Goal: Task Accomplishment & Management: Manage account settings

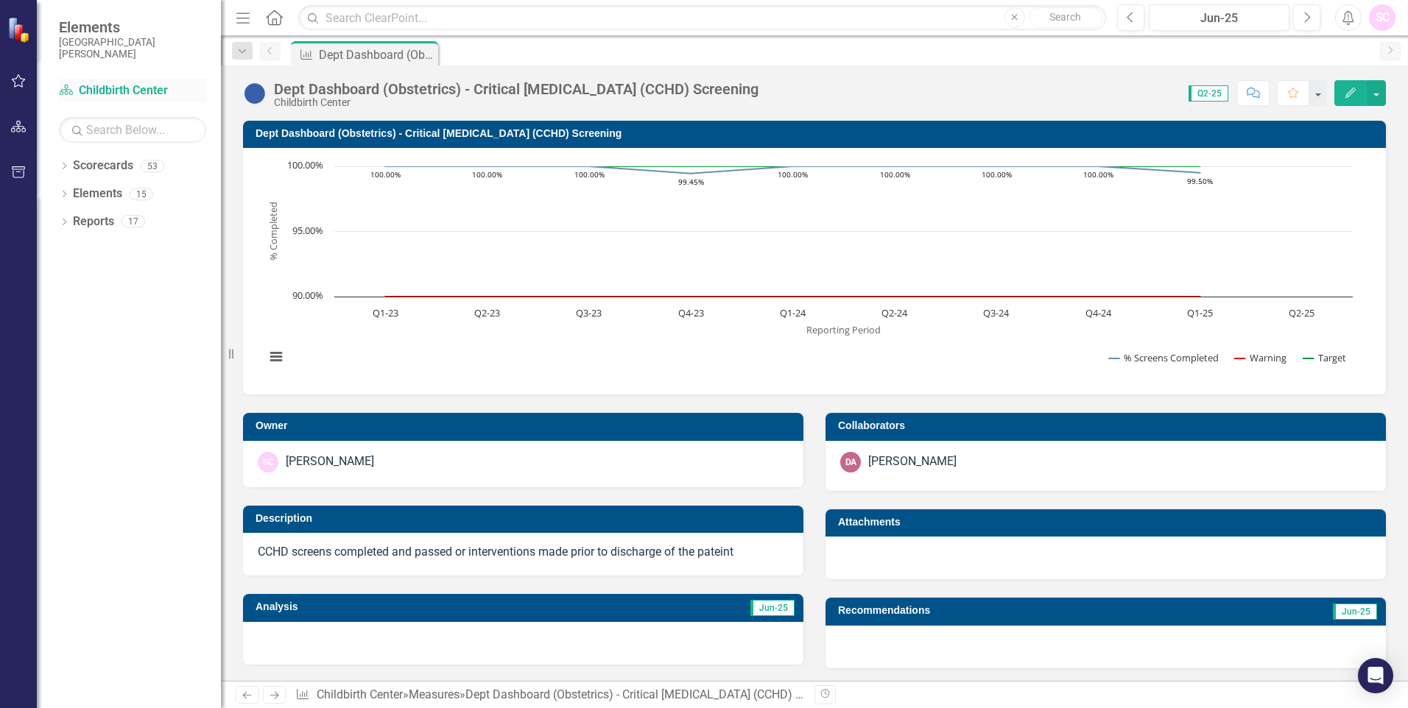
click at [155, 87] on link "Scorecard Childbirth Center" at bounding box center [132, 90] width 147 height 17
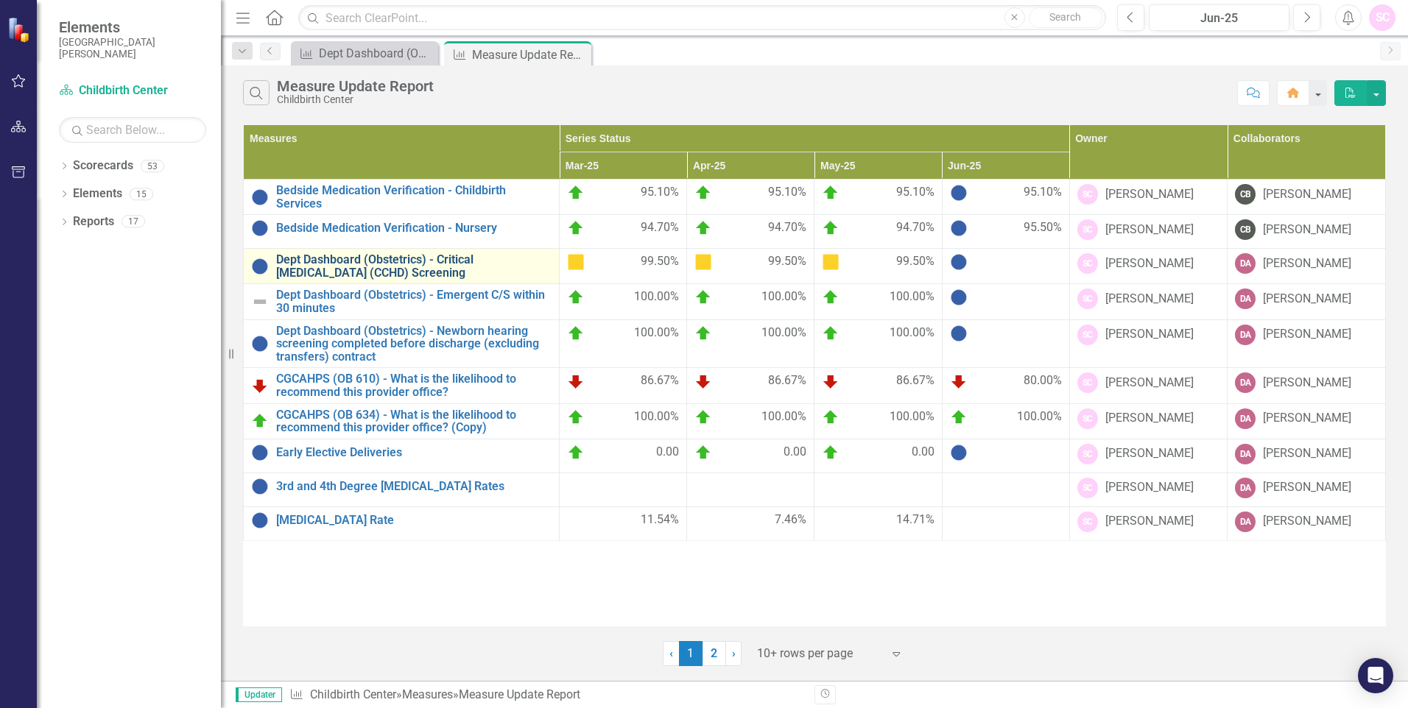
click at [493, 267] on link "Dept Dashboard (Obstetrics) - Critical [MEDICAL_DATA] (CCHD) Screening" at bounding box center [413, 266] width 275 height 26
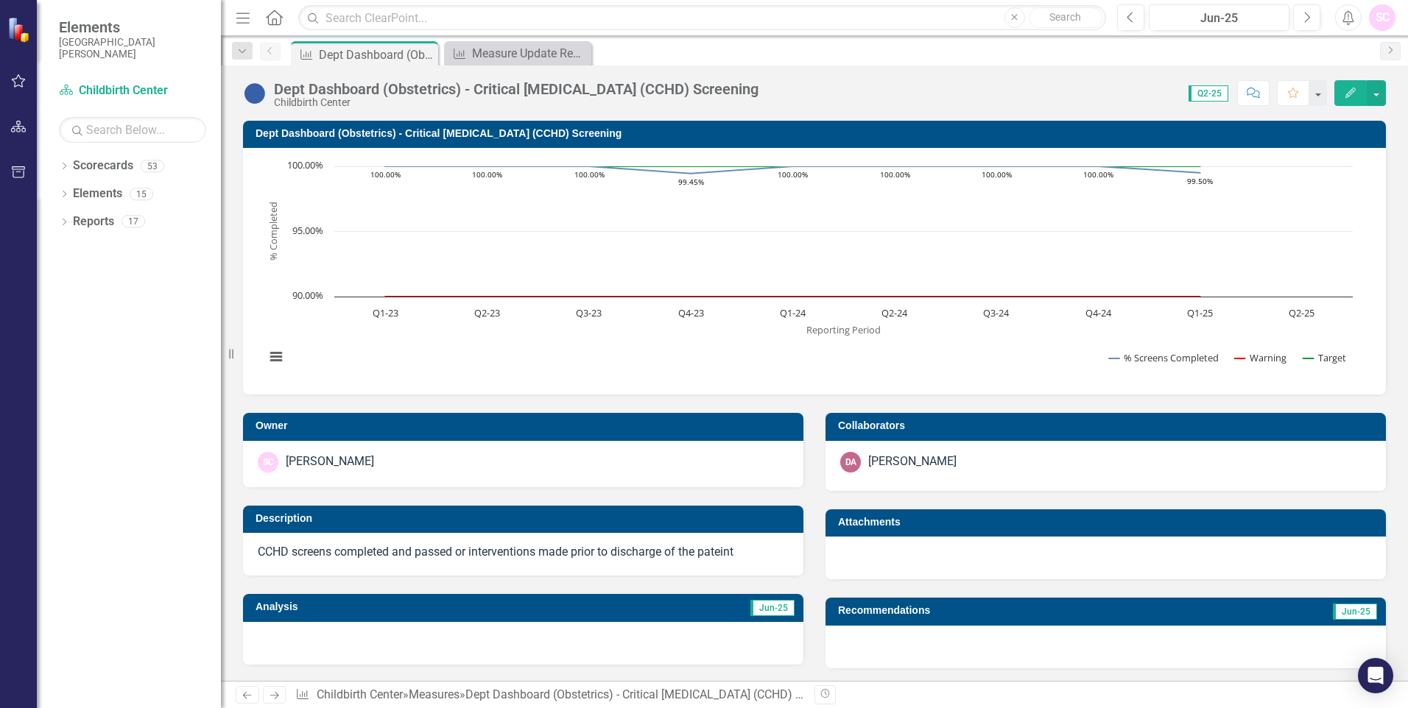
scroll to position [314, 0]
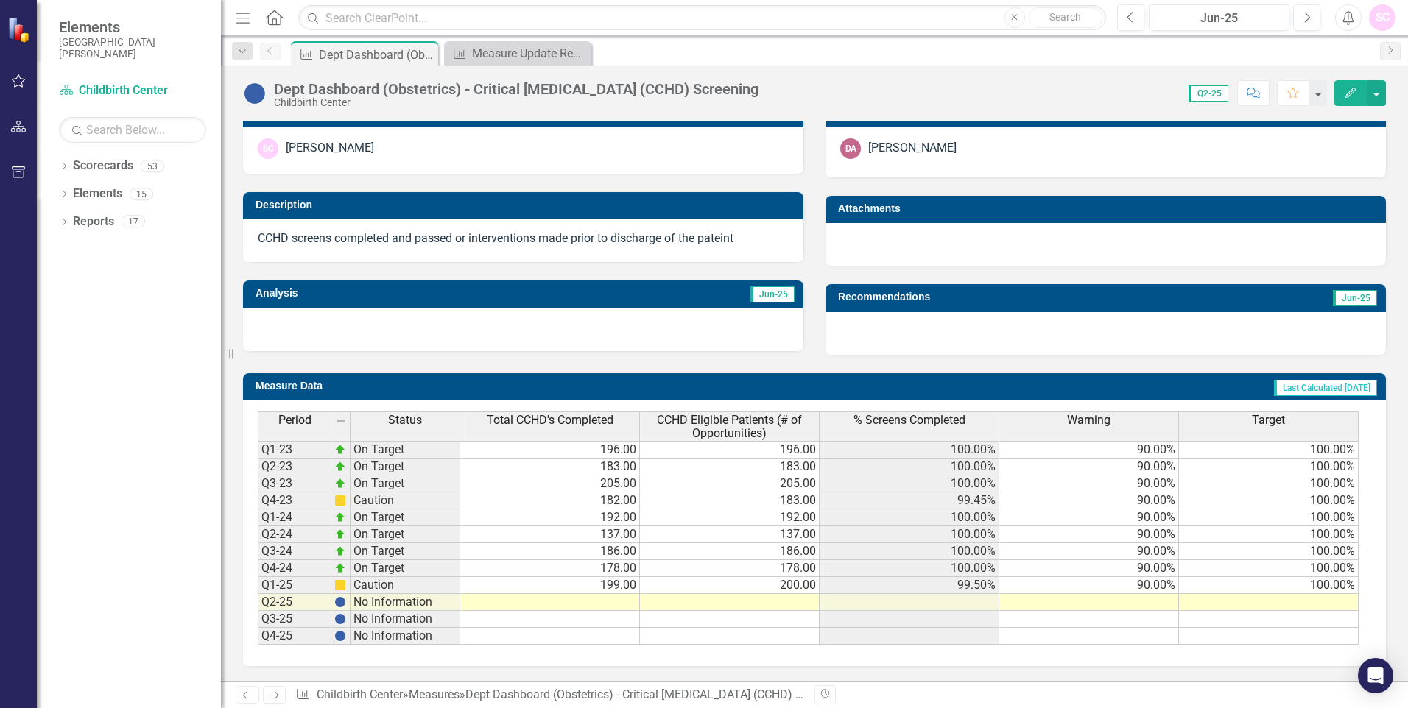
click at [617, 604] on td at bounding box center [550, 602] width 180 height 17
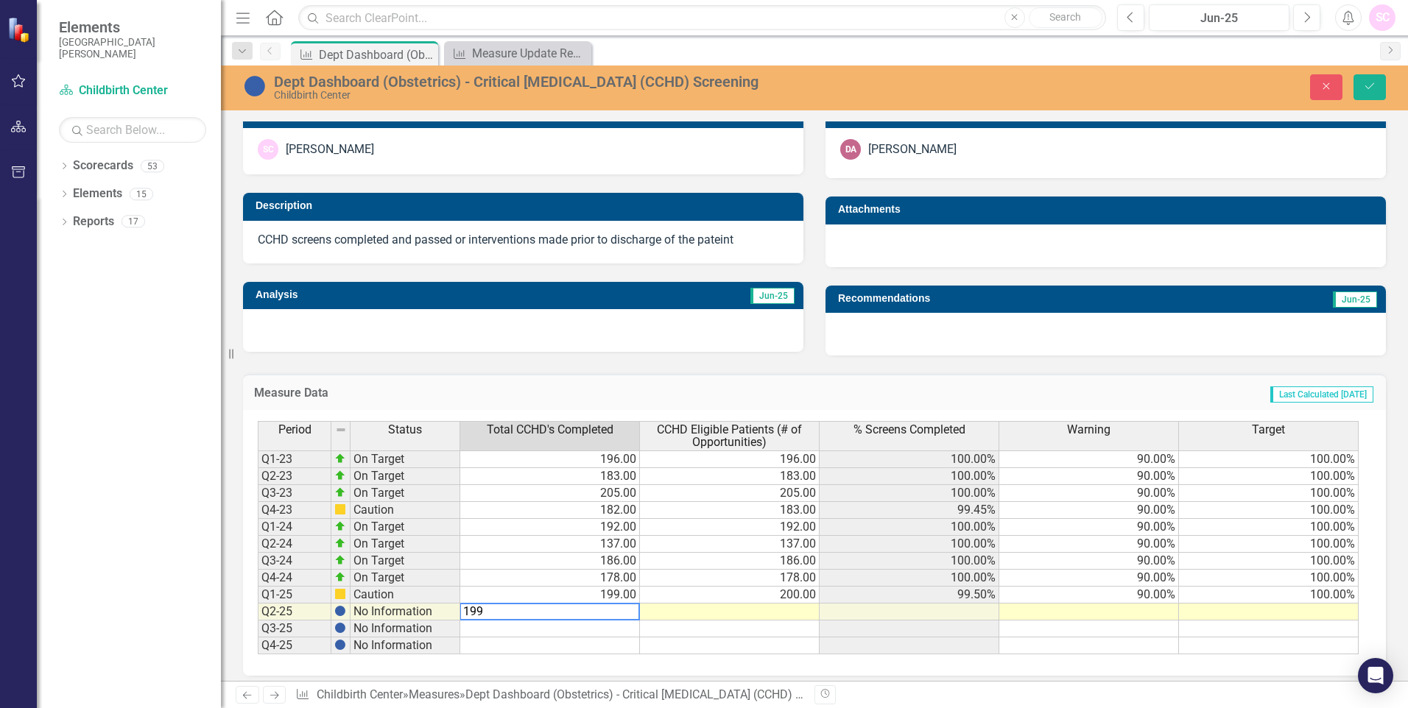
type textarea "199"
click at [781, 613] on td at bounding box center [730, 612] width 180 height 17
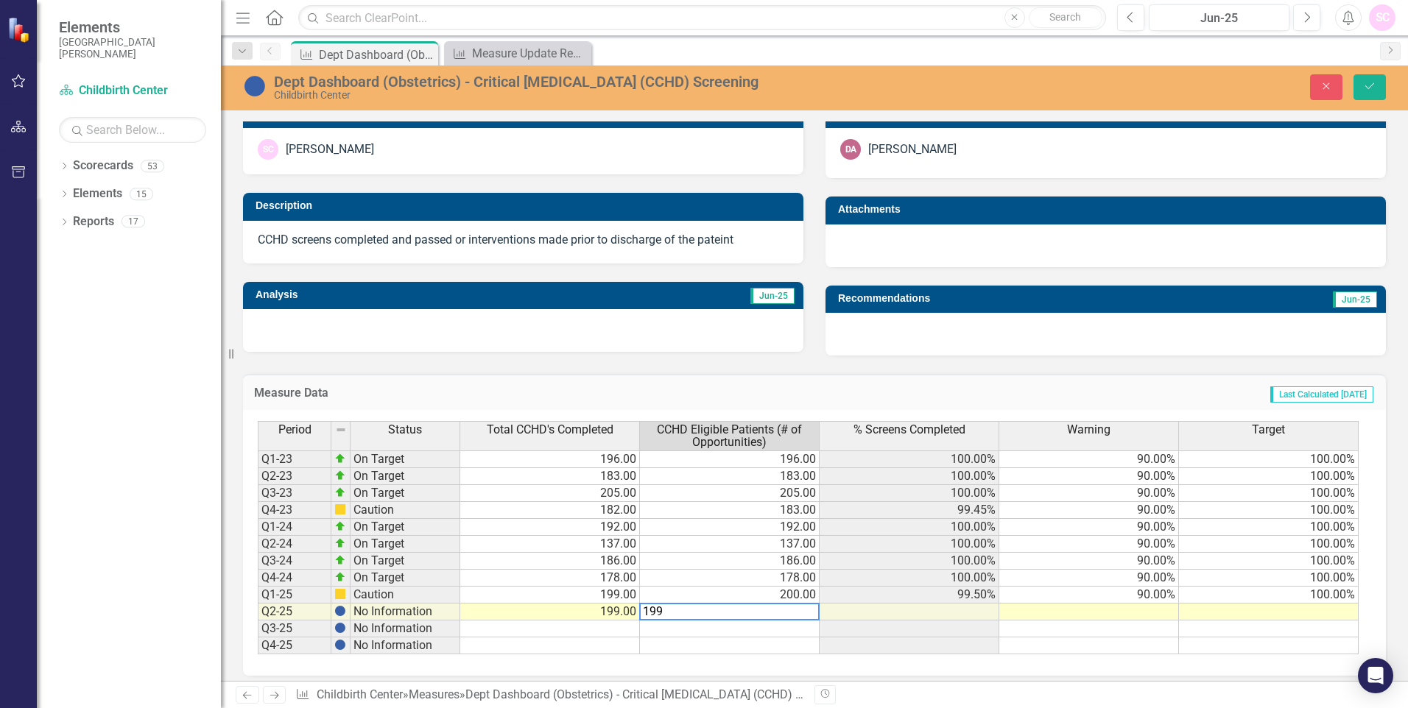
type textarea "199"
click at [1135, 644] on td at bounding box center [1089, 646] width 180 height 17
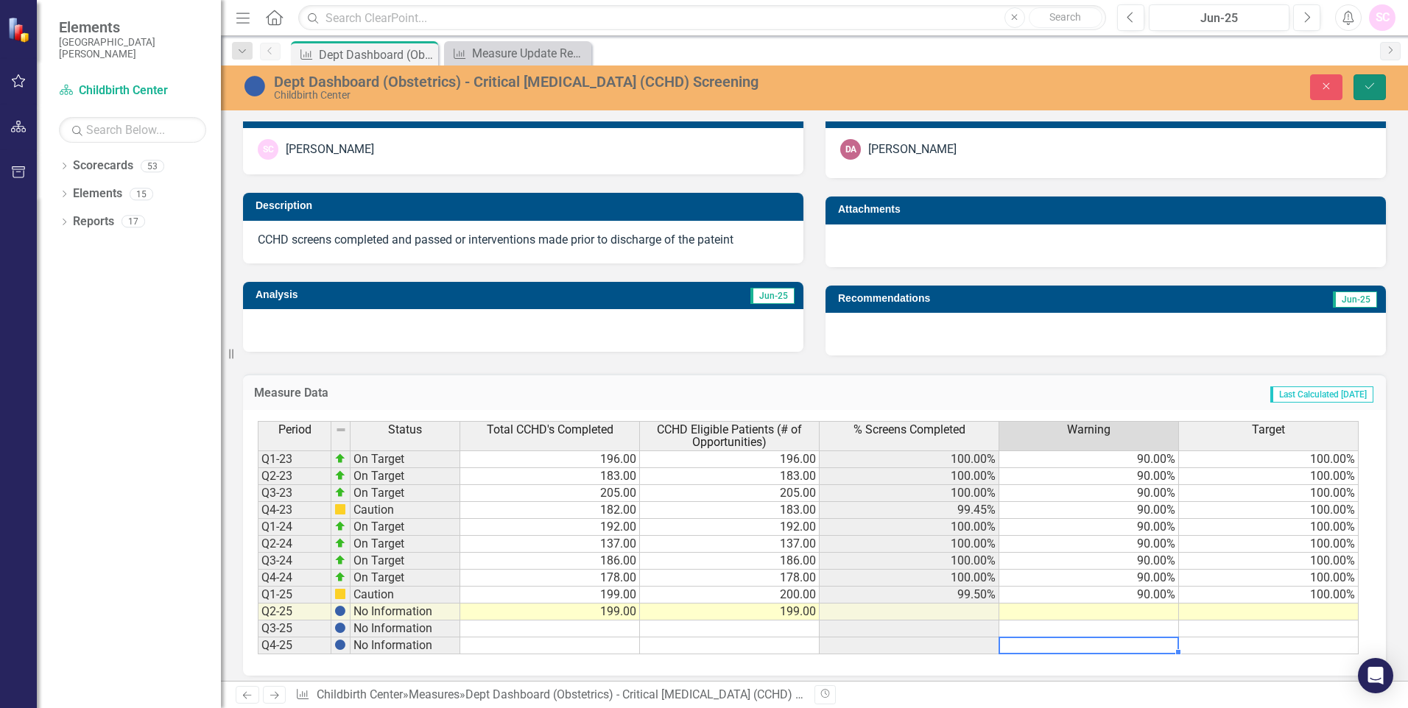
click at [1368, 80] on button "Save" at bounding box center [1369, 87] width 32 height 26
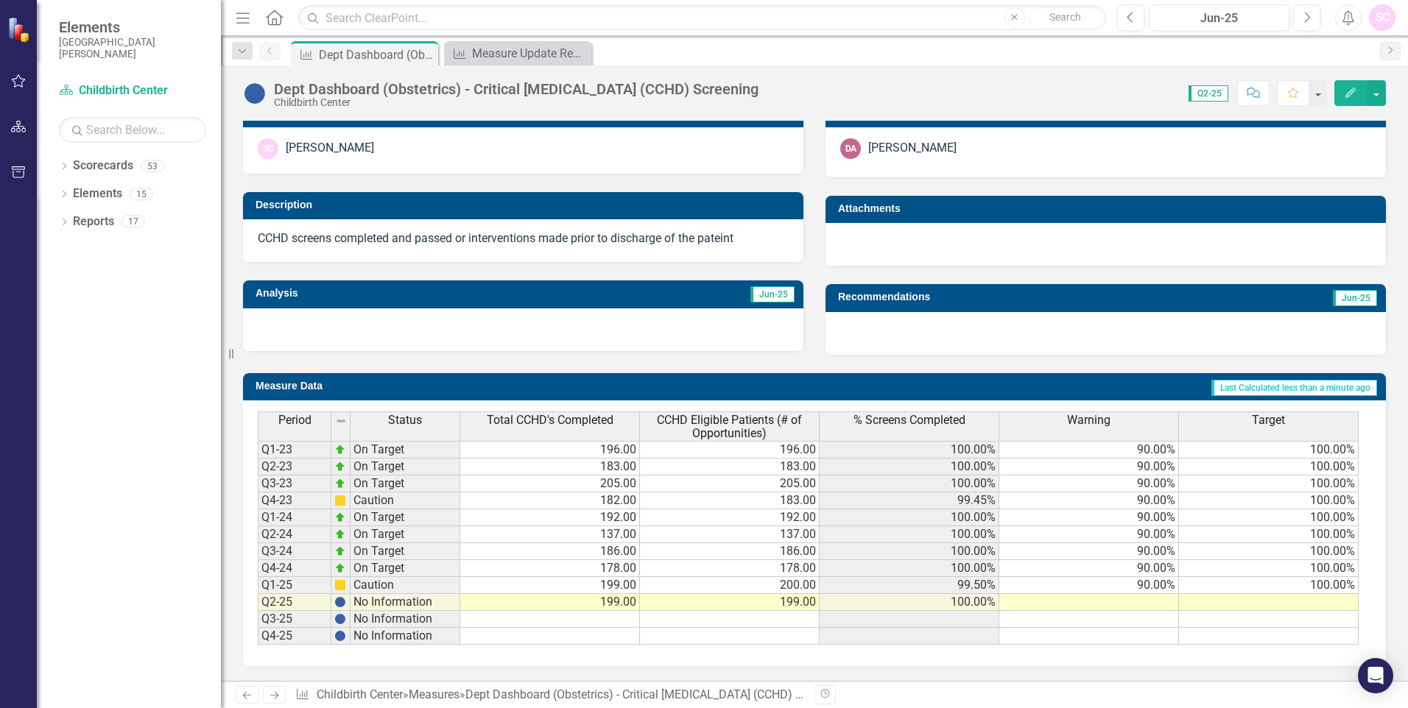
click at [1157, 599] on td at bounding box center [1089, 602] width 180 height 17
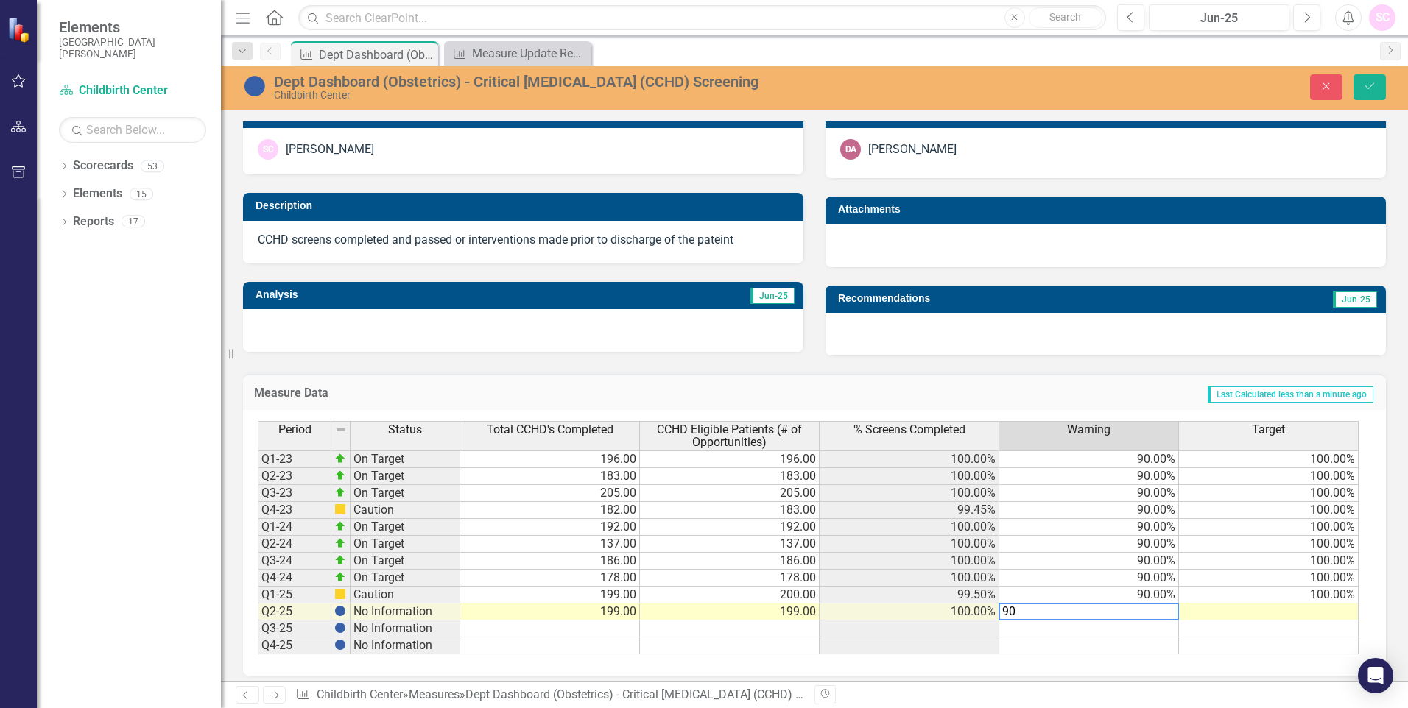
type textarea "90"
click at [1333, 613] on td at bounding box center [1269, 612] width 180 height 17
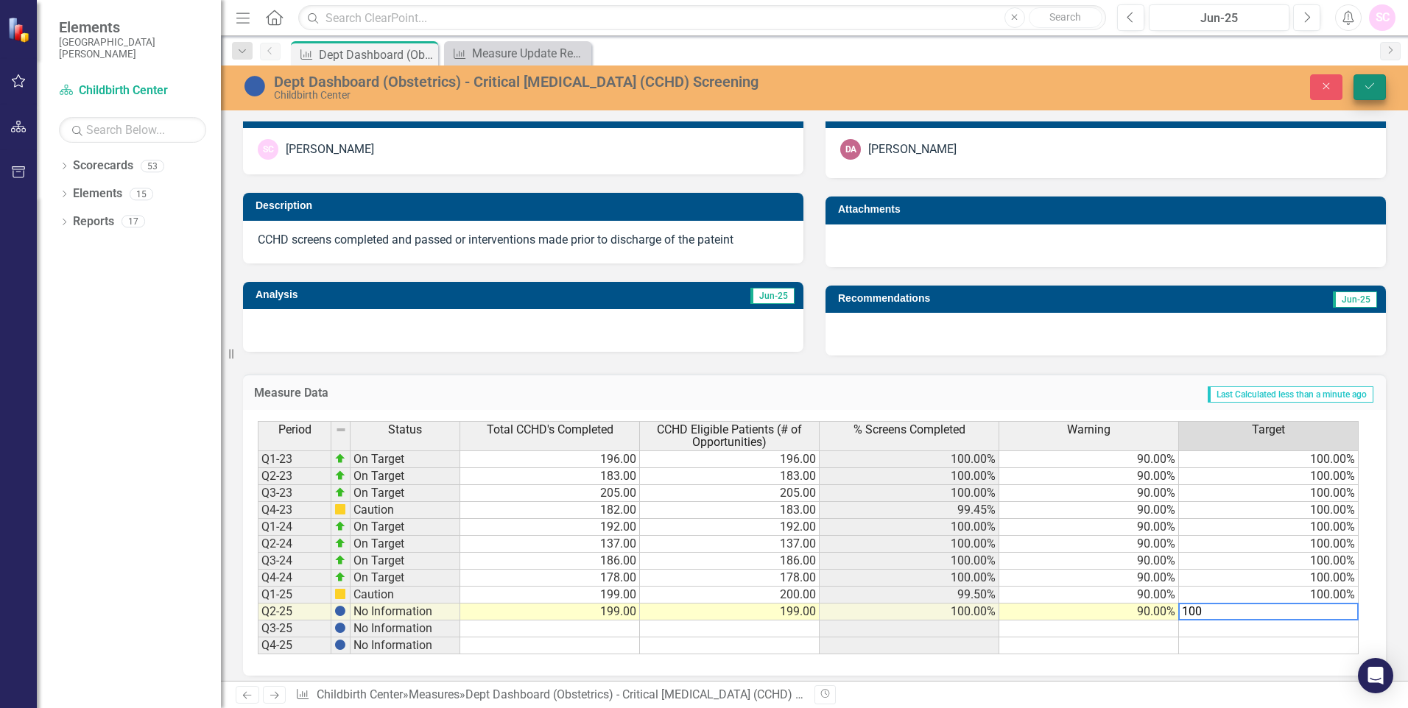
type textarea "100"
click at [1371, 88] on icon "Save" at bounding box center [1369, 86] width 13 height 10
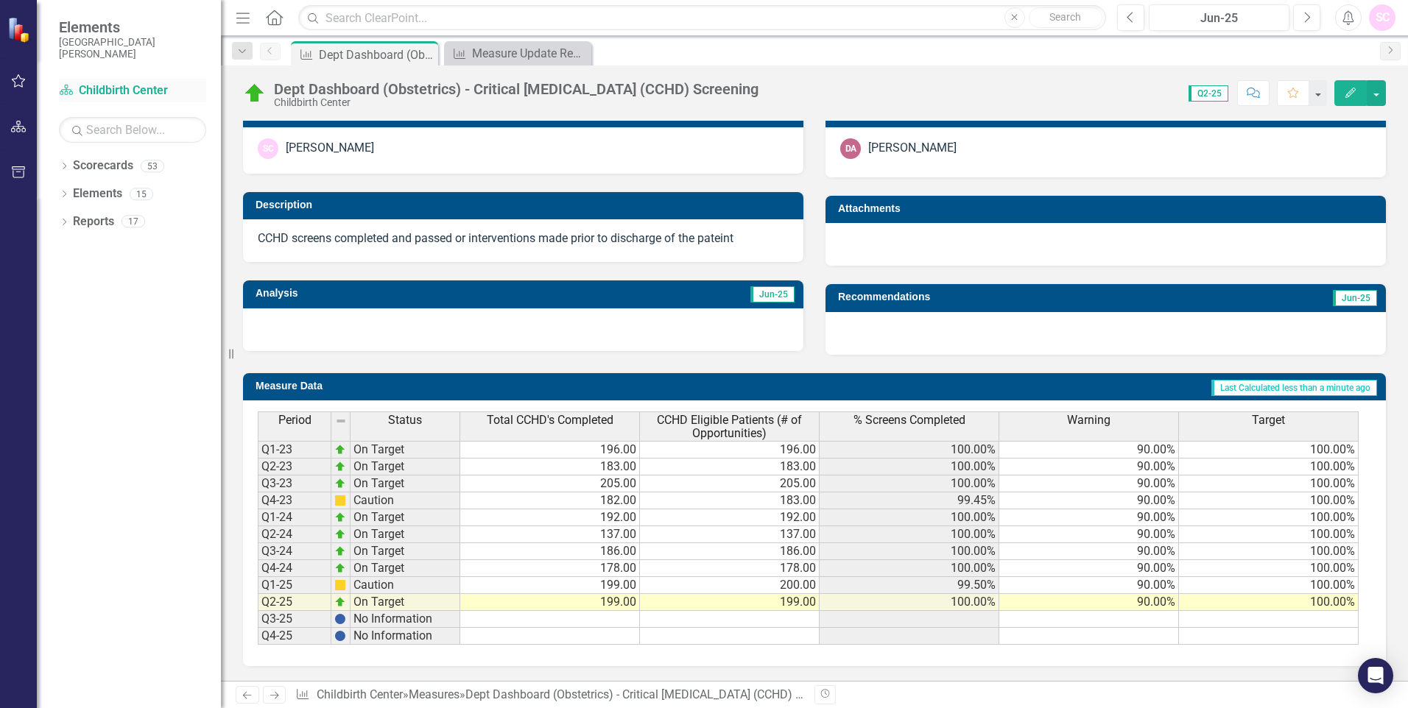
click at [129, 93] on link "Scorecard Childbirth Center" at bounding box center [132, 90] width 147 height 17
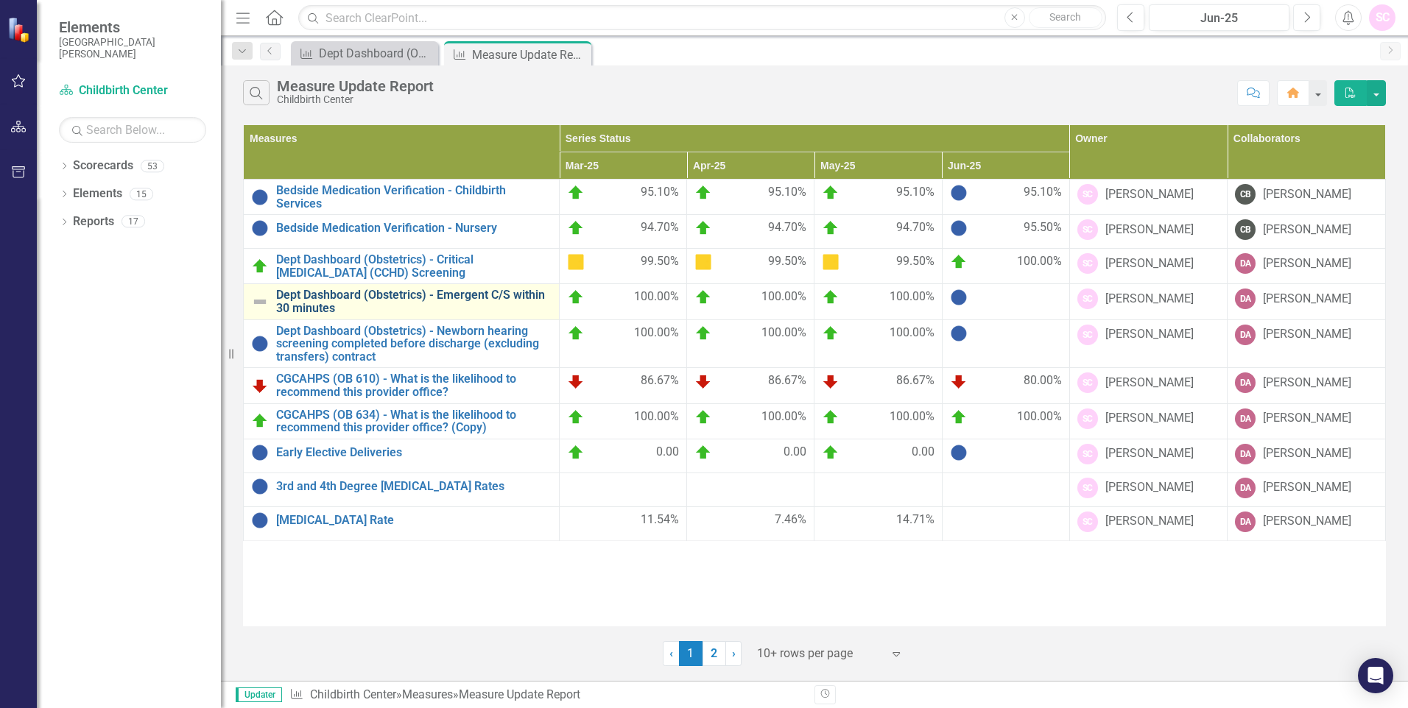
click at [506, 301] on link "Dept Dashboard (Obstetrics) - Emergent C/S within 30 minutes" at bounding box center [413, 302] width 275 height 26
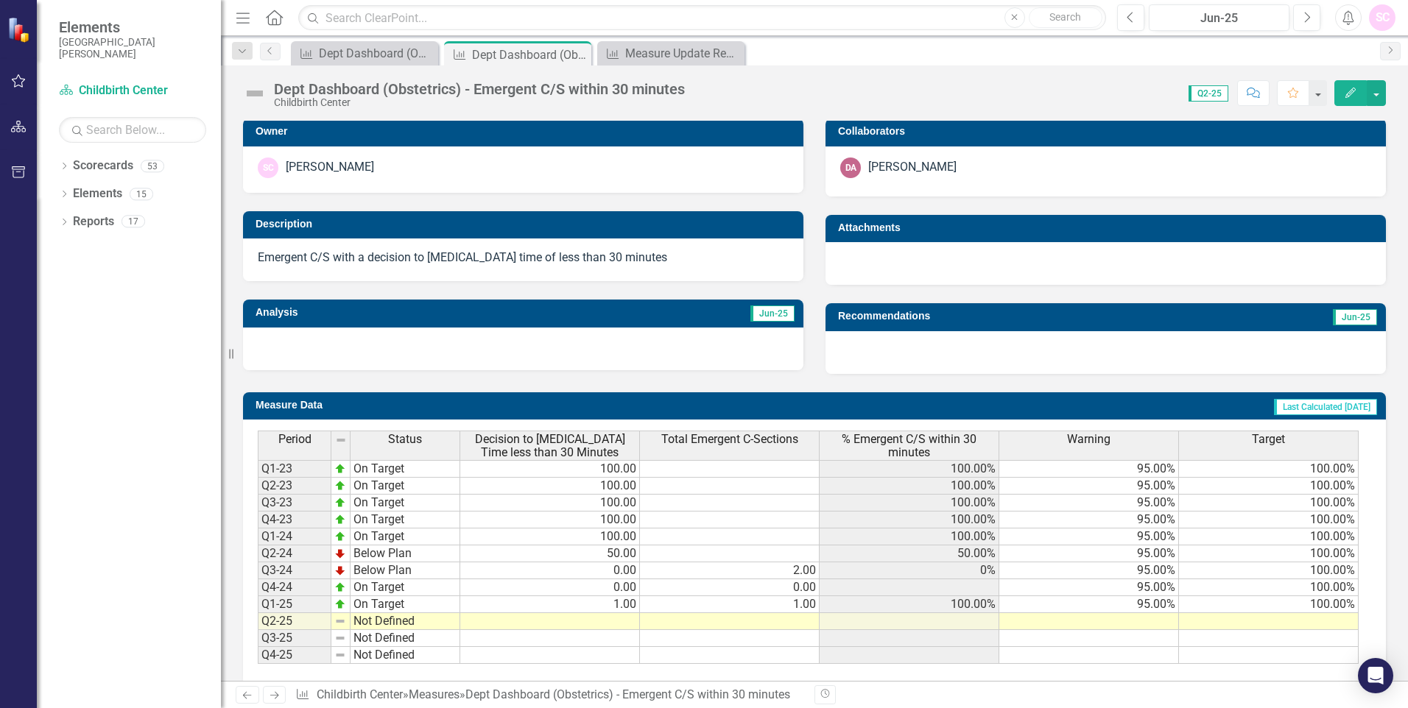
scroll to position [314, 0]
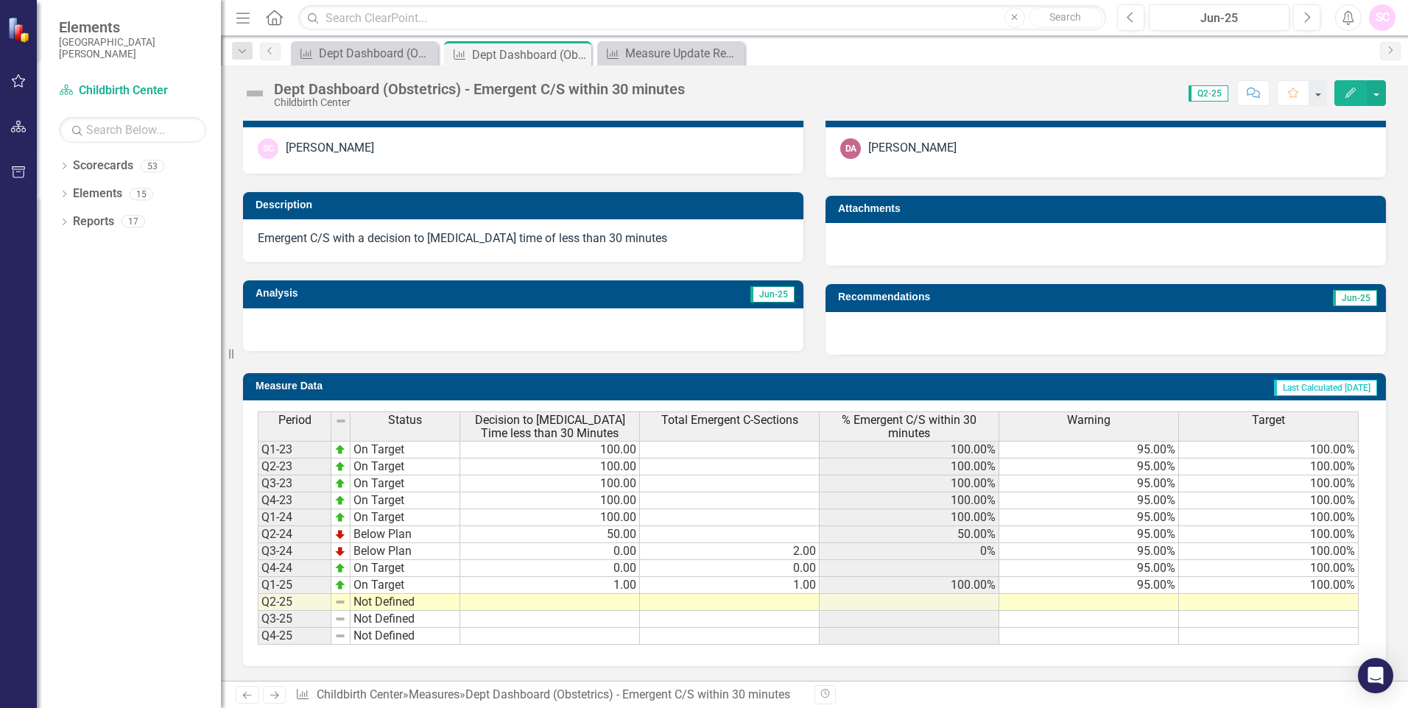
click at [618, 602] on td at bounding box center [550, 602] width 180 height 17
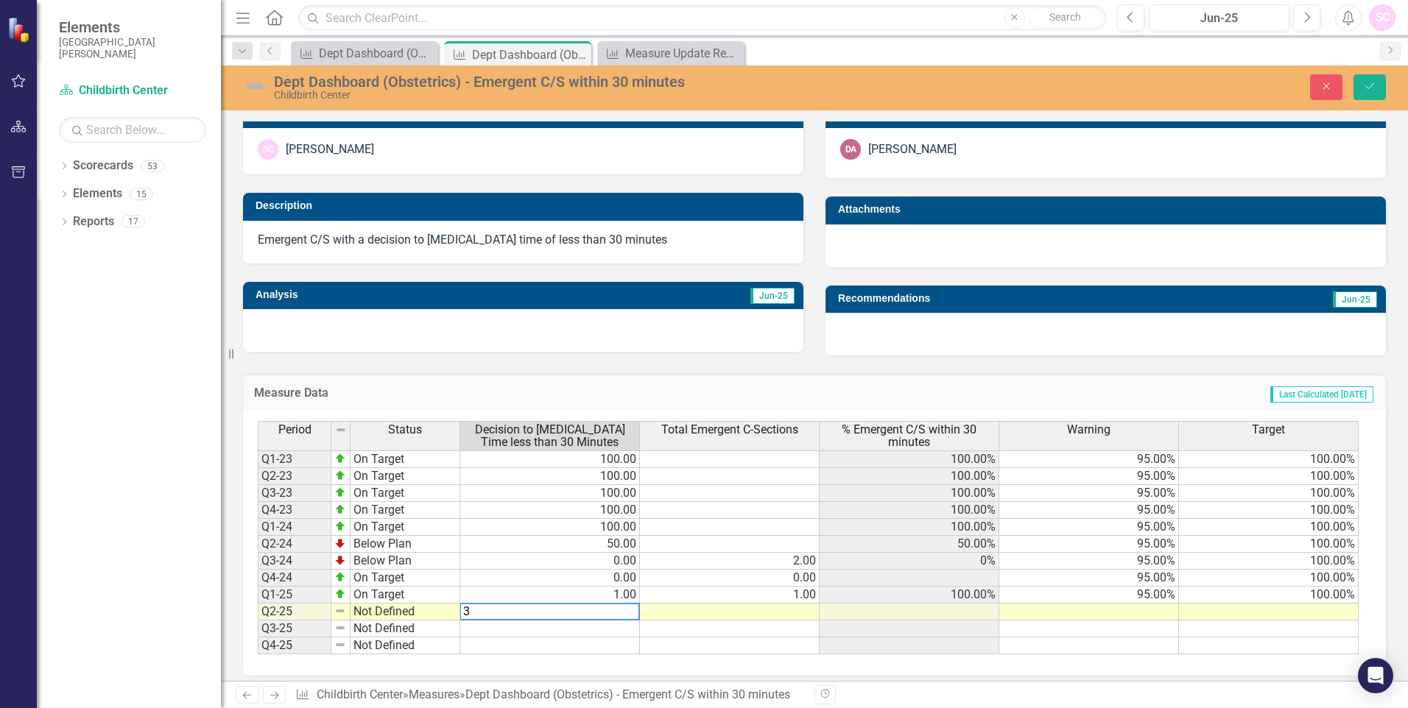
type textarea "3"
click at [806, 612] on td at bounding box center [730, 612] width 180 height 17
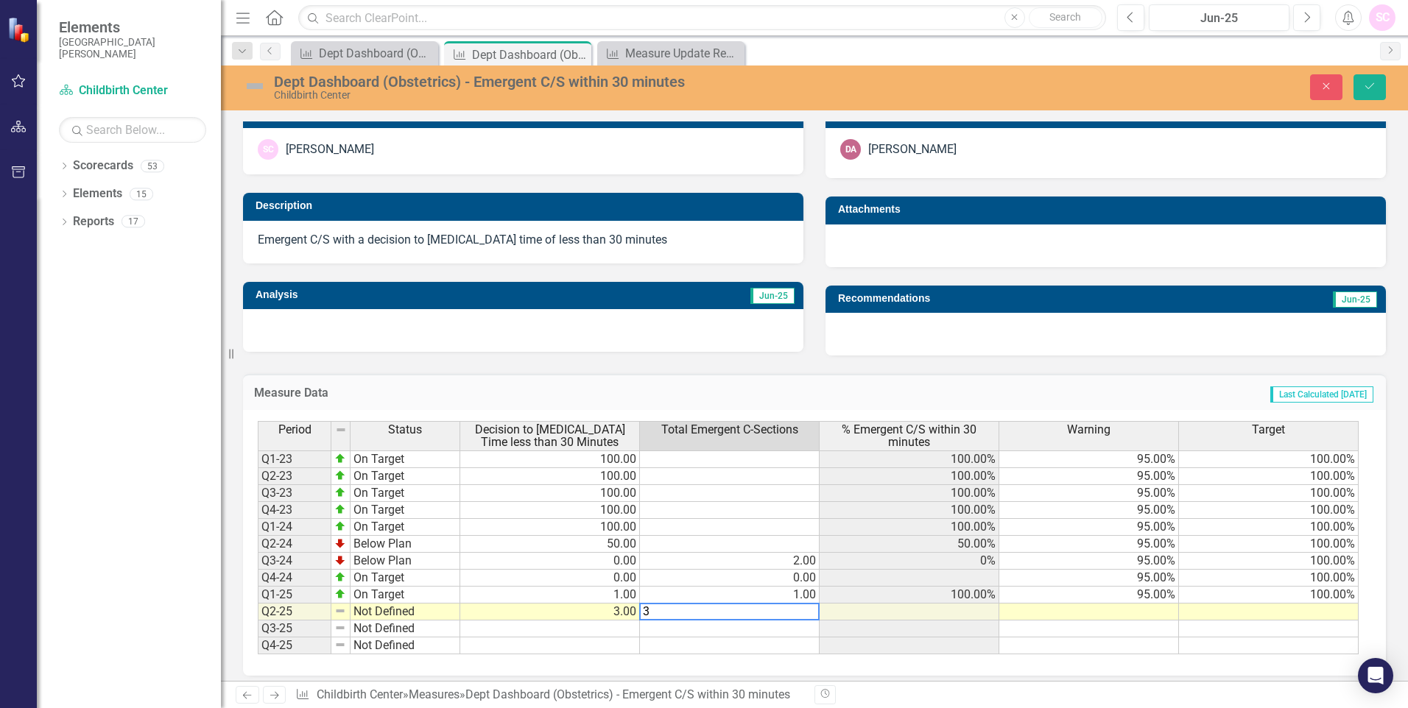
type textarea "3"
click at [968, 616] on td at bounding box center [909, 612] width 180 height 17
click at [1372, 83] on icon "Save" at bounding box center [1369, 86] width 13 height 10
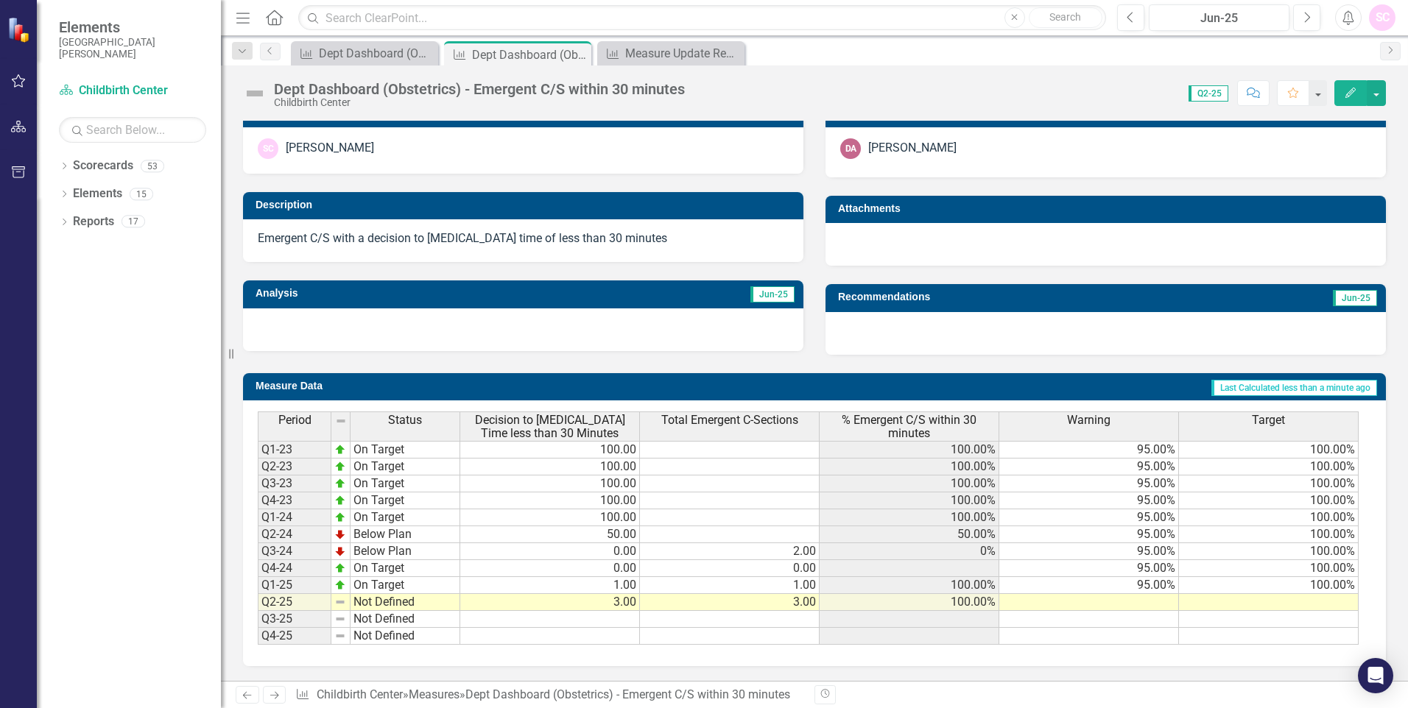
click at [1124, 603] on td at bounding box center [1089, 602] width 180 height 17
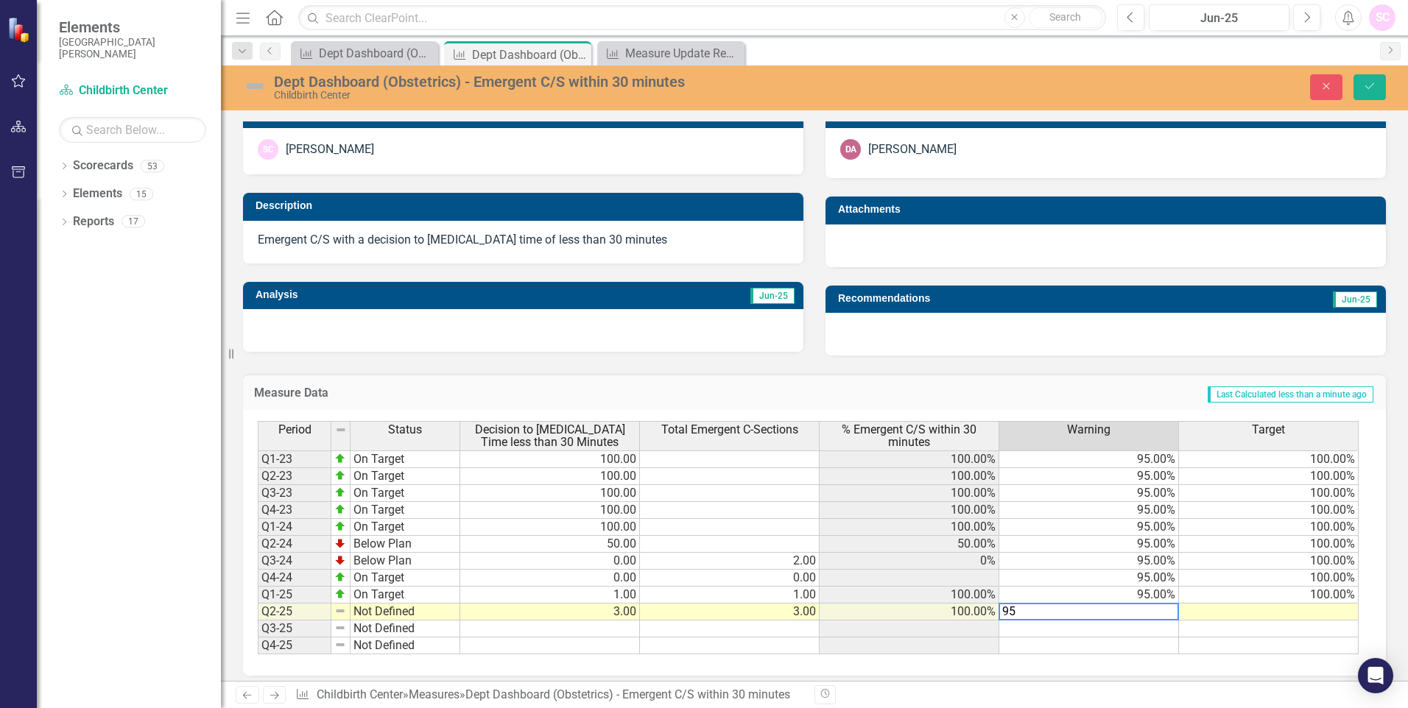
type textarea "95"
click at [1265, 614] on td at bounding box center [1269, 612] width 180 height 17
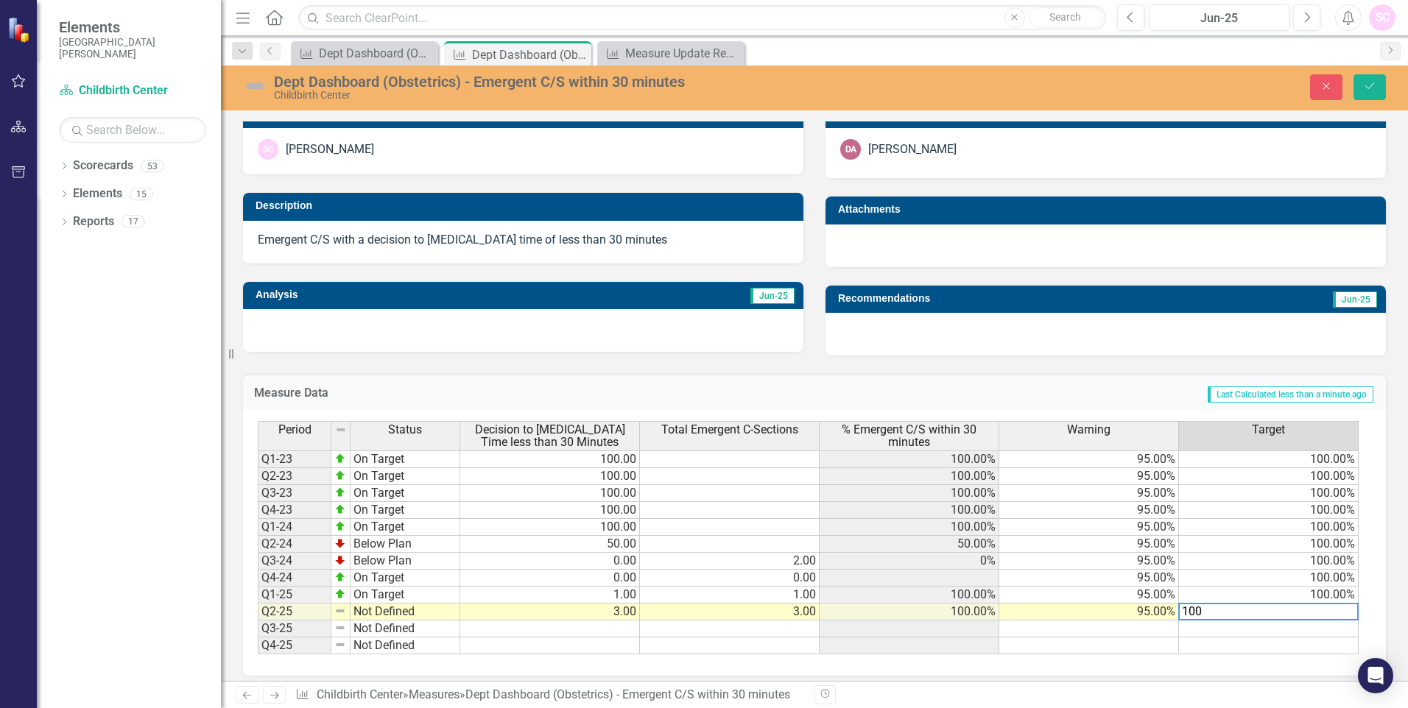
type textarea "100"
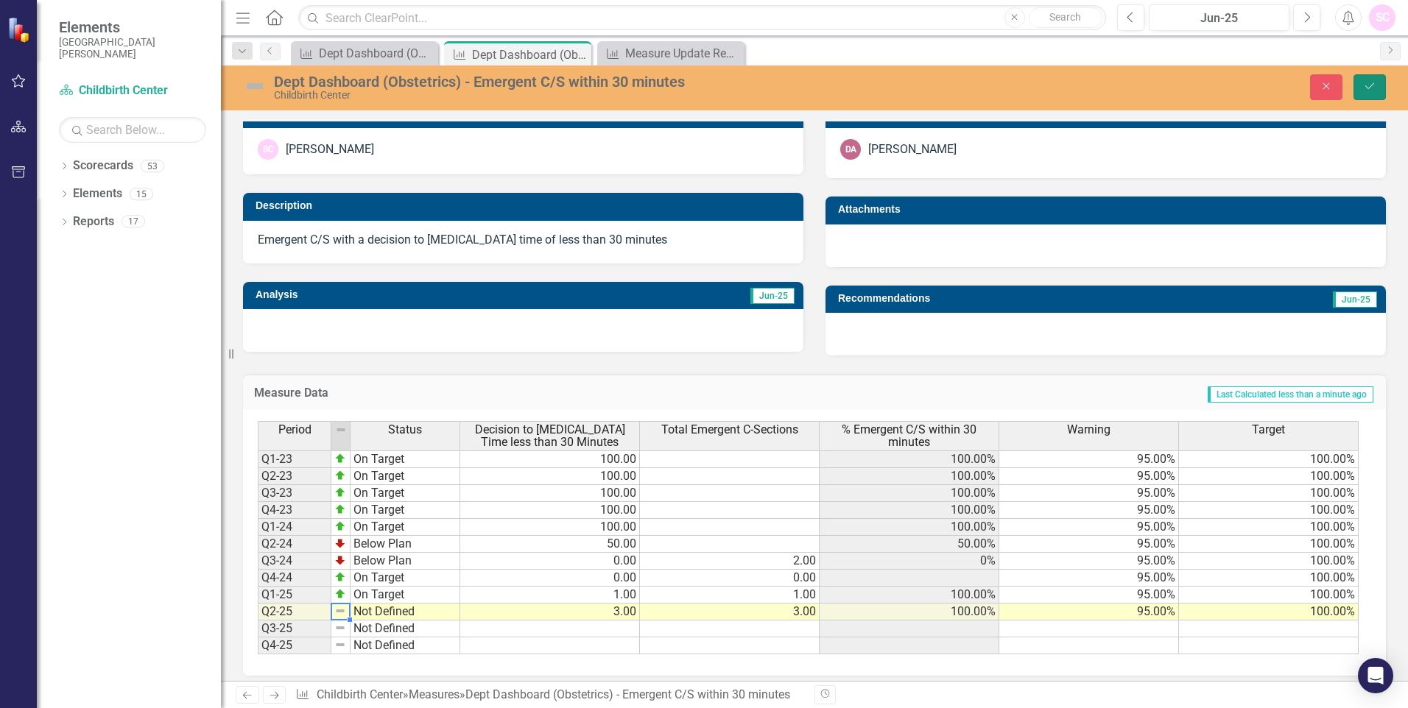
click at [1369, 84] on icon "Save" at bounding box center [1369, 86] width 13 height 10
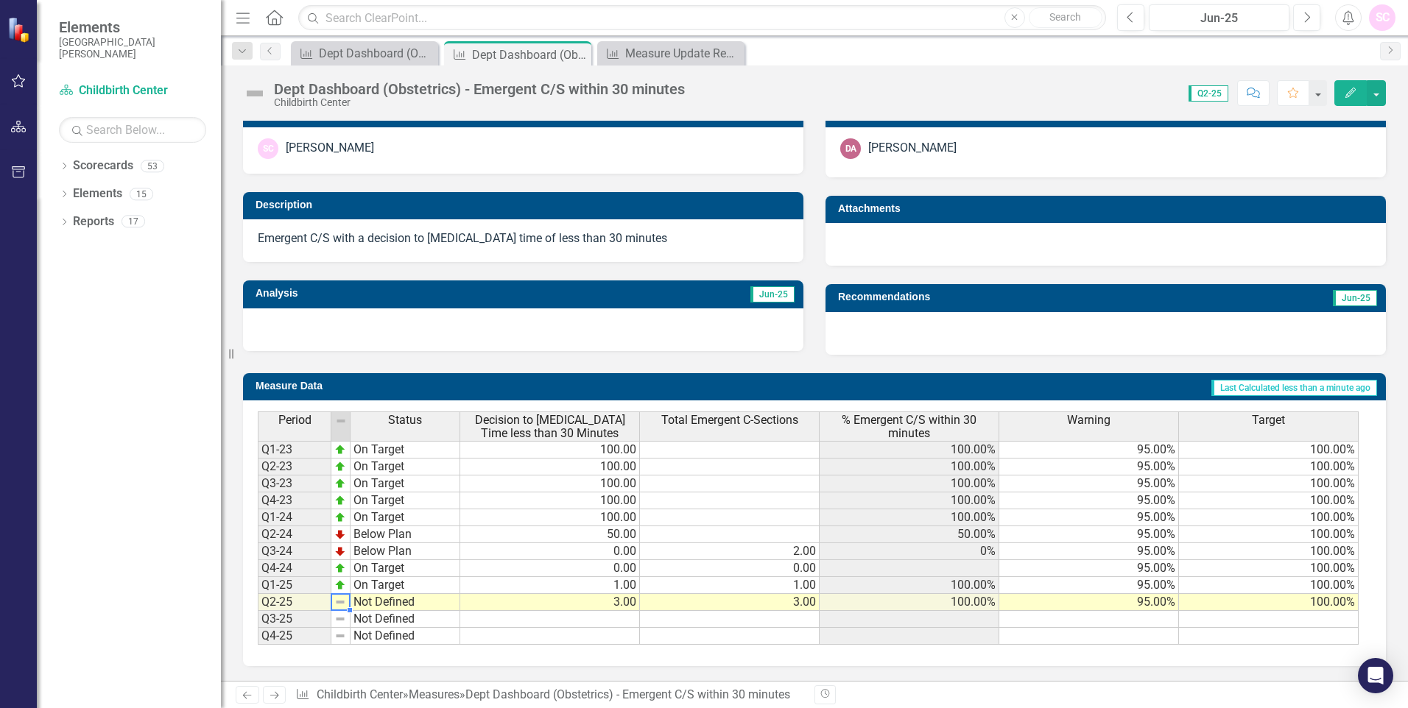
click at [366, 602] on td "Not Defined" at bounding box center [405, 602] width 110 height 17
click at [367, 602] on td "Not Defined" at bounding box center [405, 602] width 110 height 17
click at [342, 602] on img at bounding box center [340, 602] width 12 height 12
click at [336, 600] on img at bounding box center [340, 602] width 12 height 12
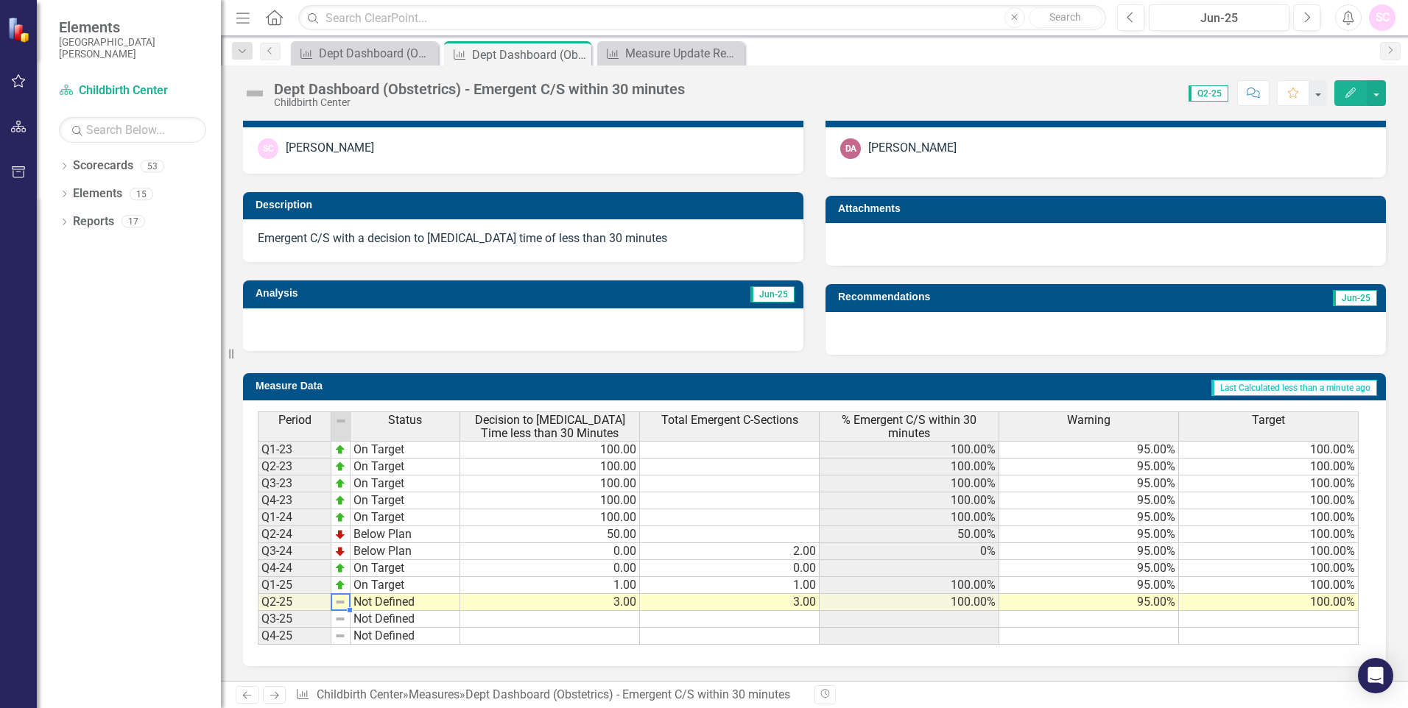
click at [336, 600] on img at bounding box center [340, 602] width 12 height 12
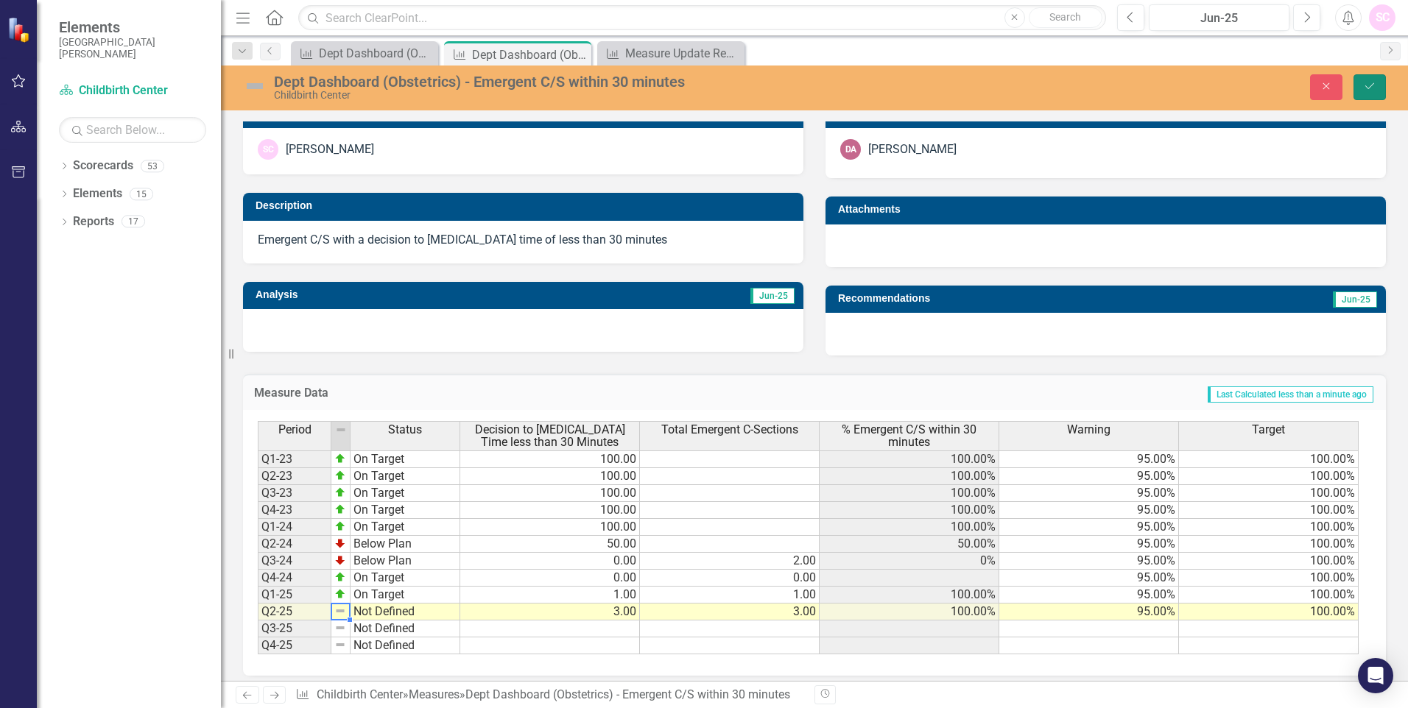
click at [1371, 85] on icon "Save" at bounding box center [1369, 86] width 13 height 10
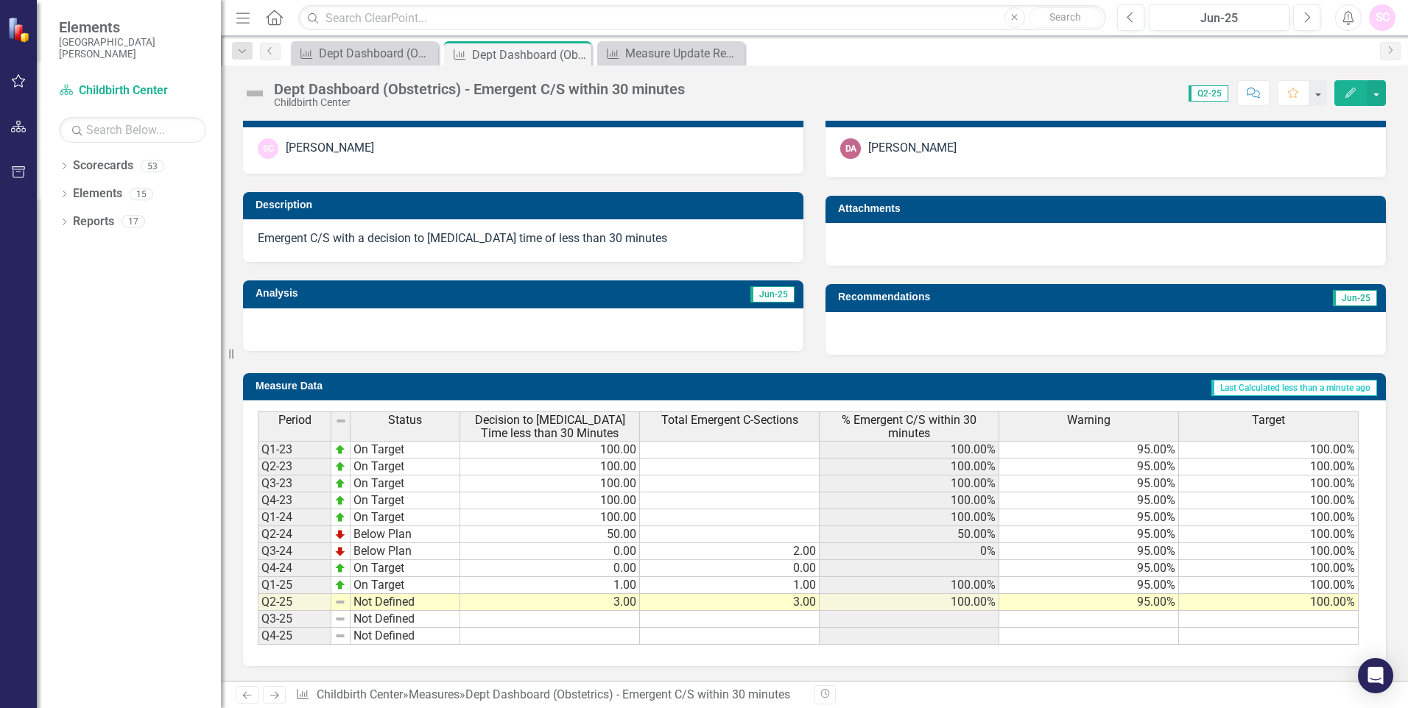
click at [338, 602] on img at bounding box center [340, 602] width 12 height 12
click at [373, 607] on td "Not Defined" at bounding box center [405, 602] width 110 height 17
click at [392, 606] on td "Not Defined" at bounding box center [405, 602] width 110 height 17
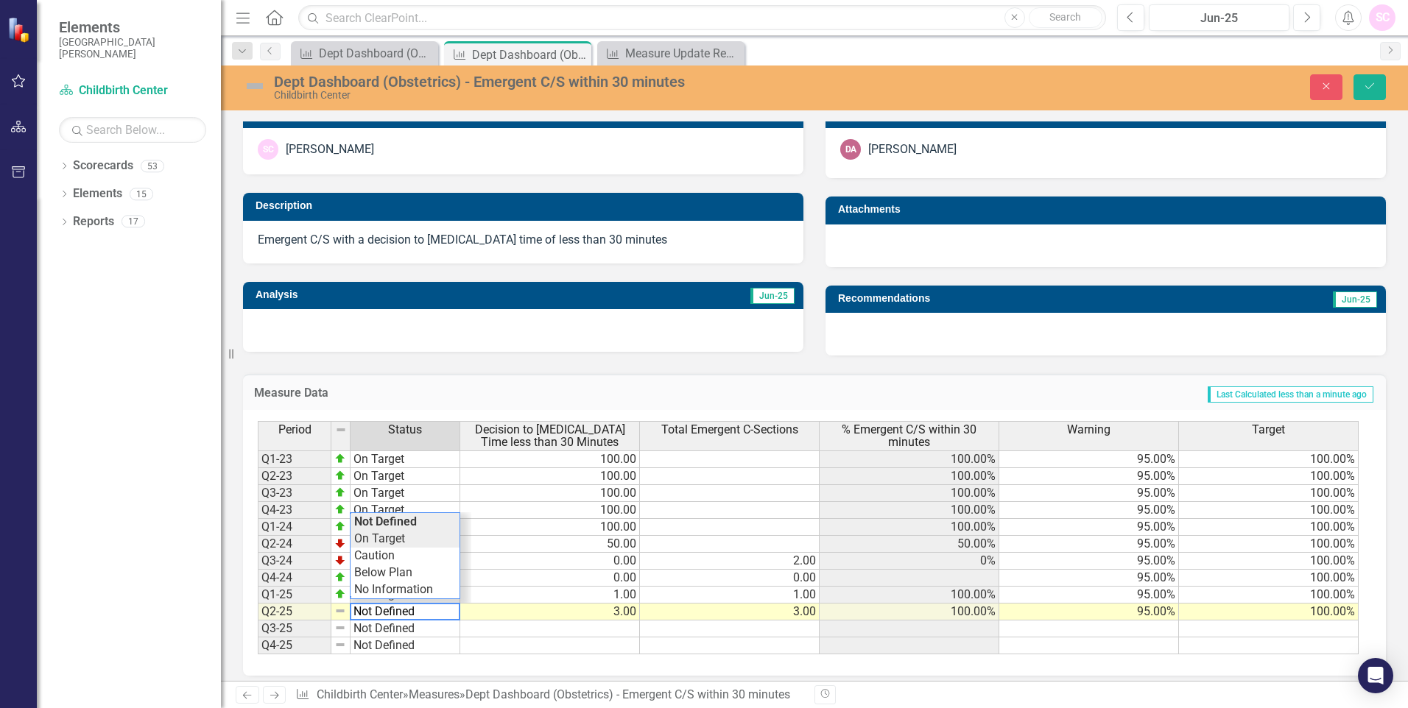
type textarea "On Target"
click at [375, 543] on div "Period Status Decision to [MEDICAL_DATA] Time less than 30 Minutes Total Emerge…" at bounding box center [809, 537] width 1102 height 233
click at [1378, 88] on button "Save" at bounding box center [1369, 87] width 32 height 26
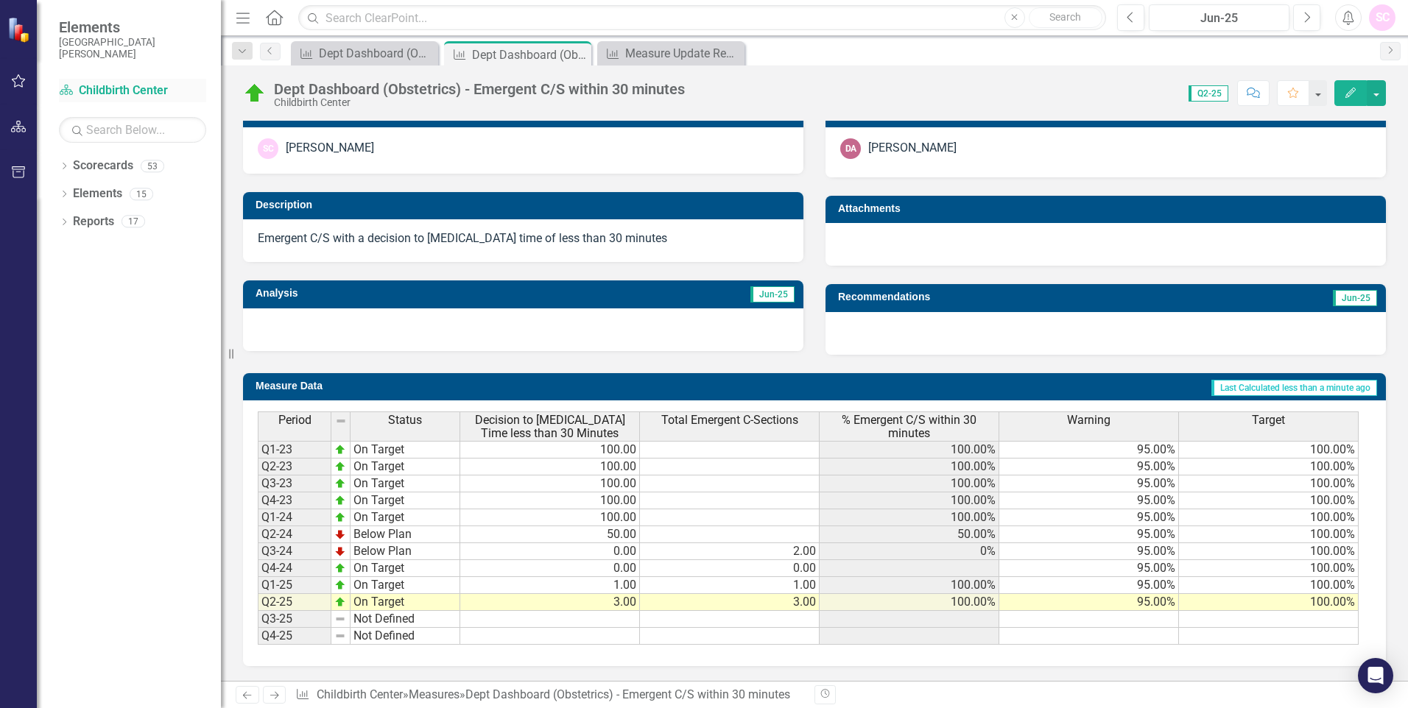
click at [117, 88] on link "Scorecard Childbirth Center" at bounding box center [132, 90] width 147 height 17
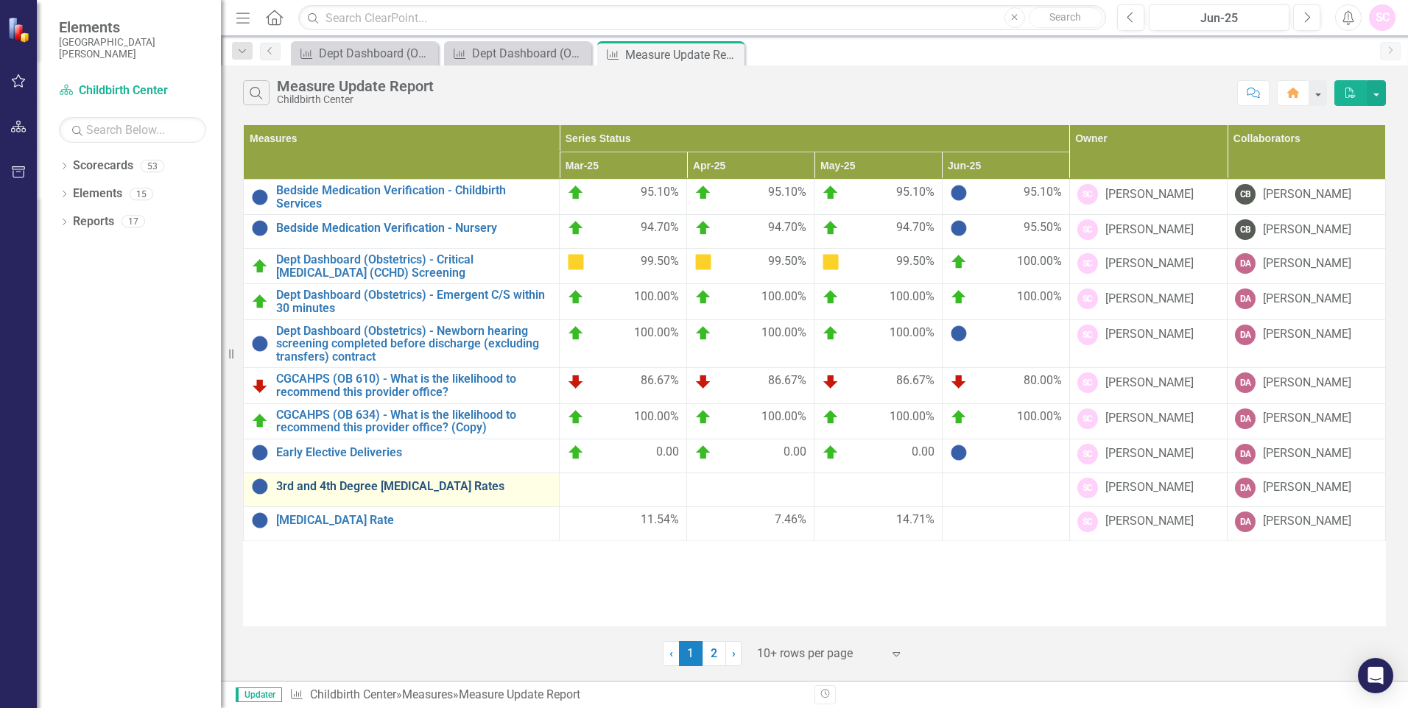
click at [480, 487] on link "3rd and 4th Degree [MEDICAL_DATA] Rates" at bounding box center [413, 486] width 275 height 13
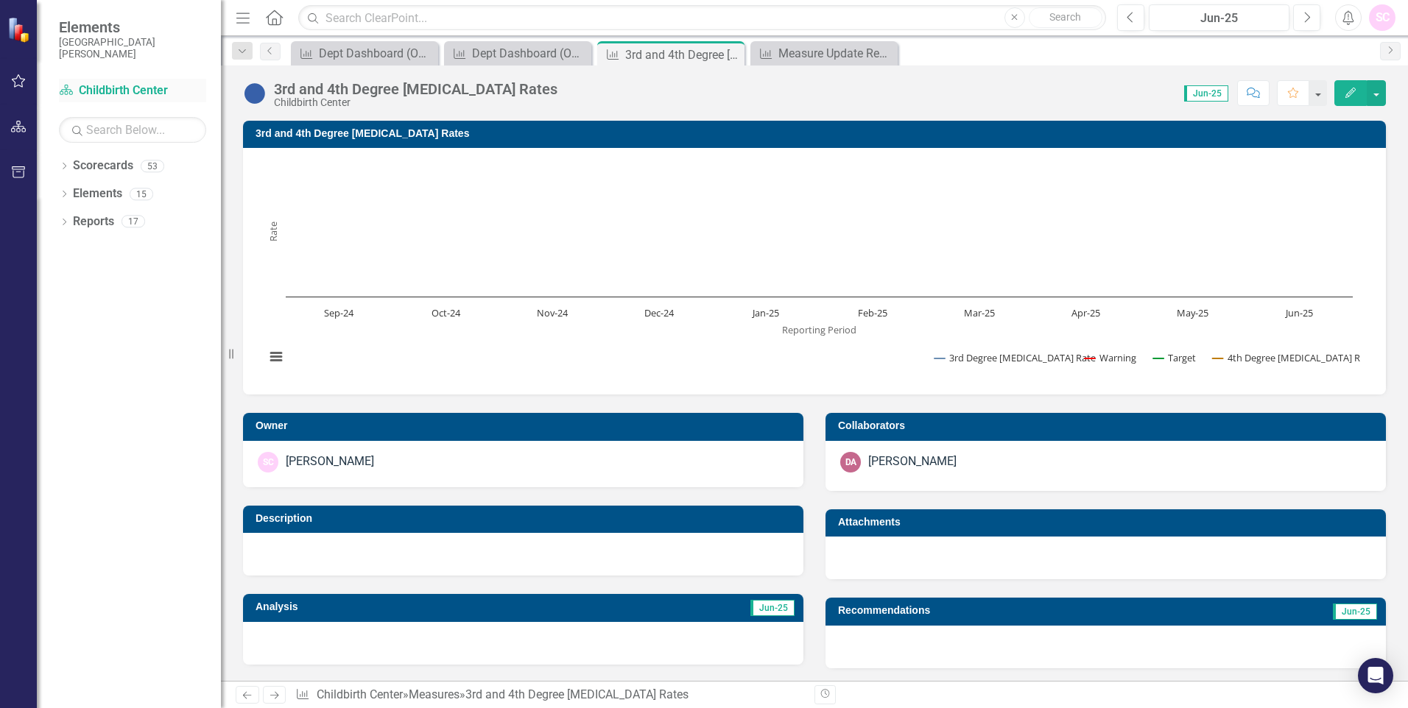
click at [138, 94] on link "Scorecard Childbirth Center" at bounding box center [132, 90] width 147 height 17
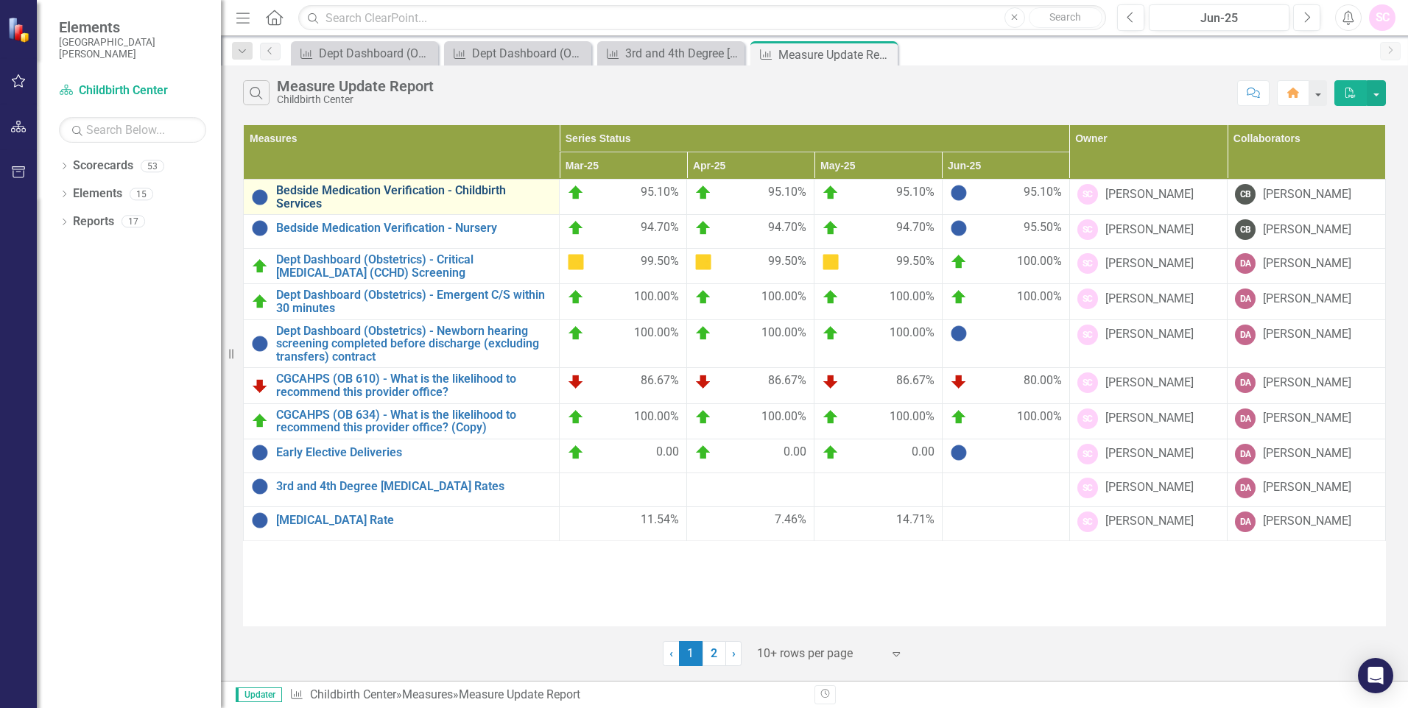
click at [424, 189] on link "Bedside Medication Verification - Childbirth Services" at bounding box center [413, 197] width 275 height 26
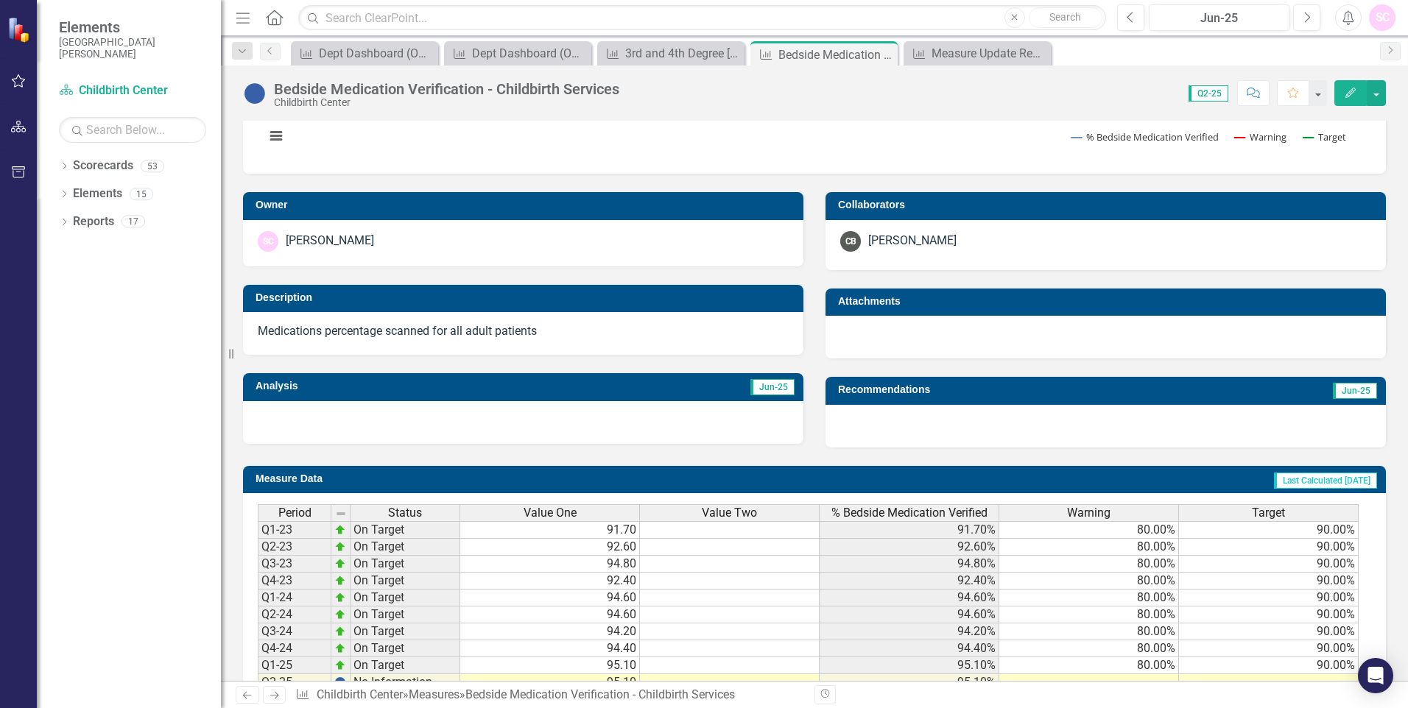
scroll to position [295, 0]
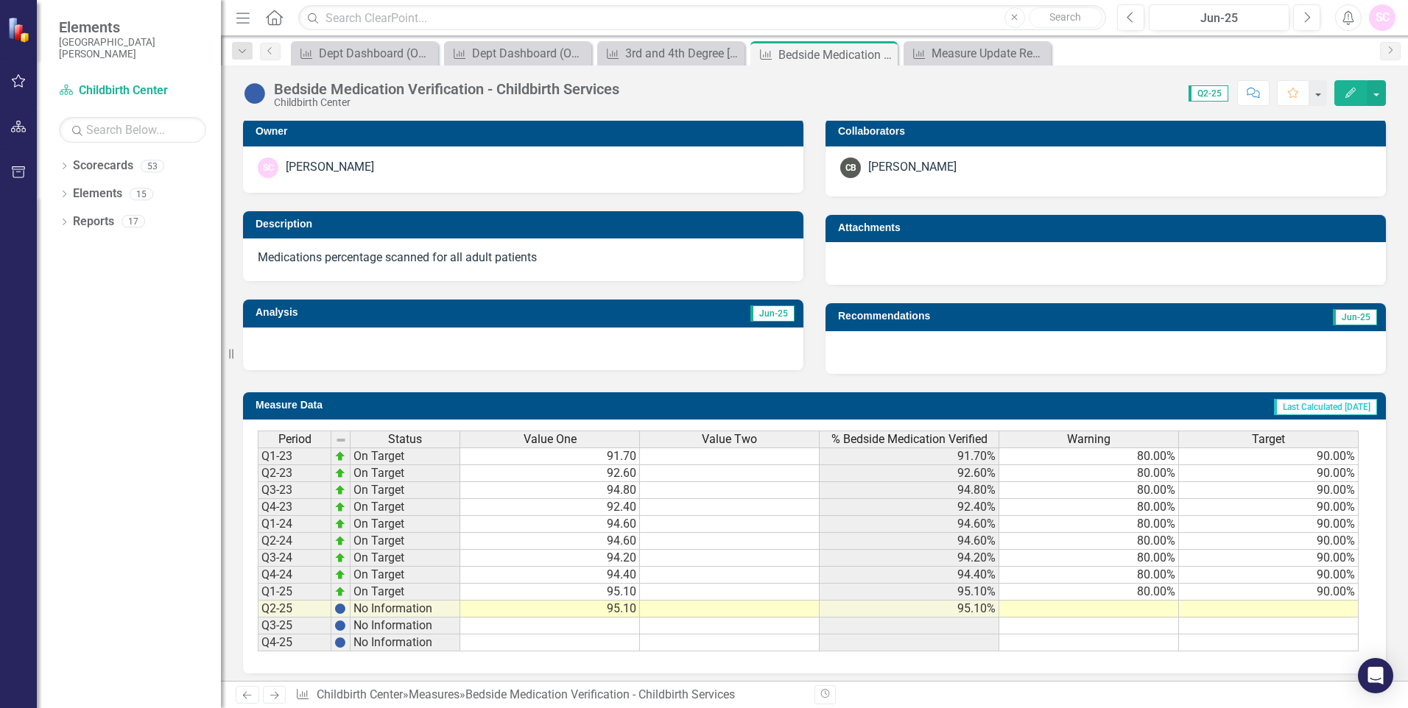
click at [1157, 613] on td at bounding box center [1089, 609] width 180 height 17
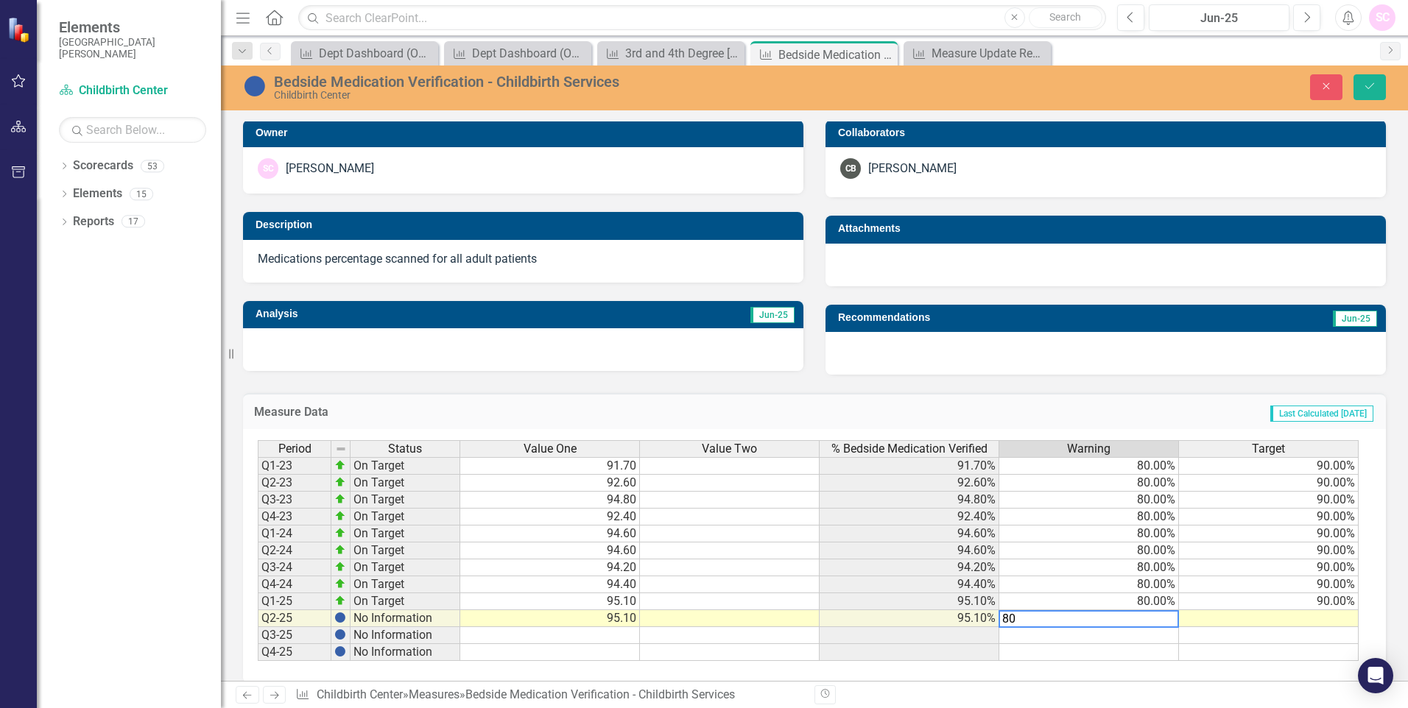
type textarea "80"
click at [1321, 617] on td at bounding box center [1269, 618] width 180 height 17
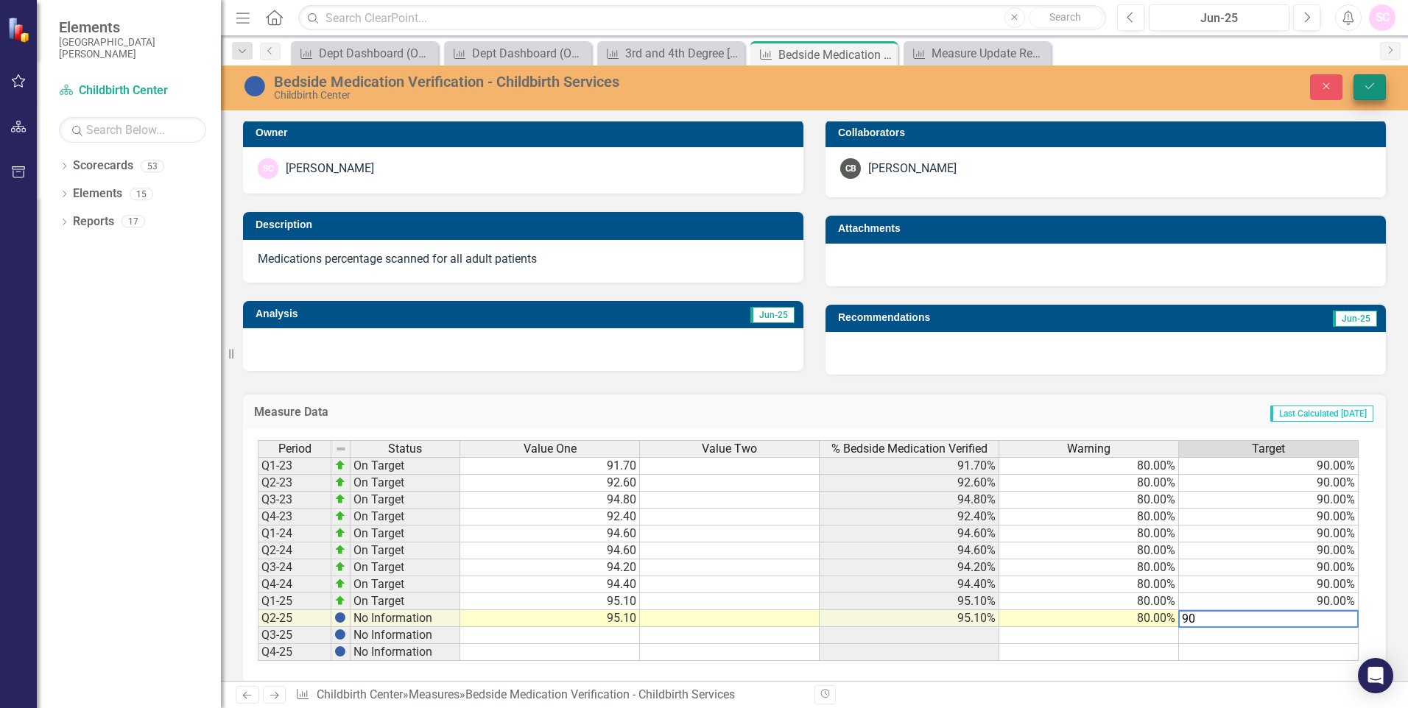
type textarea "90"
click at [1372, 82] on icon "Save" at bounding box center [1369, 86] width 13 height 10
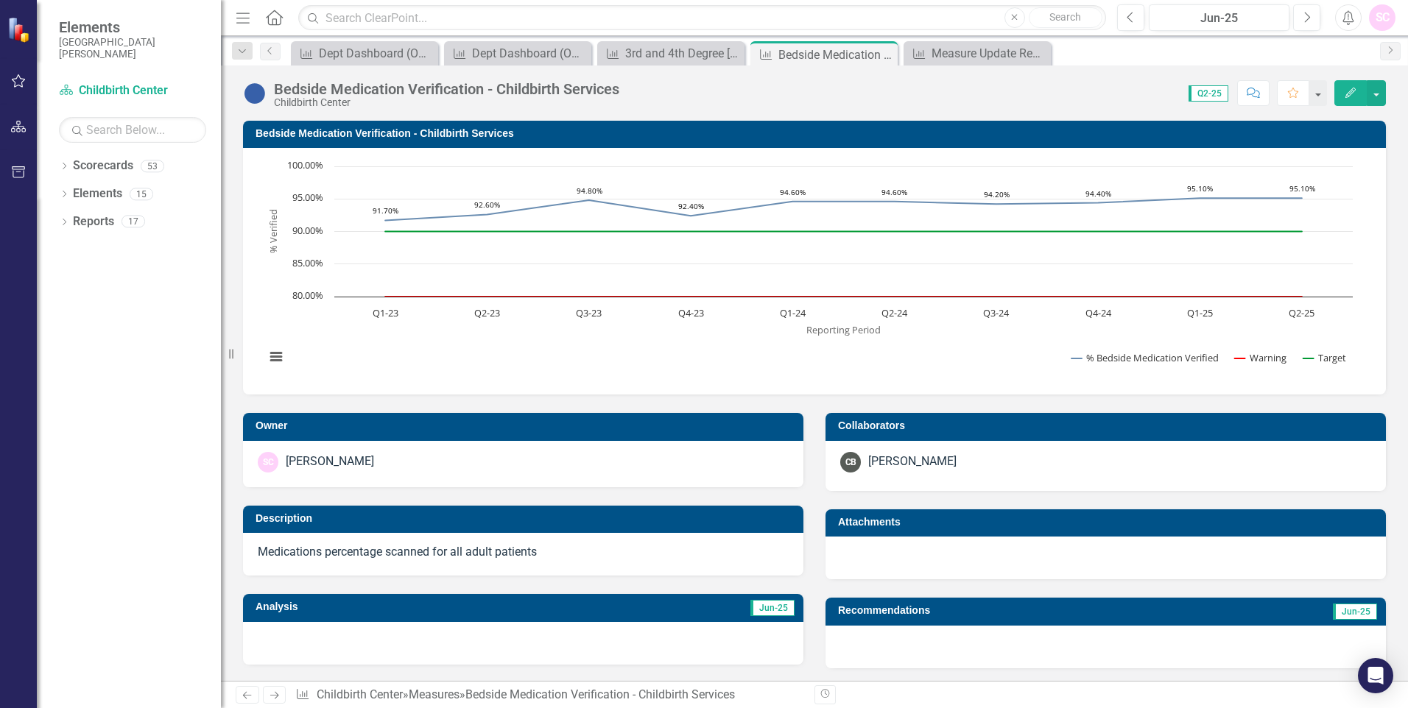
scroll to position [302, 0]
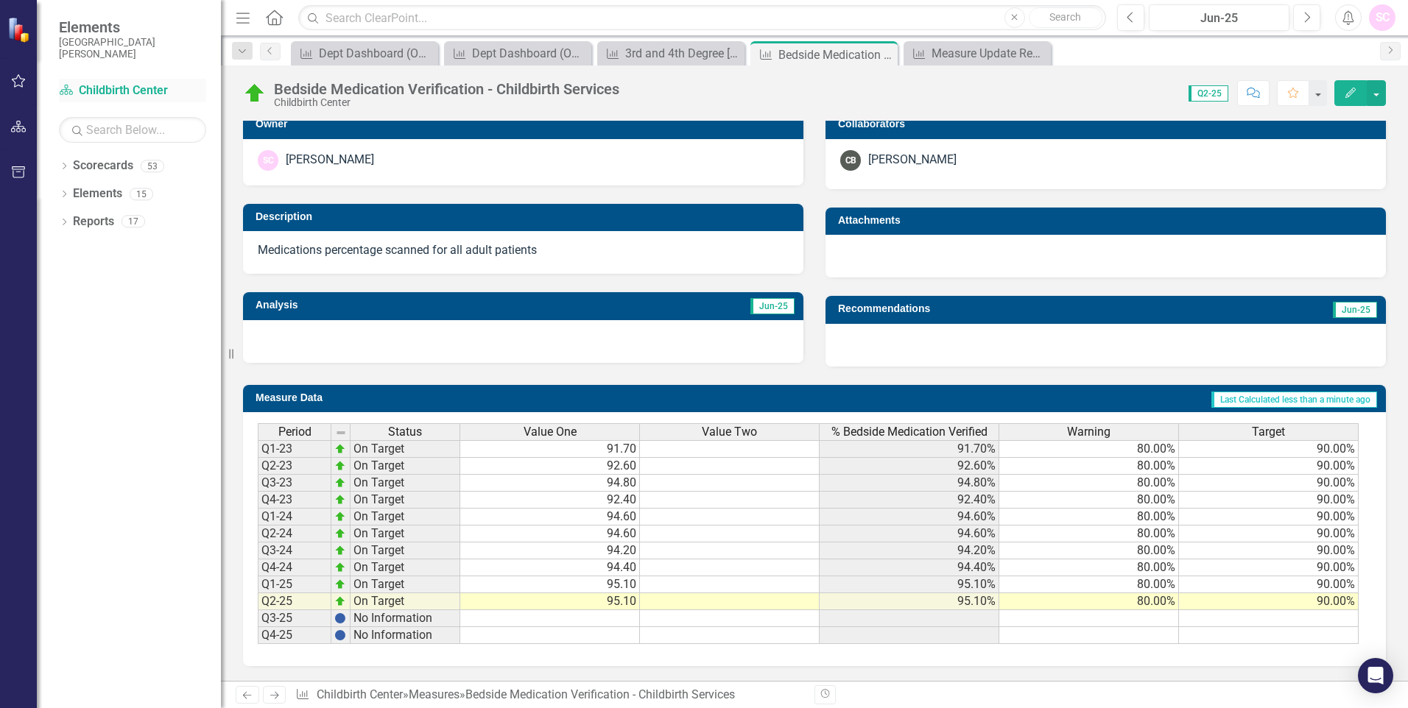
click at [172, 89] on link "Scorecard Childbirth Center" at bounding box center [132, 90] width 147 height 17
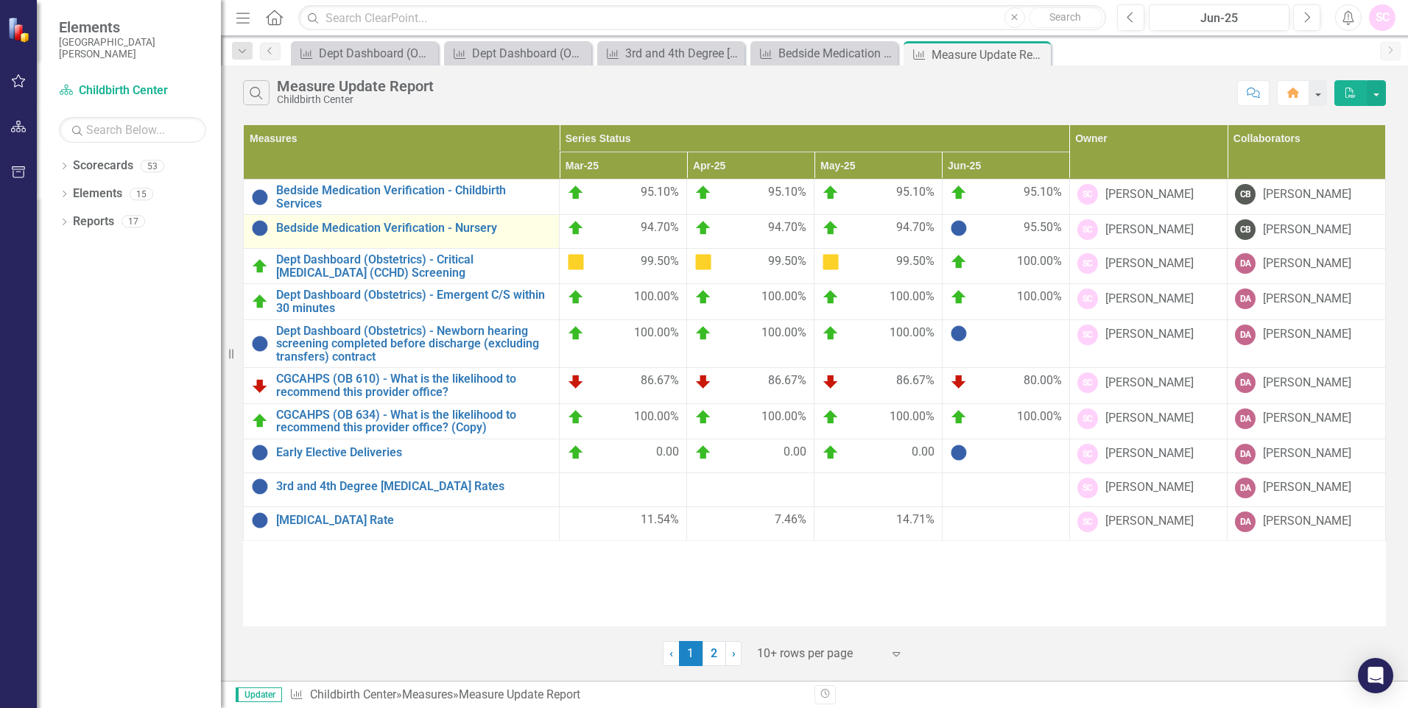
click at [463, 238] on td "Bedside Medication Verification - Nursery Link Open Element" at bounding box center [402, 232] width 316 height 34
click at [375, 232] on link "Bedside Medication Verification - Nursery" at bounding box center [413, 228] width 275 height 13
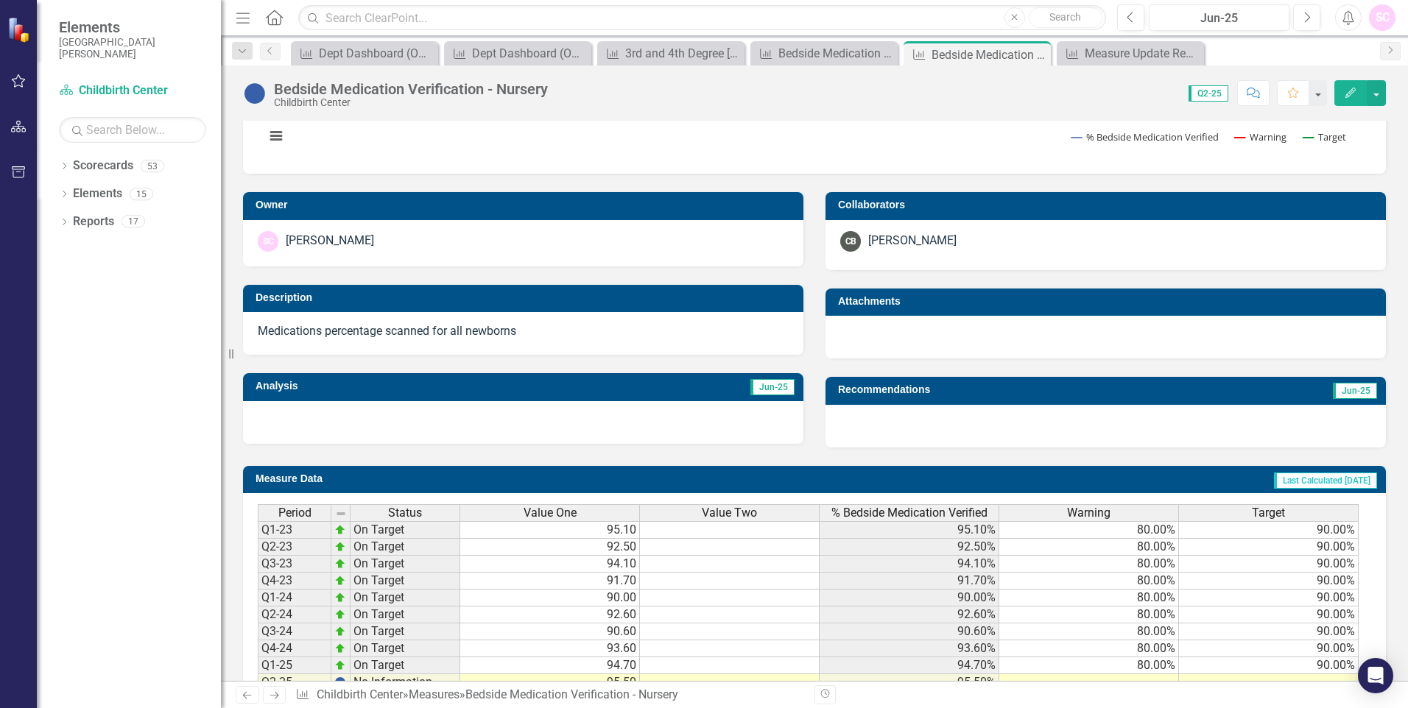
scroll to position [302, 0]
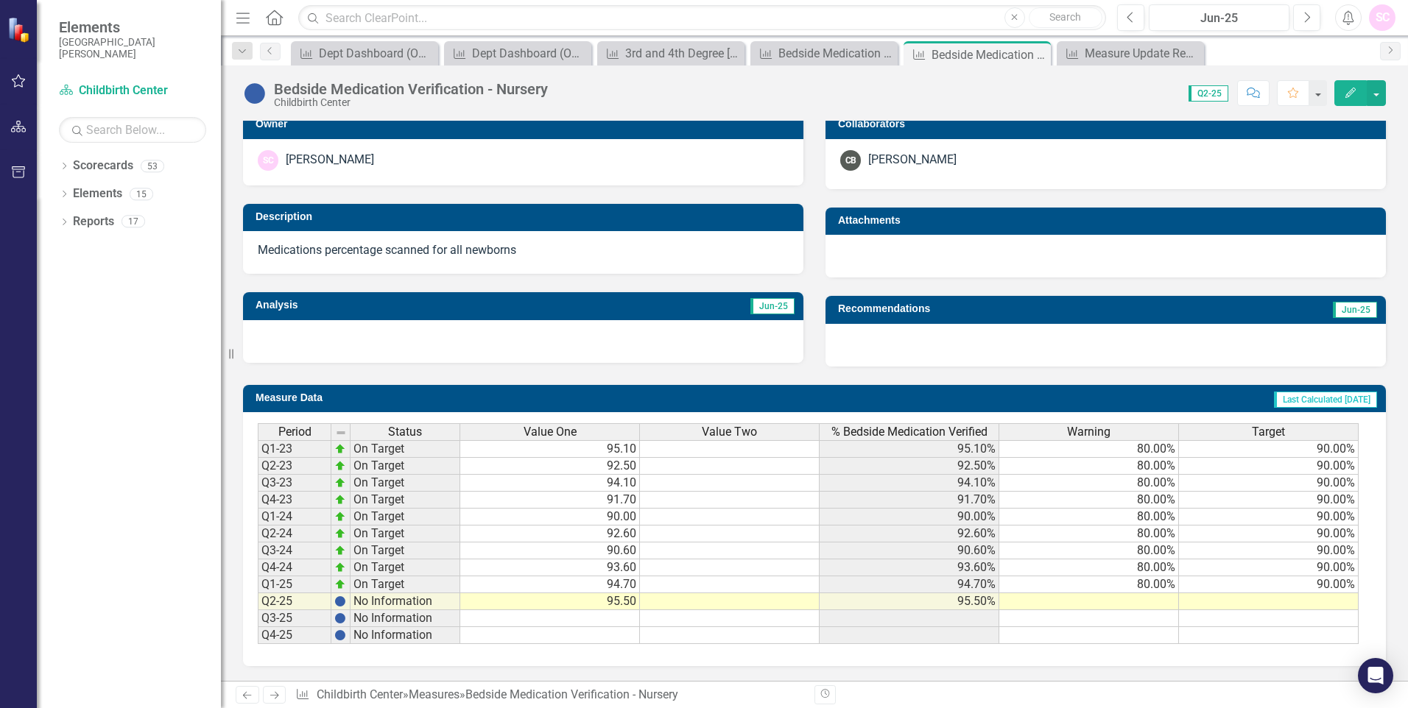
click at [1122, 605] on td at bounding box center [1089, 601] width 180 height 17
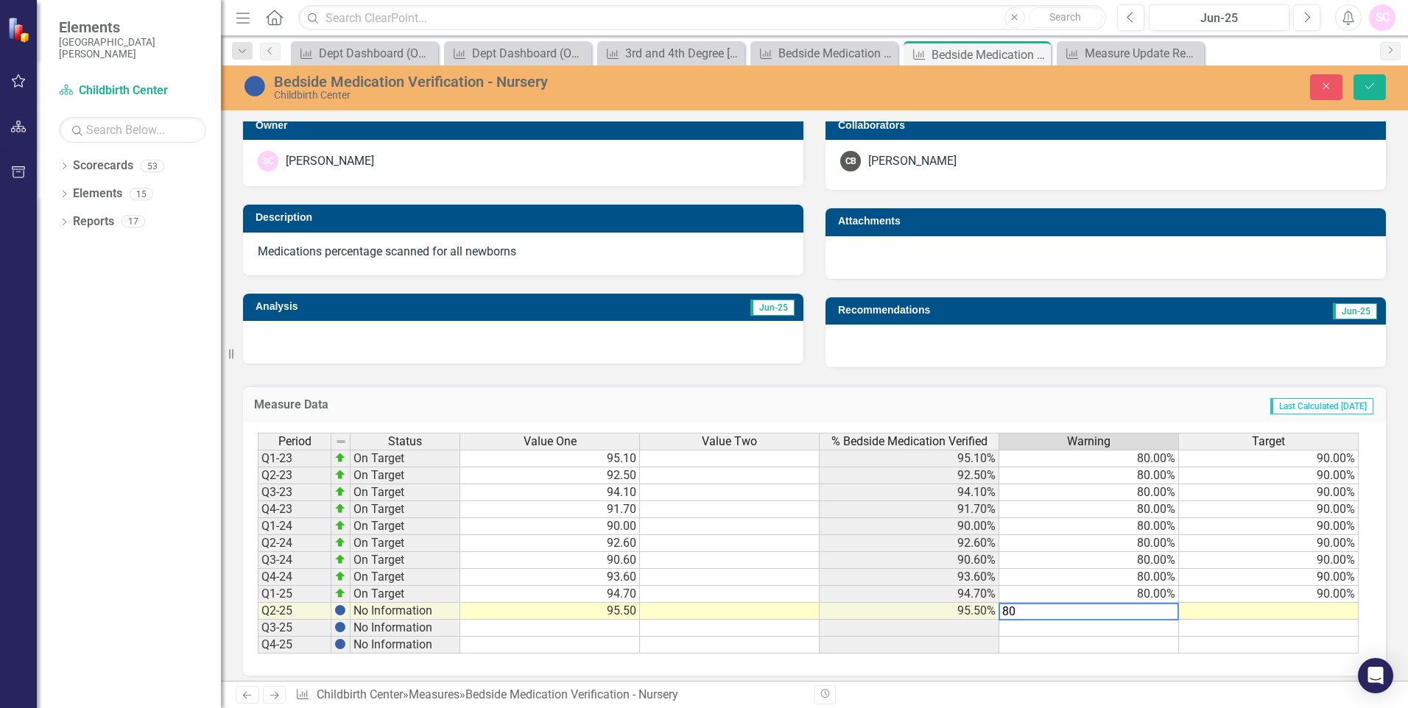
type textarea "80"
click at [1279, 613] on td at bounding box center [1269, 611] width 180 height 17
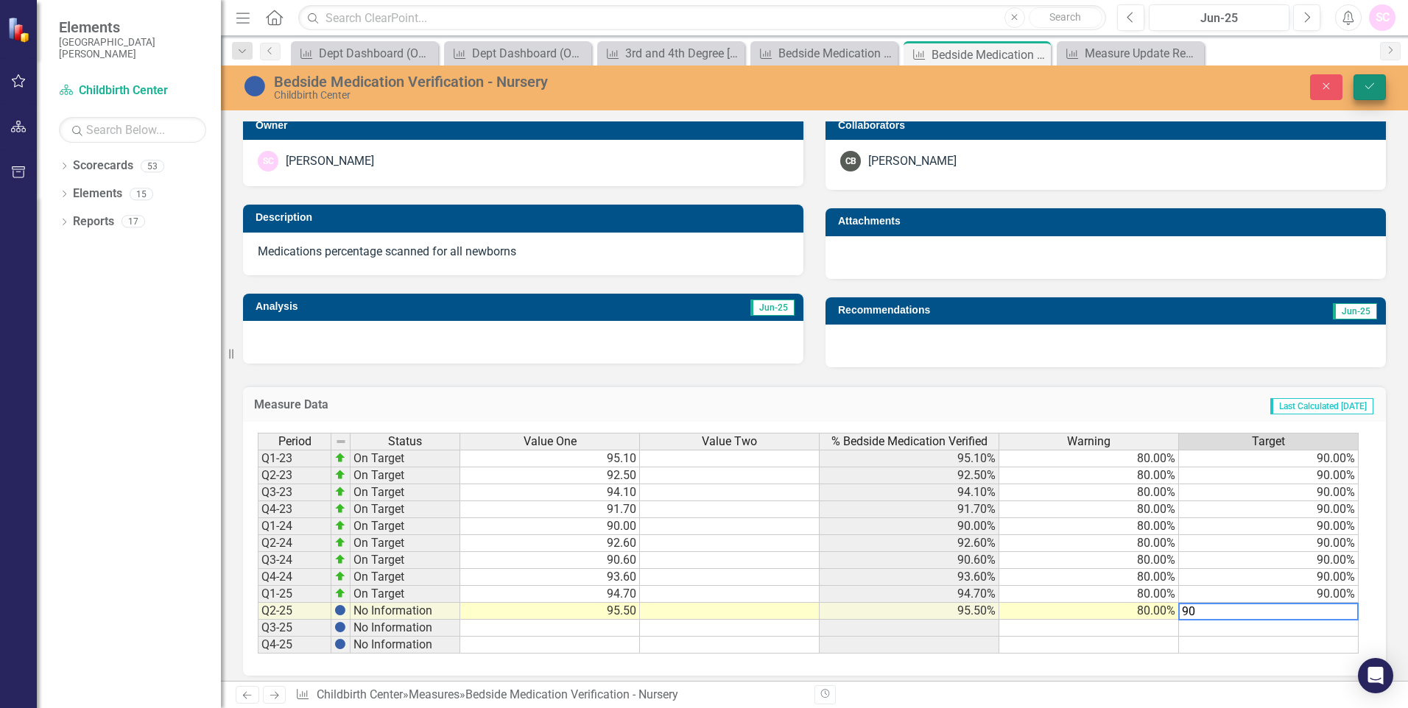
type textarea "90"
click at [1370, 88] on icon "Save" at bounding box center [1369, 86] width 13 height 10
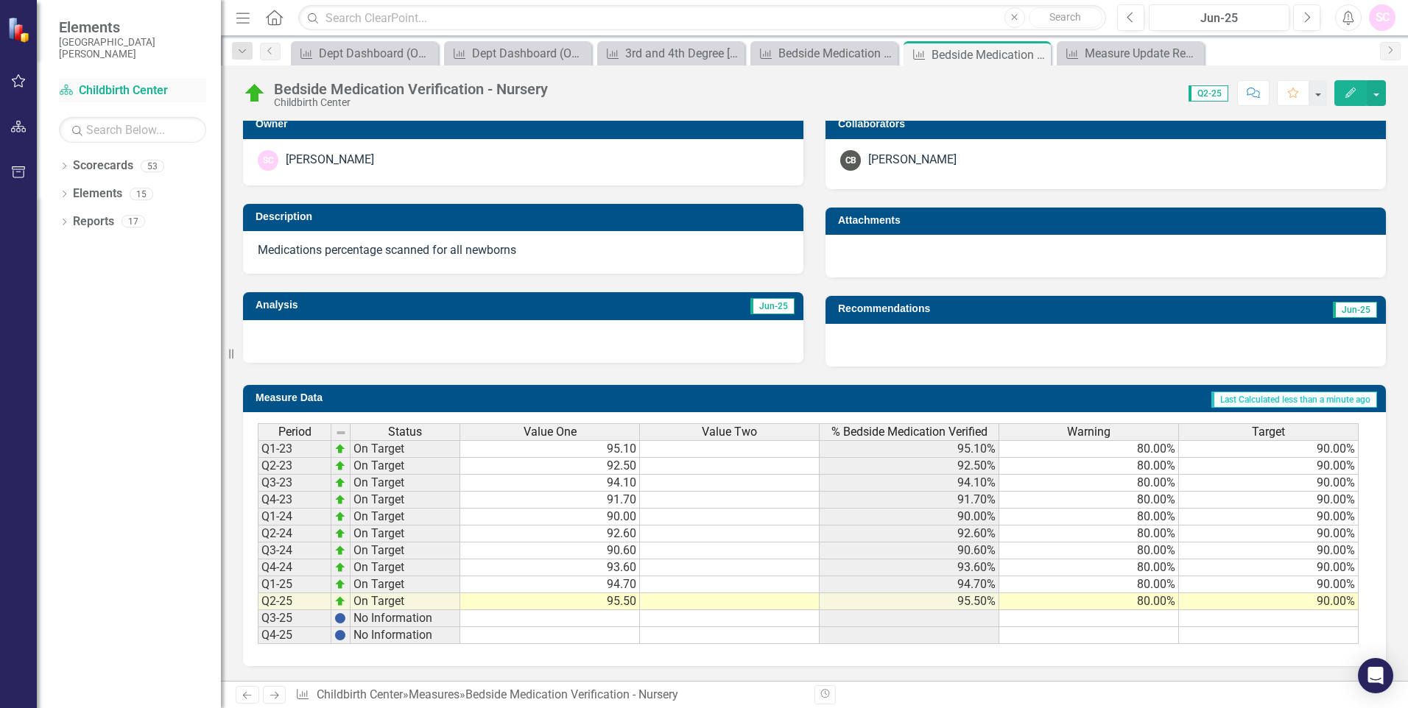
click at [136, 88] on link "Scorecard Childbirth Center" at bounding box center [132, 90] width 147 height 17
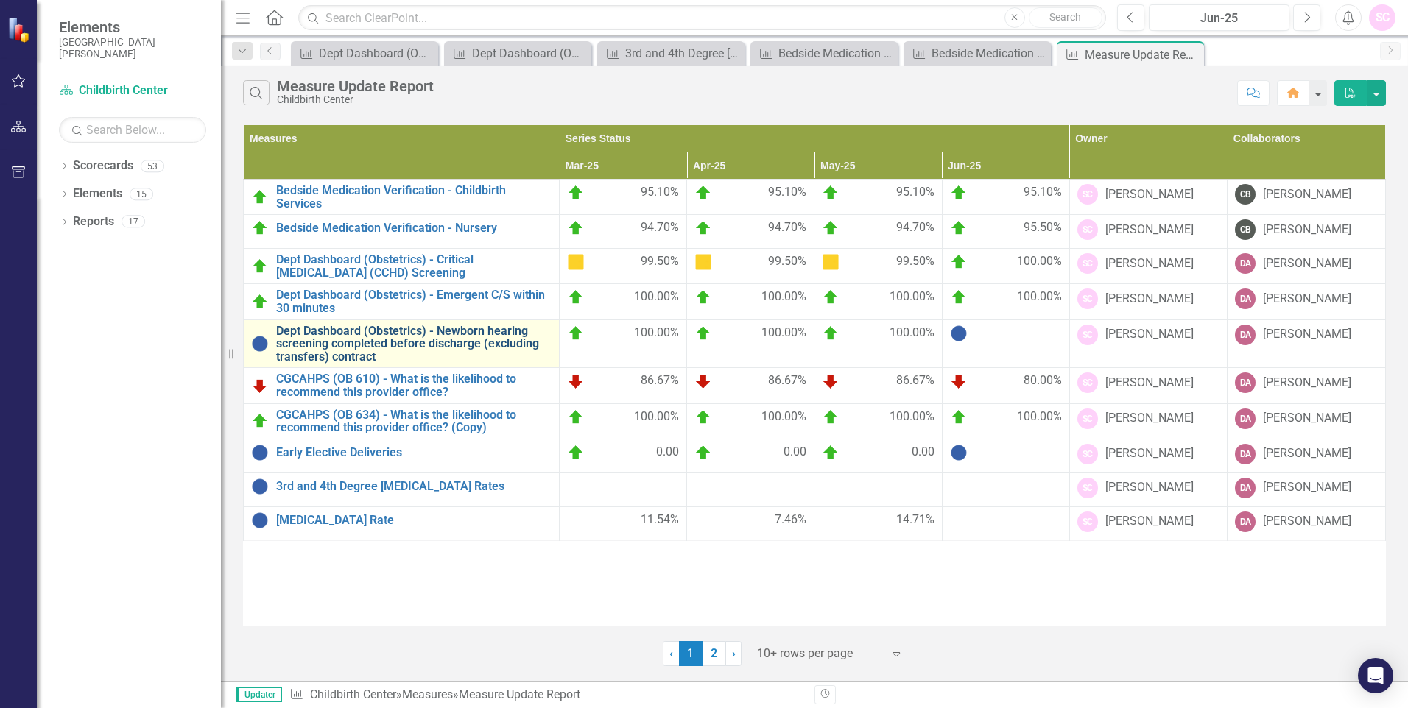
click at [440, 338] on link "Dept Dashboard (Obstetrics) - Newborn hearing screening completed before discha…" at bounding box center [413, 344] width 275 height 39
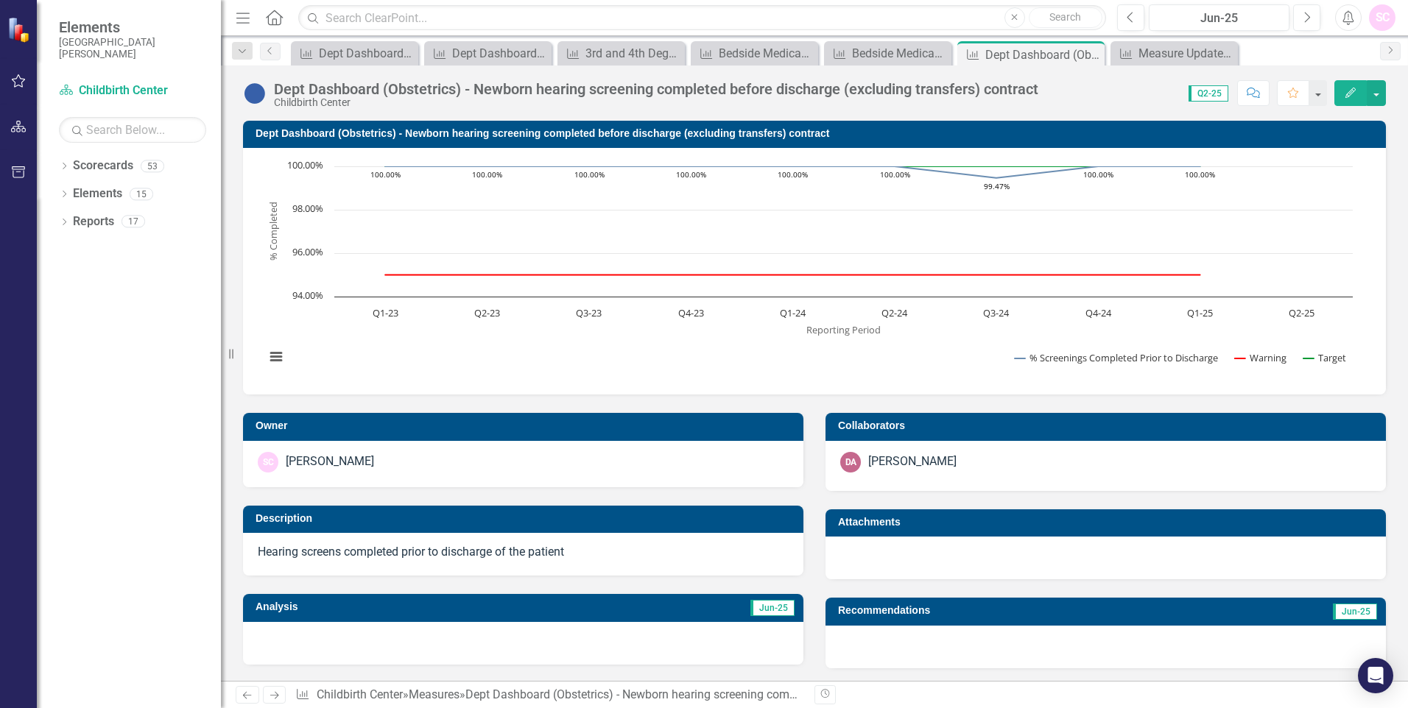
scroll to position [314, 0]
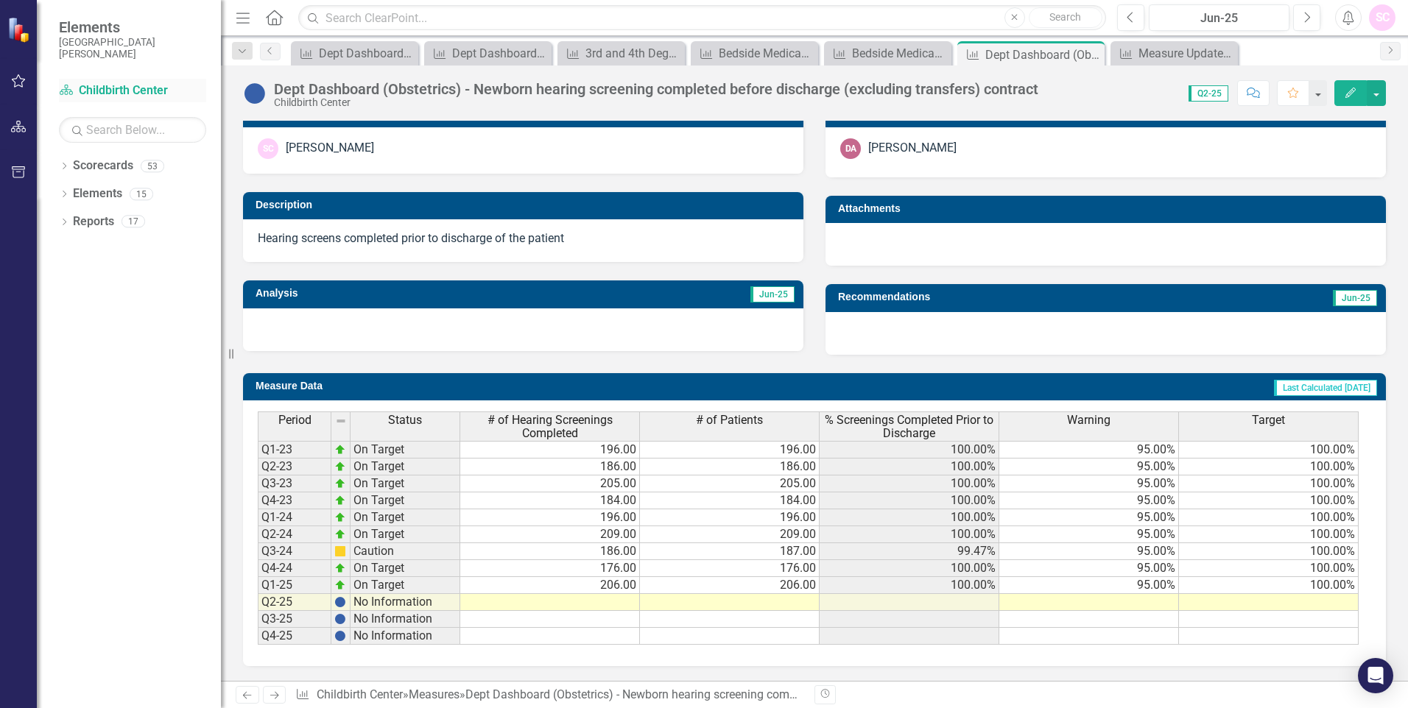
click at [121, 93] on link "Scorecard Childbirth Center" at bounding box center [132, 90] width 147 height 17
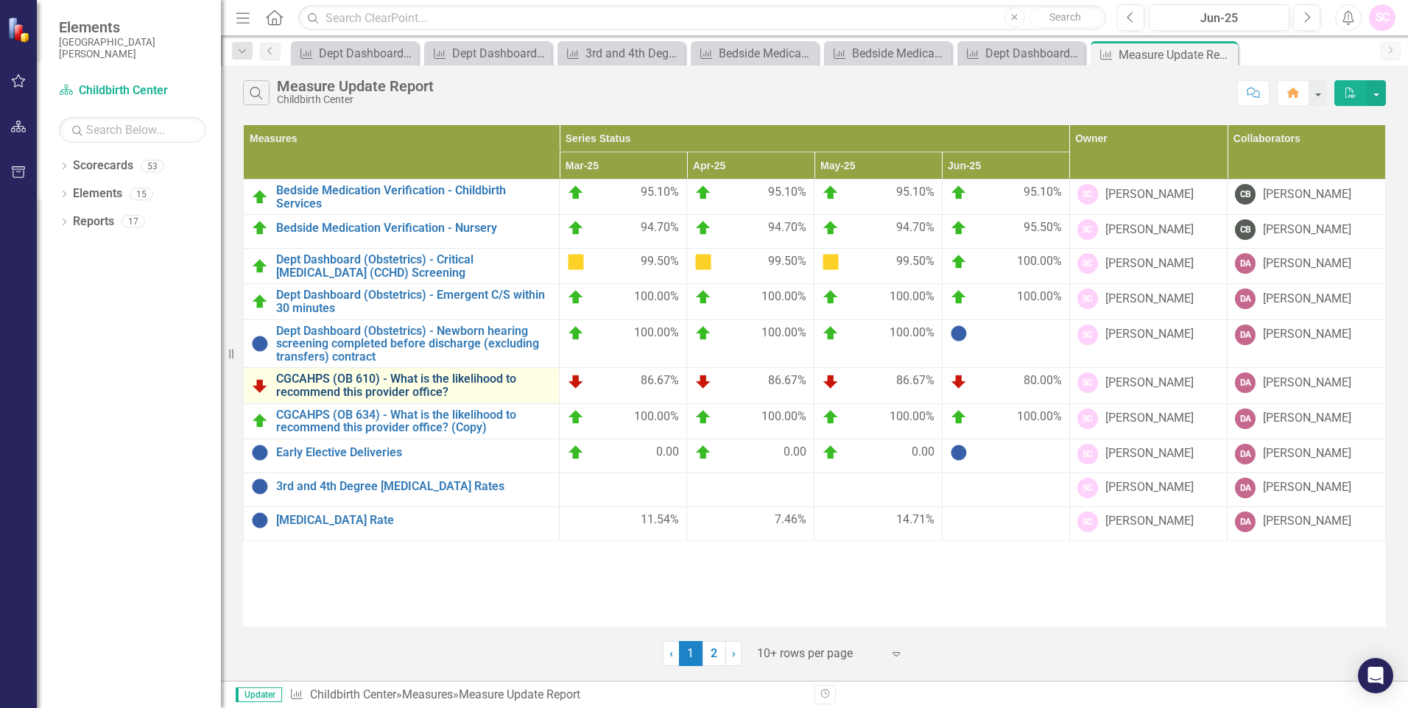
click at [463, 384] on link "CGCAHPS (OB 610) - What is the likelihood to recommend this provider office?" at bounding box center [413, 386] width 275 height 26
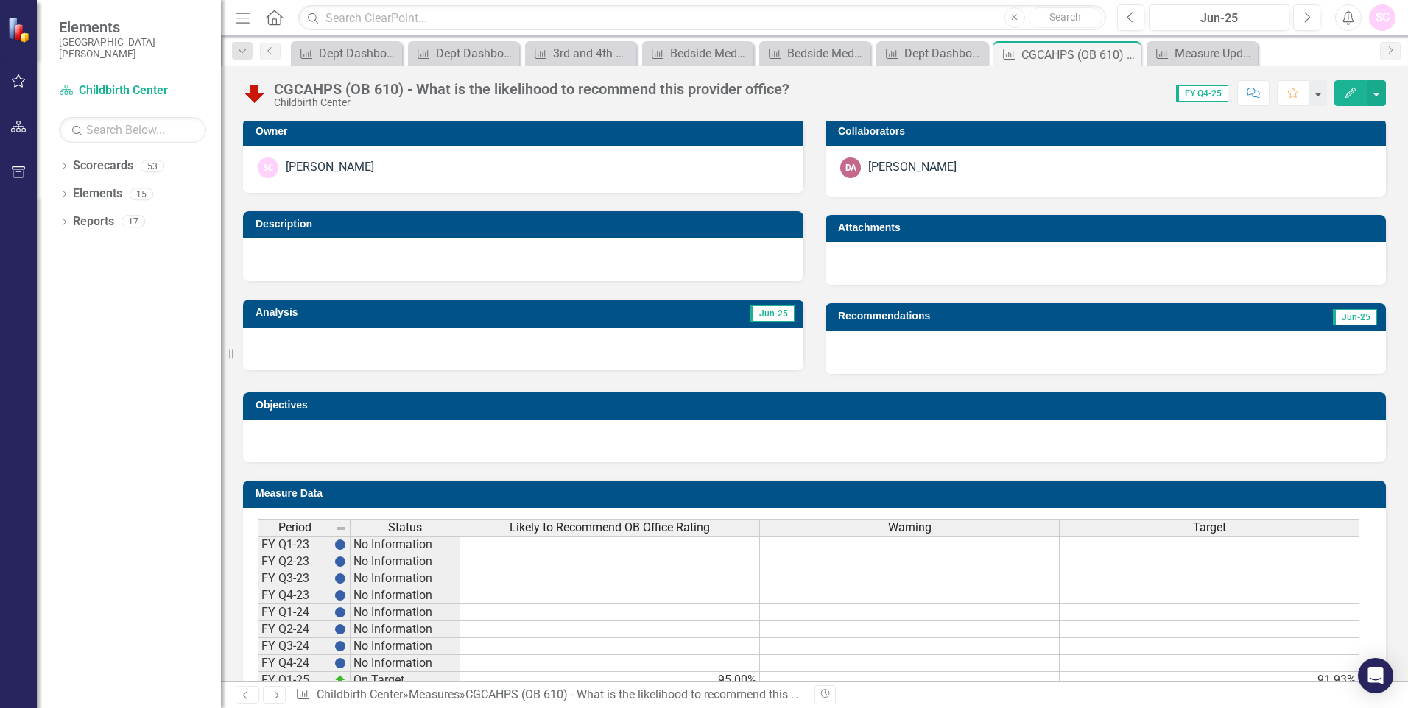
scroll to position [424, 0]
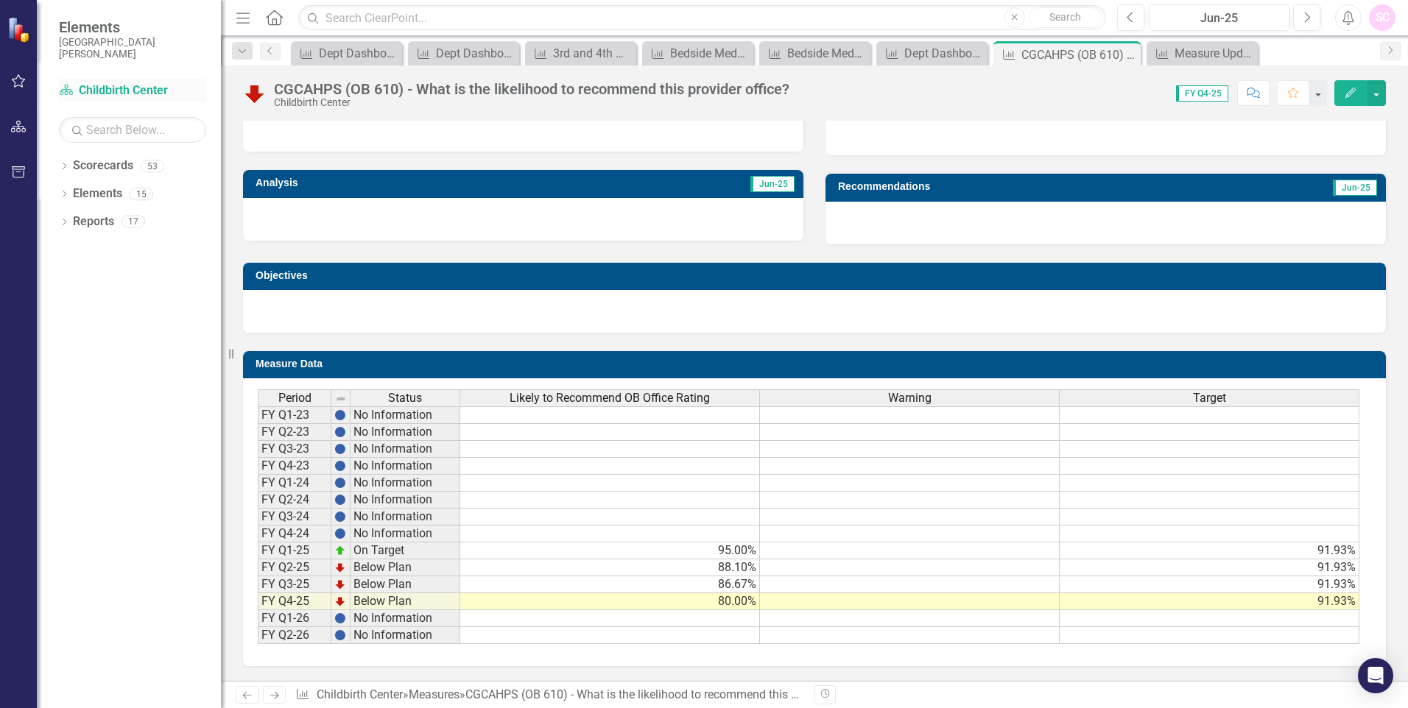
click at [135, 91] on link "Scorecard Childbirth Center" at bounding box center [132, 90] width 147 height 17
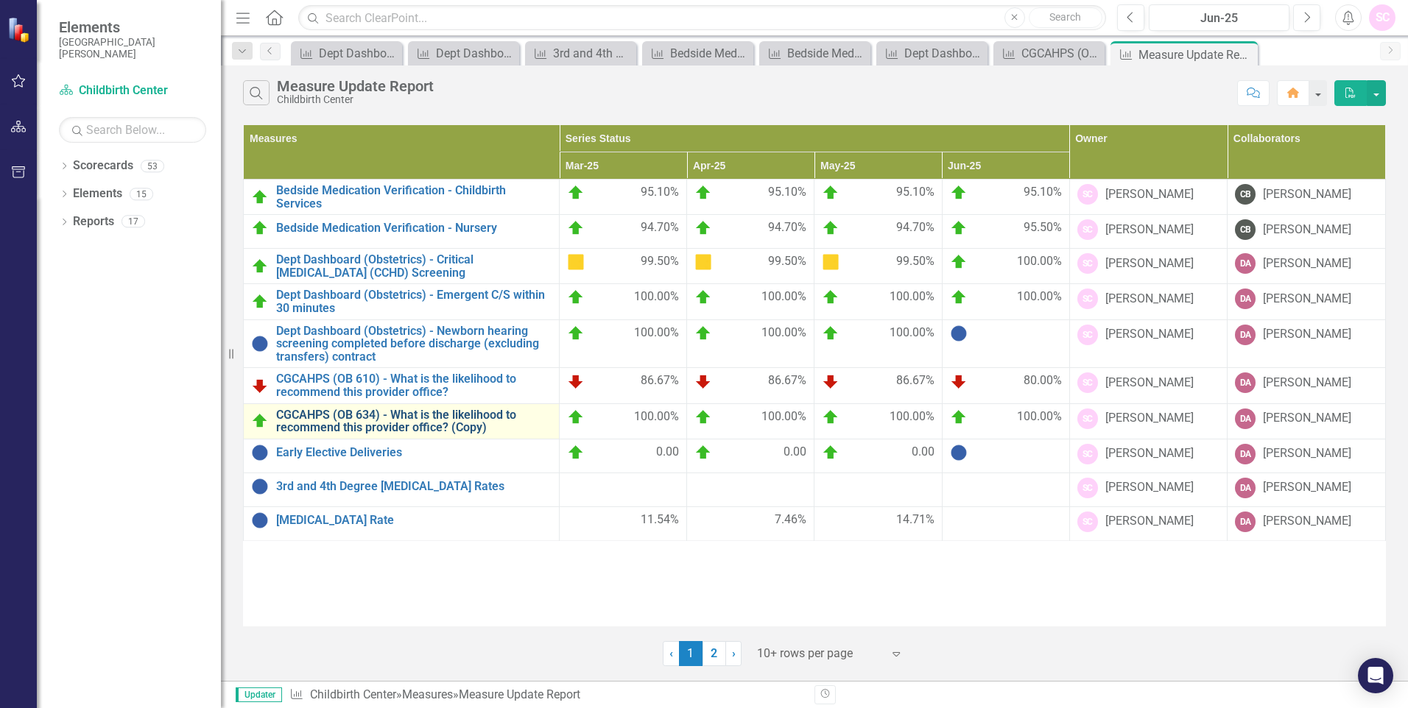
click at [482, 418] on link "CGCAHPS (OB 634) - What is the likelihood to recommend this provider office? (C…" at bounding box center [413, 422] width 275 height 26
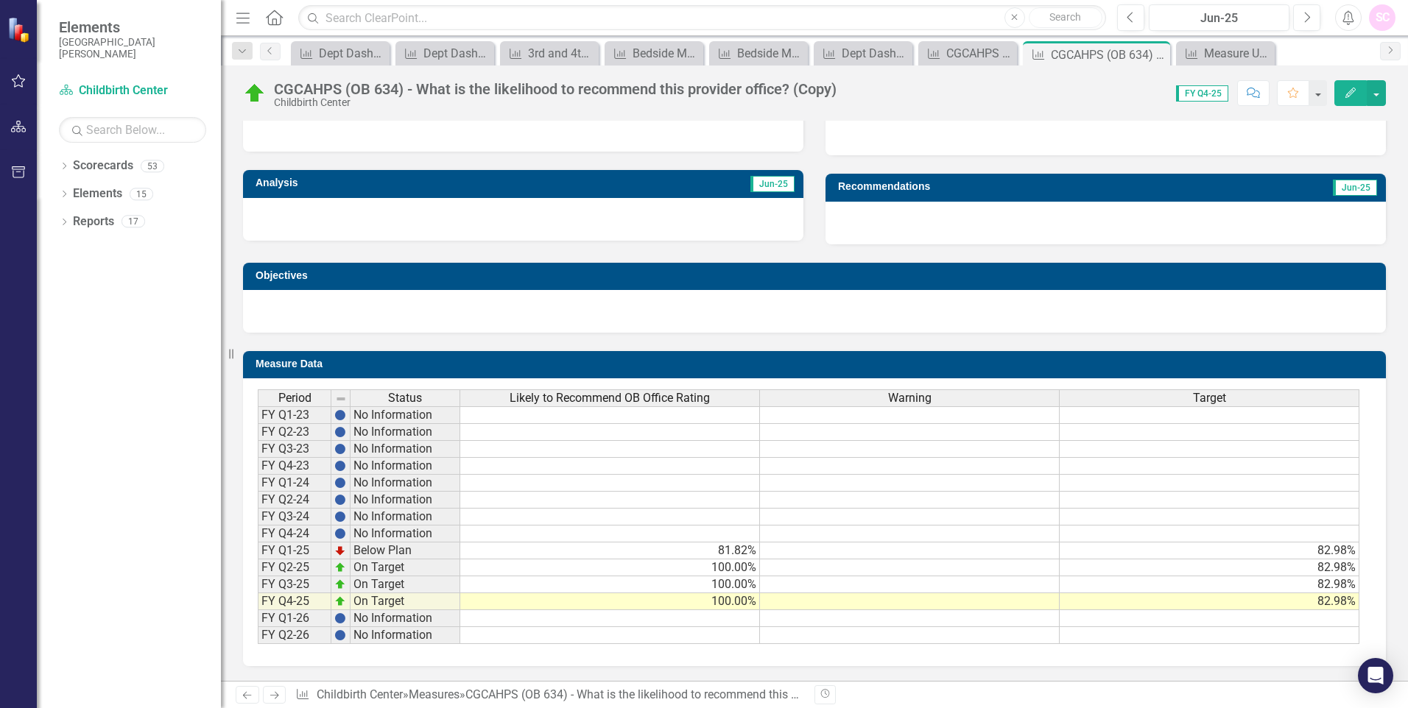
scroll to position [350, 0]
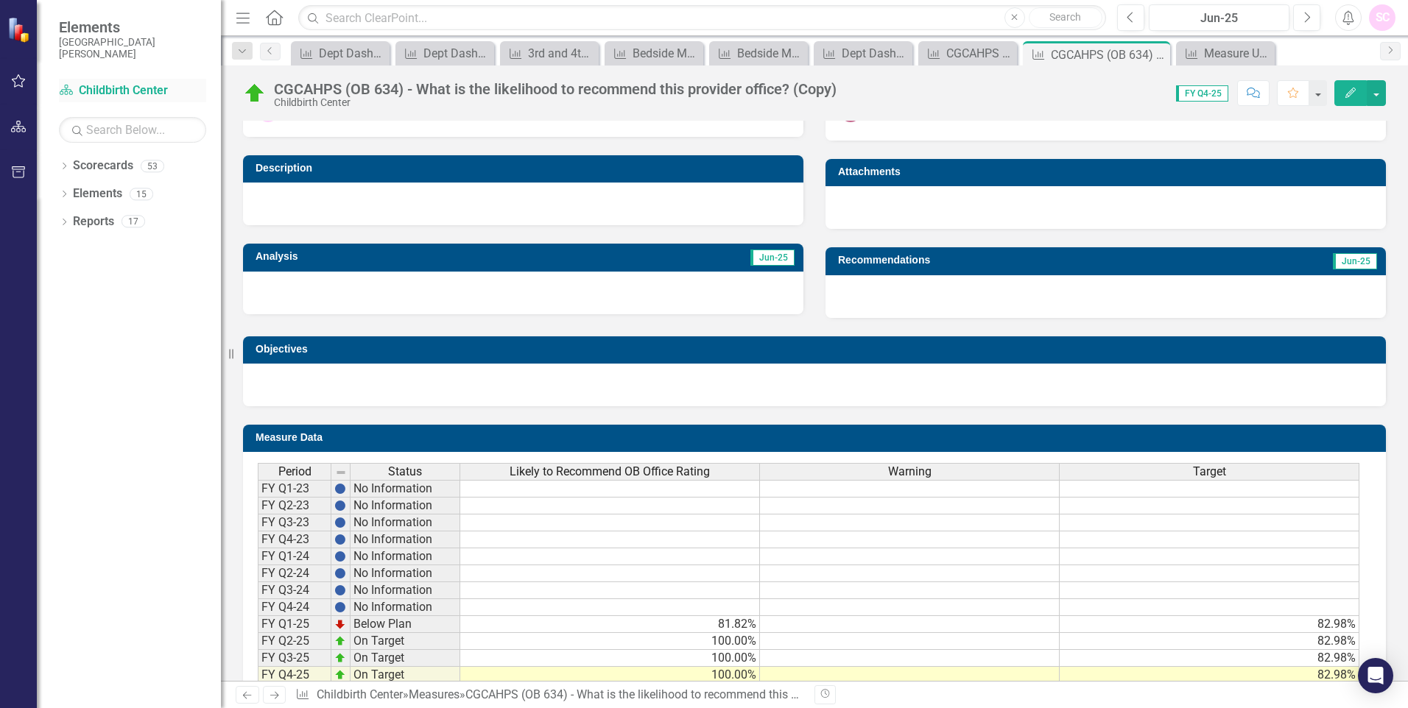
click at [125, 80] on div "Scorecard Childbirth Center" at bounding box center [132, 91] width 147 height 24
click at [150, 88] on link "Scorecard Childbirth Center" at bounding box center [132, 90] width 147 height 17
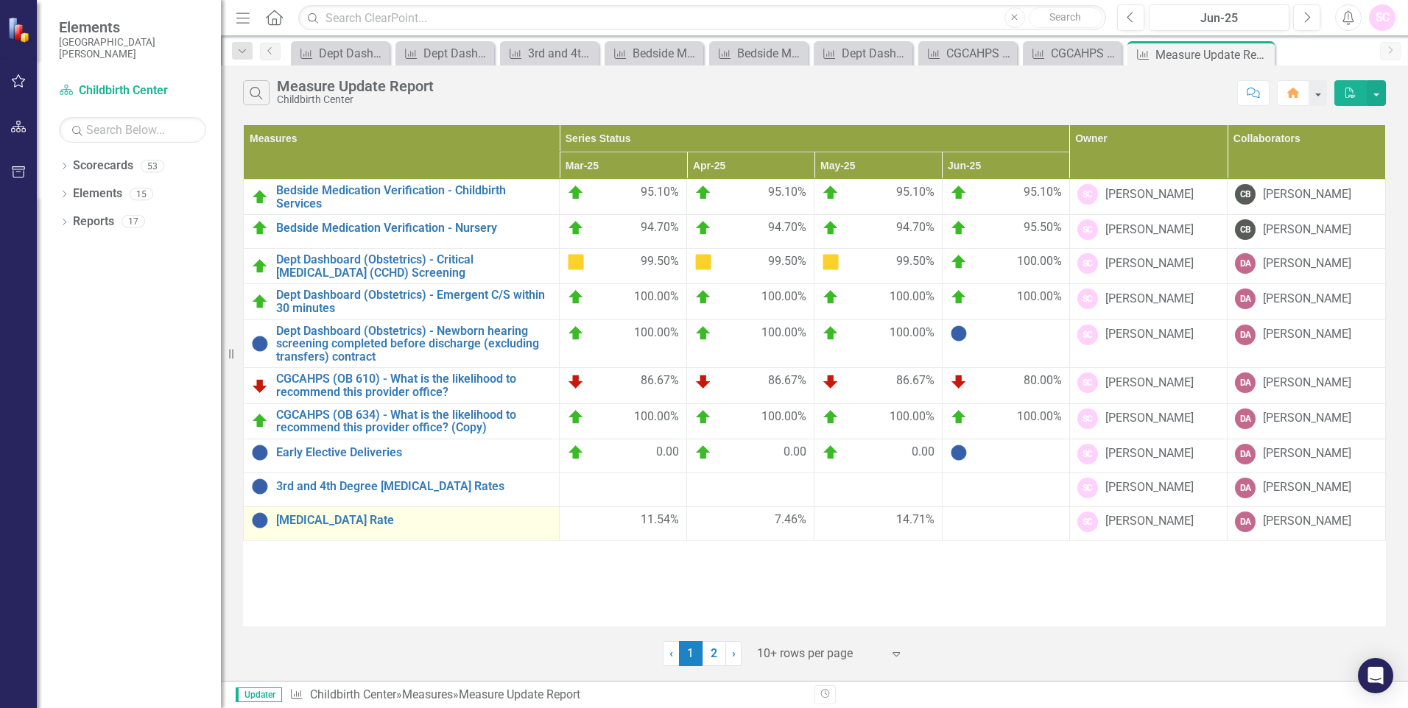
click at [459, 532] on td "[MEDICAL_DATA] Rate Link Open Element" at bounding box center [402, 524] width 316 height 34
click at [482, 523] on link "[MEDICAL_DATA] Rate" at bounding box center [413, 520] width 275 height 13
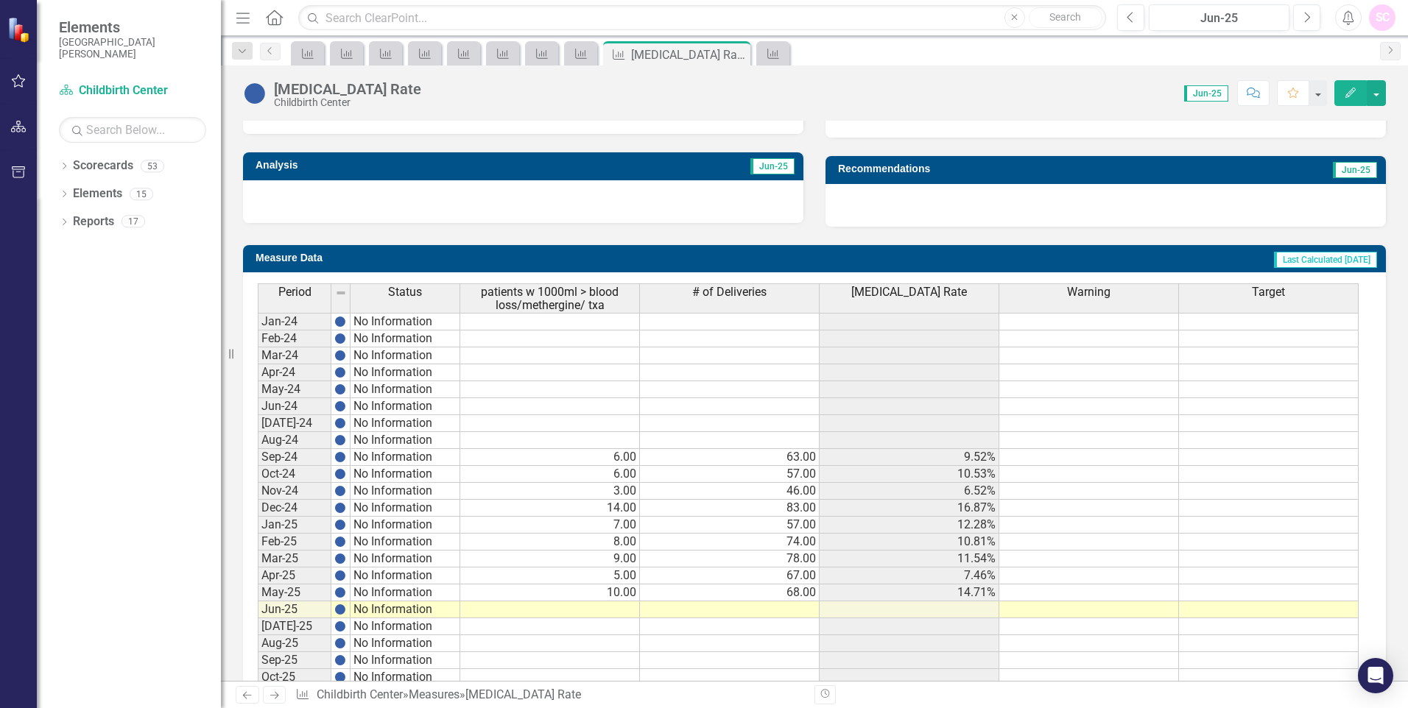
scroll to position [515, 0]
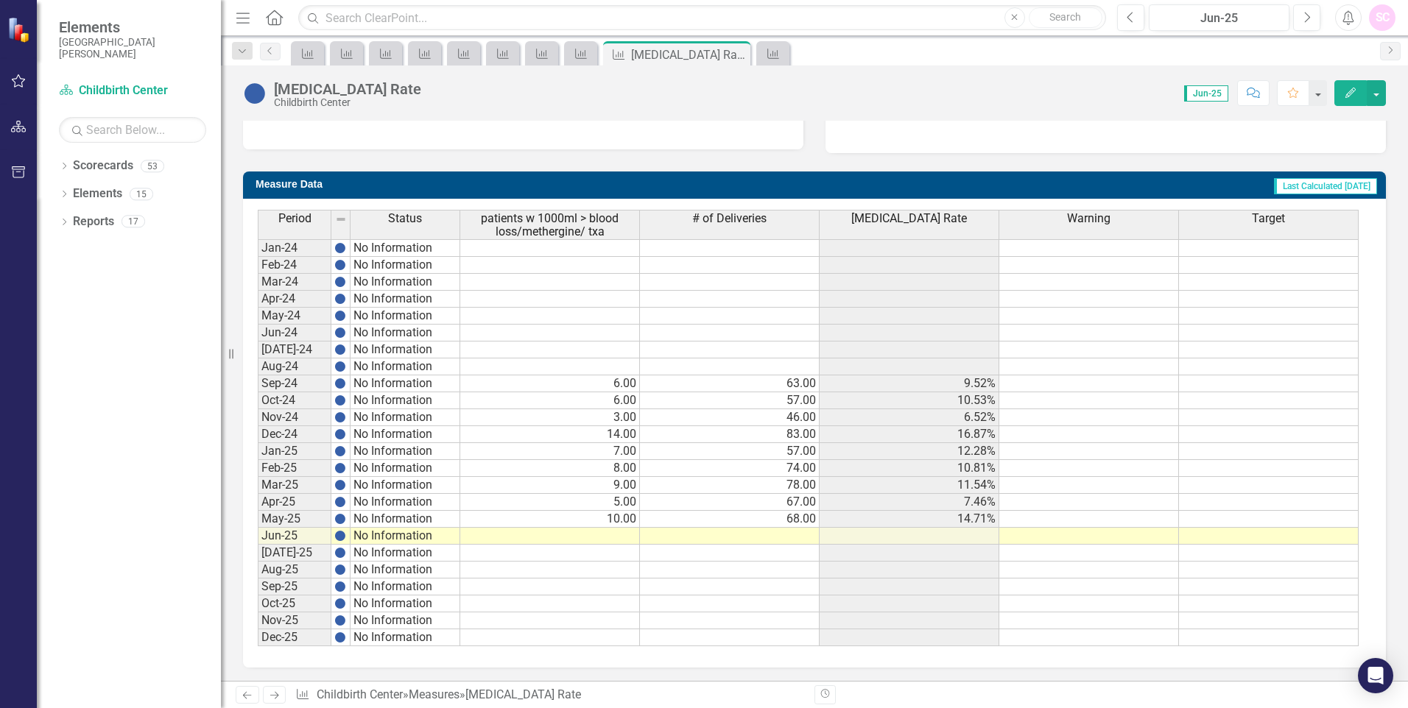
click at [597, 534] on td at bounding box center [550, 536] width 180 height 17
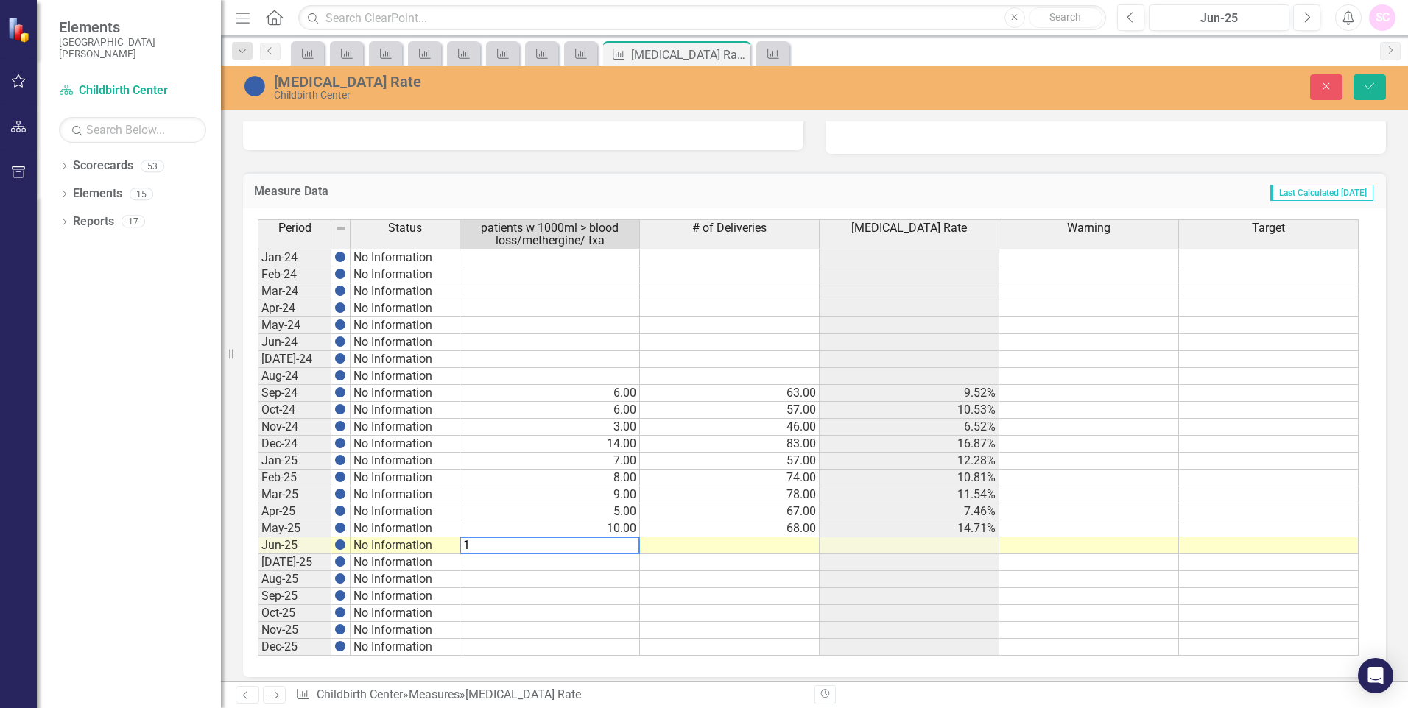
type textarea "1"
click at [591, 557] on td at bounding box center [550, 562] width 180 height 17
type textarea "1"
click at [769, 548] on td at bounding box center [730, 545] width 180 height 17
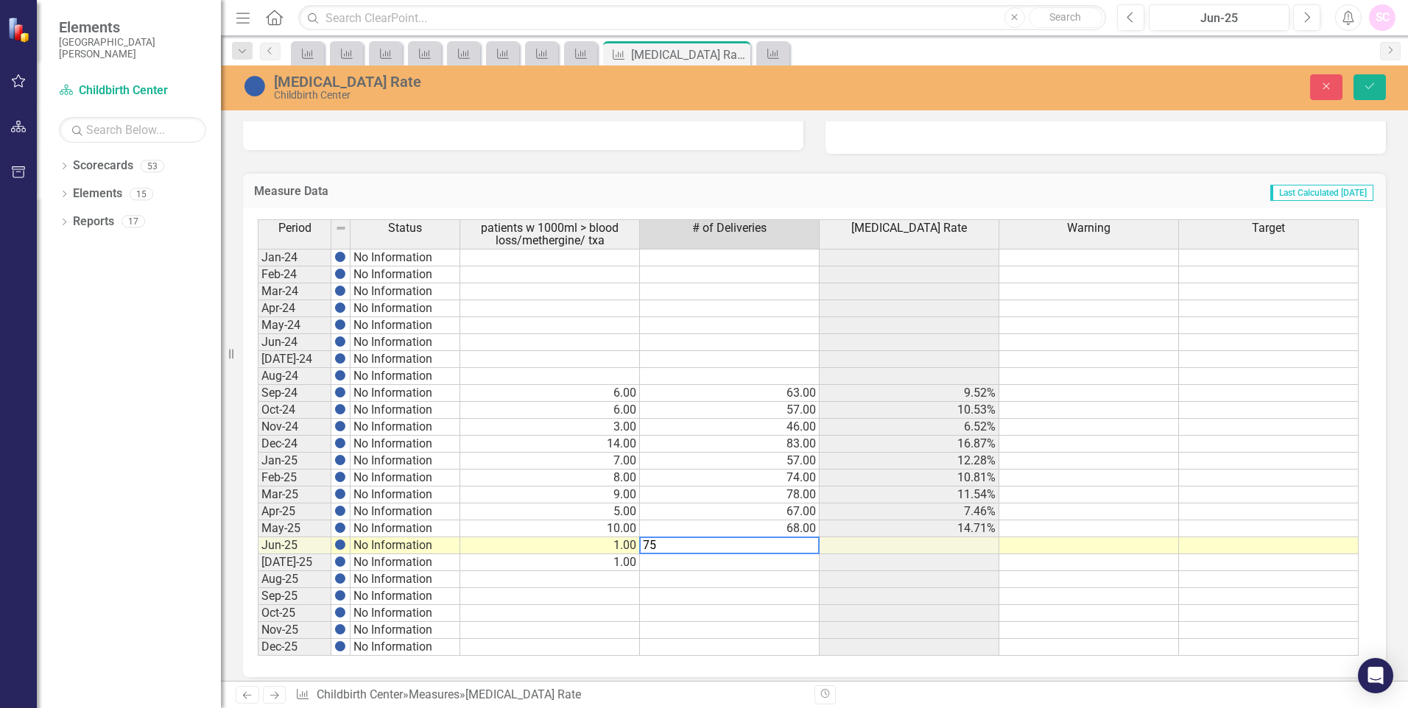
type textarea "75"
click at [1003, 593] on td at bounding box center [1089, 596] width 180 height 17
click at [1367, 82] on icon "Save" at bounding box center [1369, 86] width 13 height 10
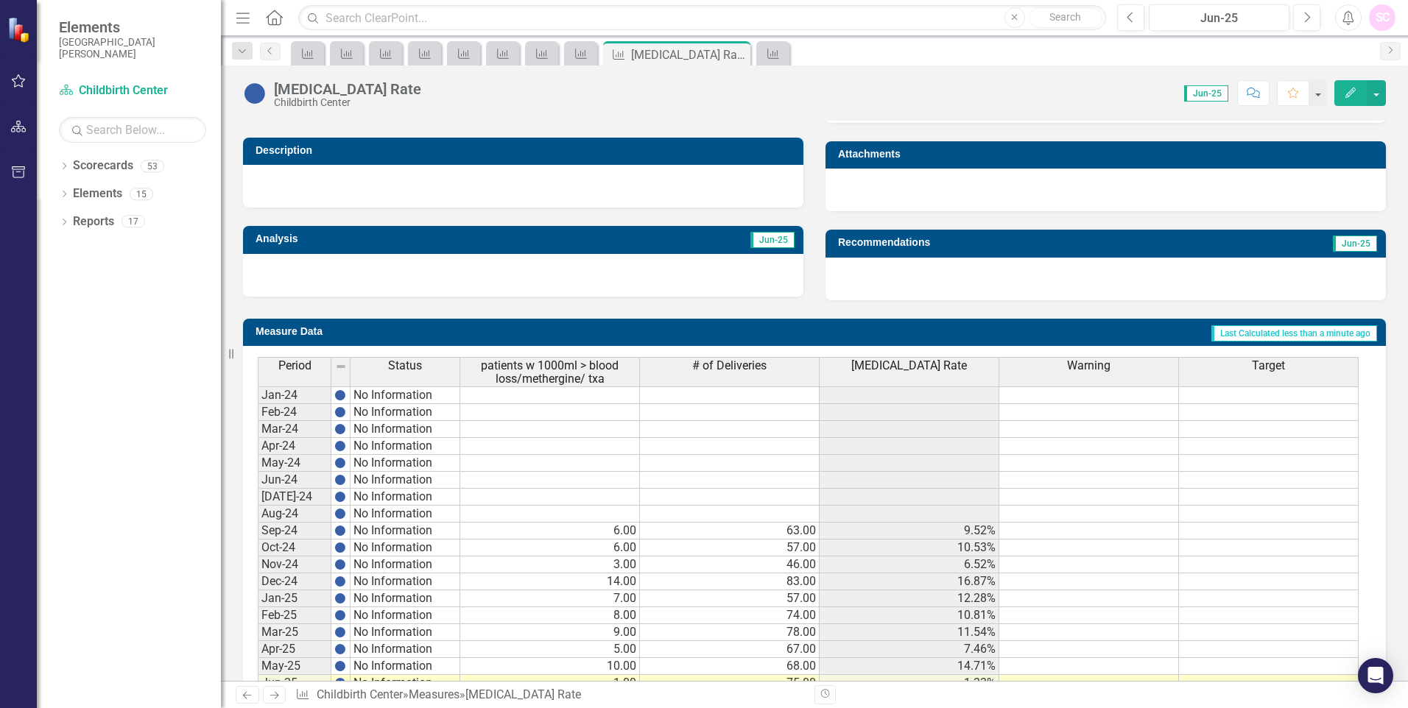
scroll to position [517, 0]
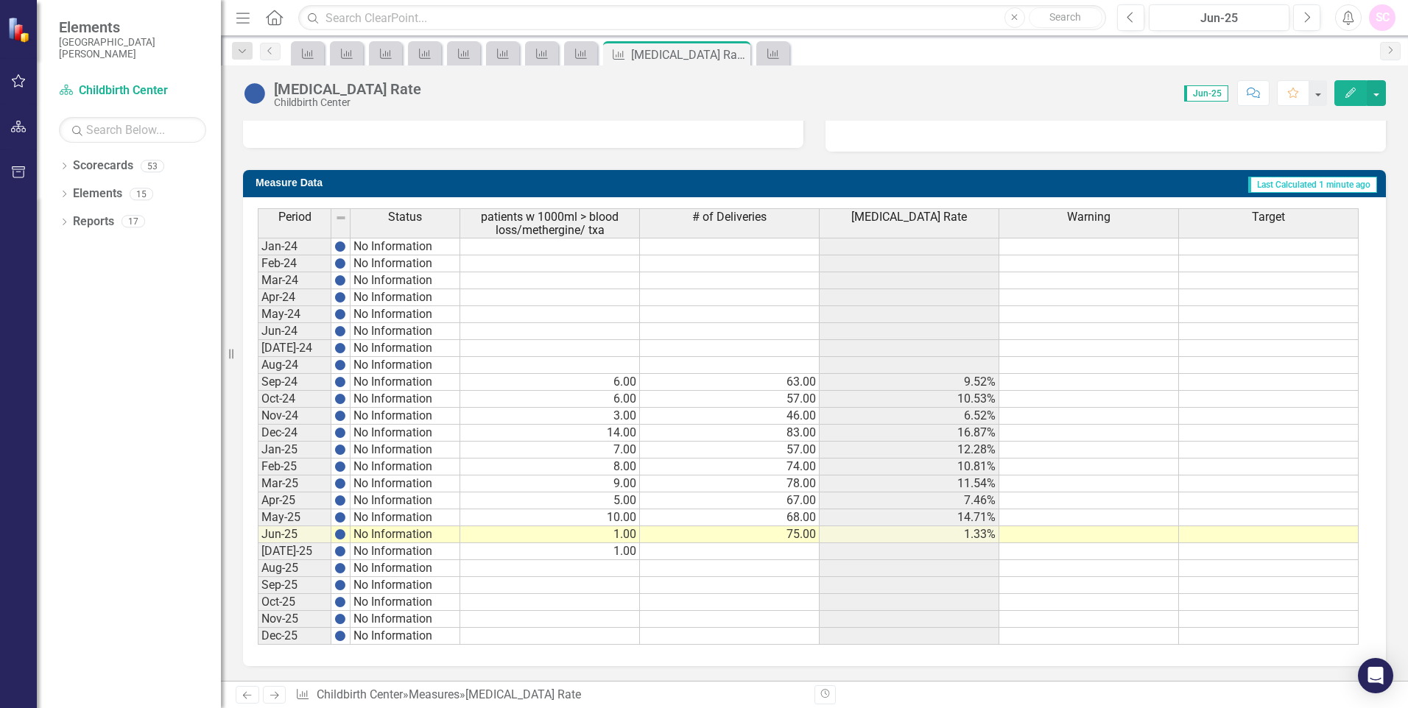
click at [803, 551] on td at bounding box center [730, 551] width 180 height 17
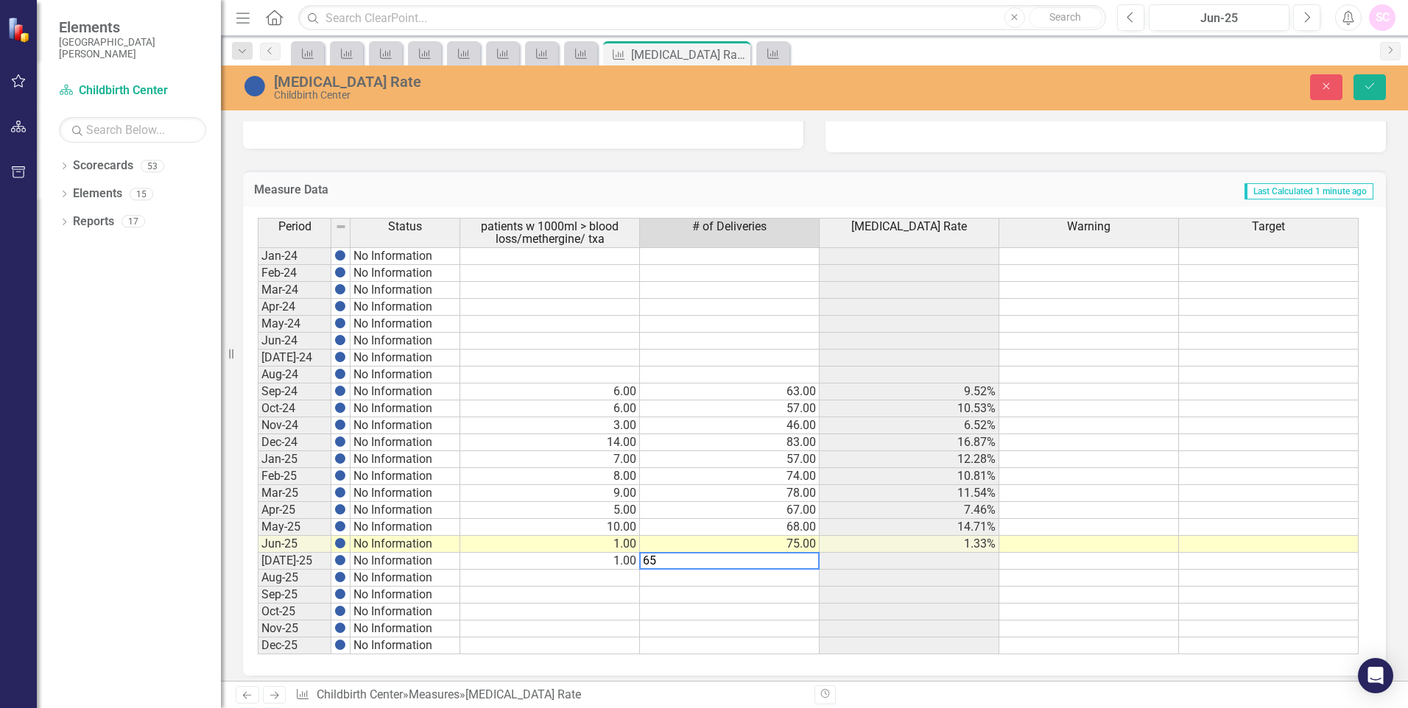
type textarea "65"
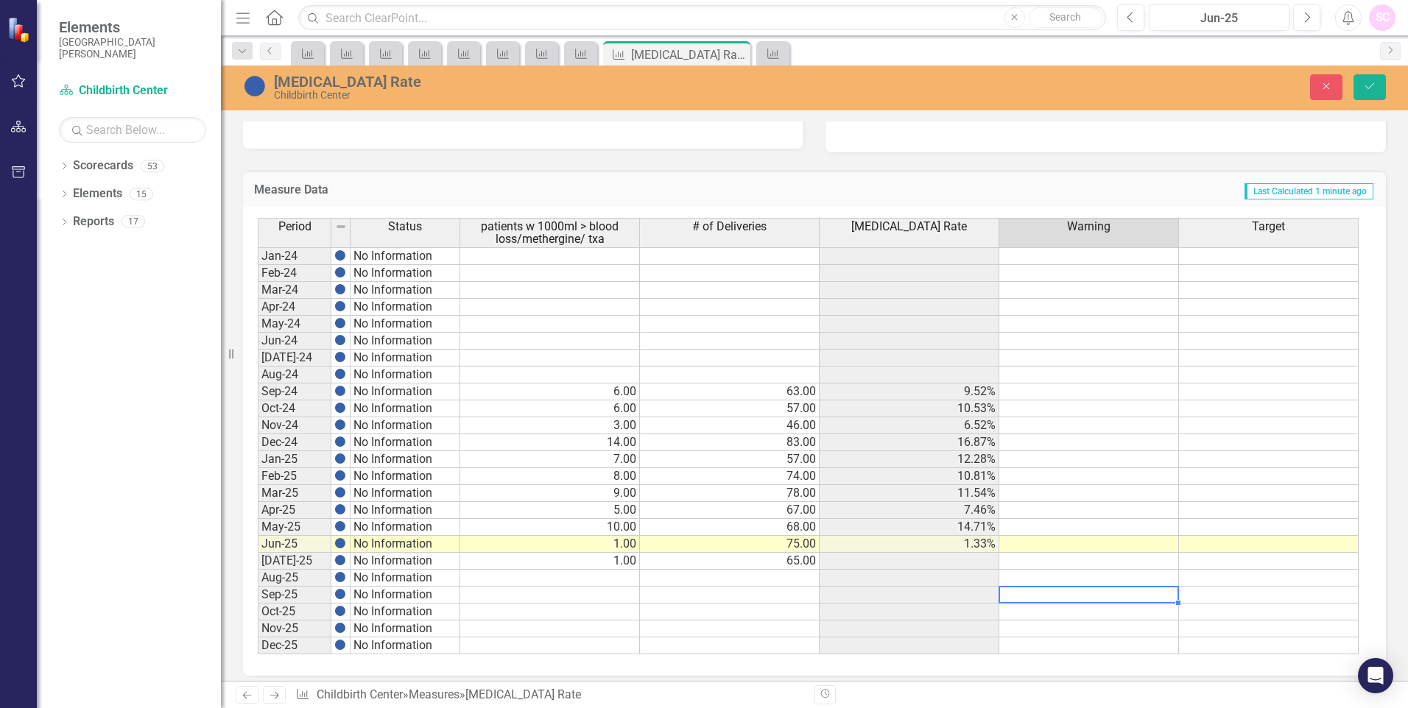
click at [1168, 599] on td at bounding box center [1089, 595] width 180 height 17
click at [1369, 91] on icon "Save" at bounding box center [1369, 86] width 13 height 10
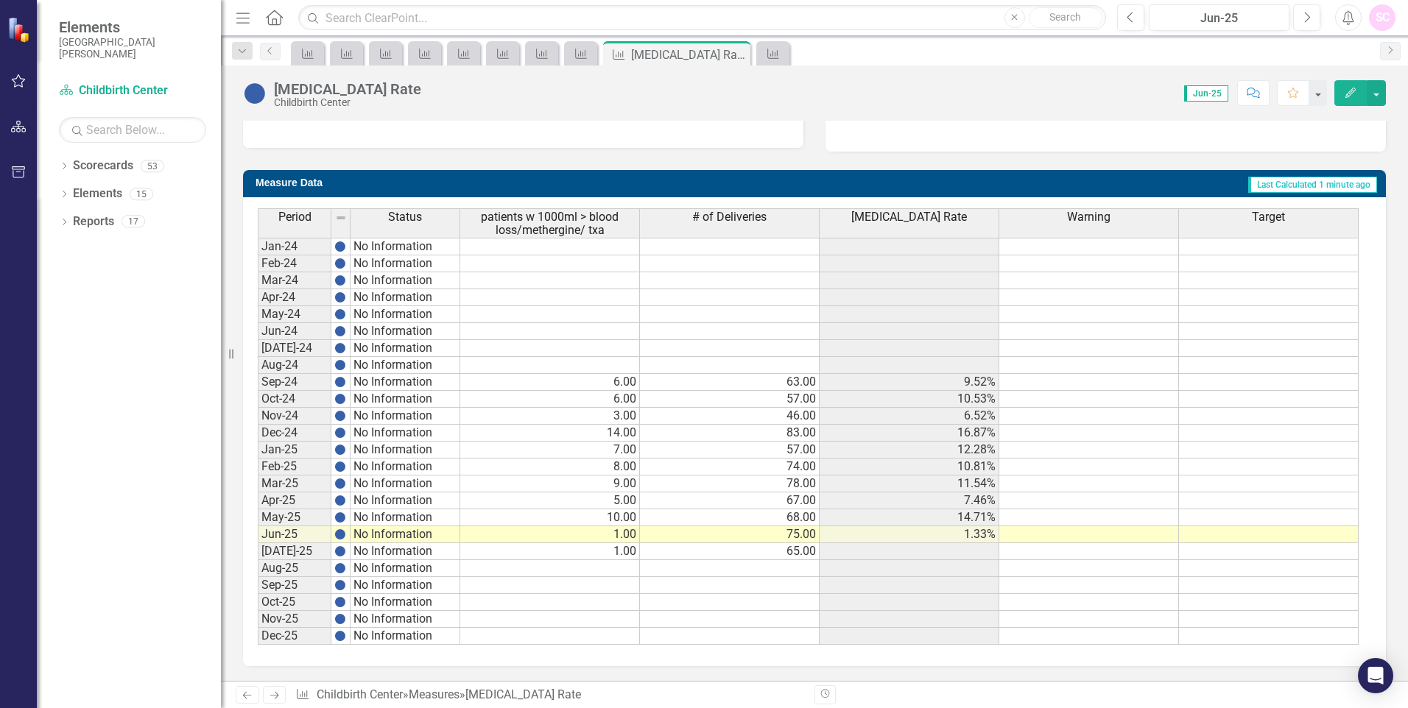
click at [258, 559] on div "Period Status patients w 1000ml > blood loss/methergine/ txa # of Deliveries [M…" at bounding box center [258, 426] width 0 height 437
click at [970, 553] on td at bounding box center [909, 551] width 180 height 17
drag, startPoint x: 841, startPoint y: 612, endPoint x: 1143, endPoint y: 505, distance: 320.9
click at [258, 610] on div "Period Status patients w 1000ml > blood loss/methergine/ txa # of Deliveries [M…" at bounding box center [258, 426] width 0 height 437
click at [616, 571] on td at bounding box center [550, 568] width 180 height 17
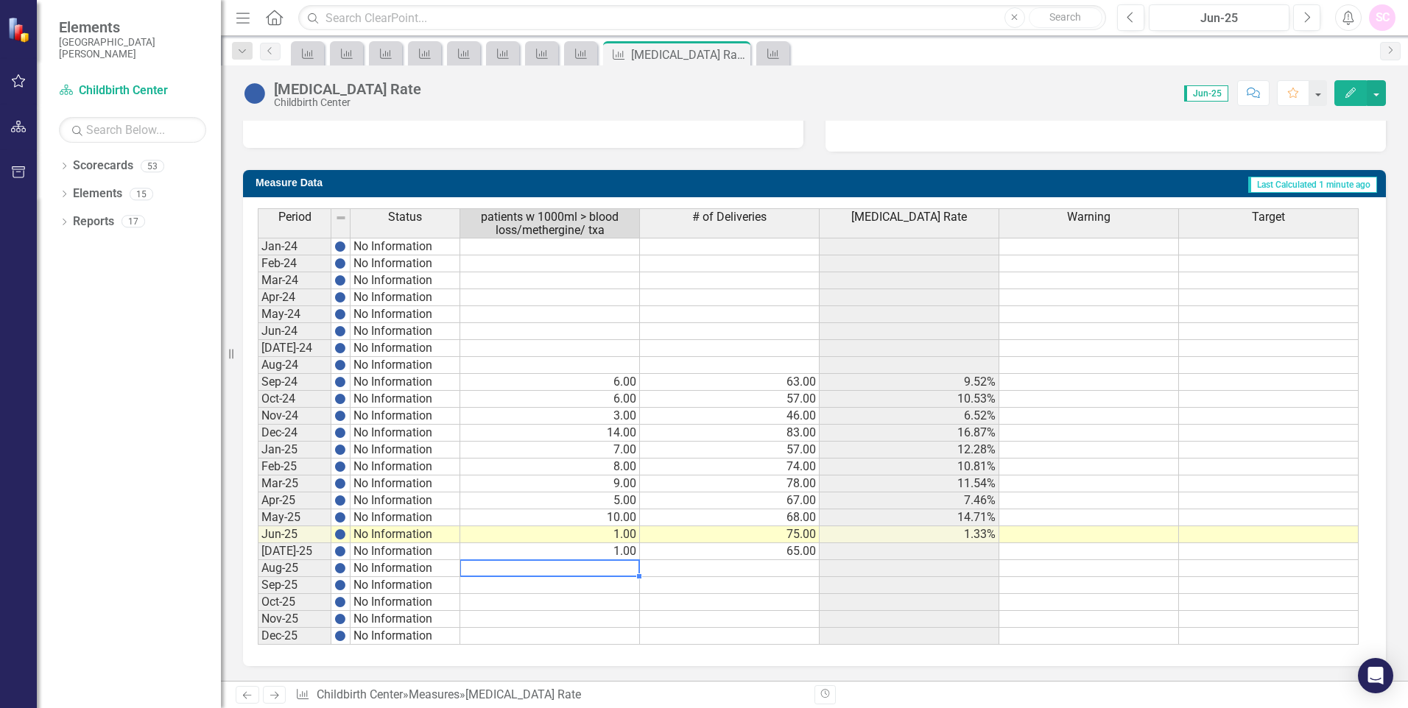
click at [807, 554] on td "65.00" at bounding box center [730, 551] width 180 height 17
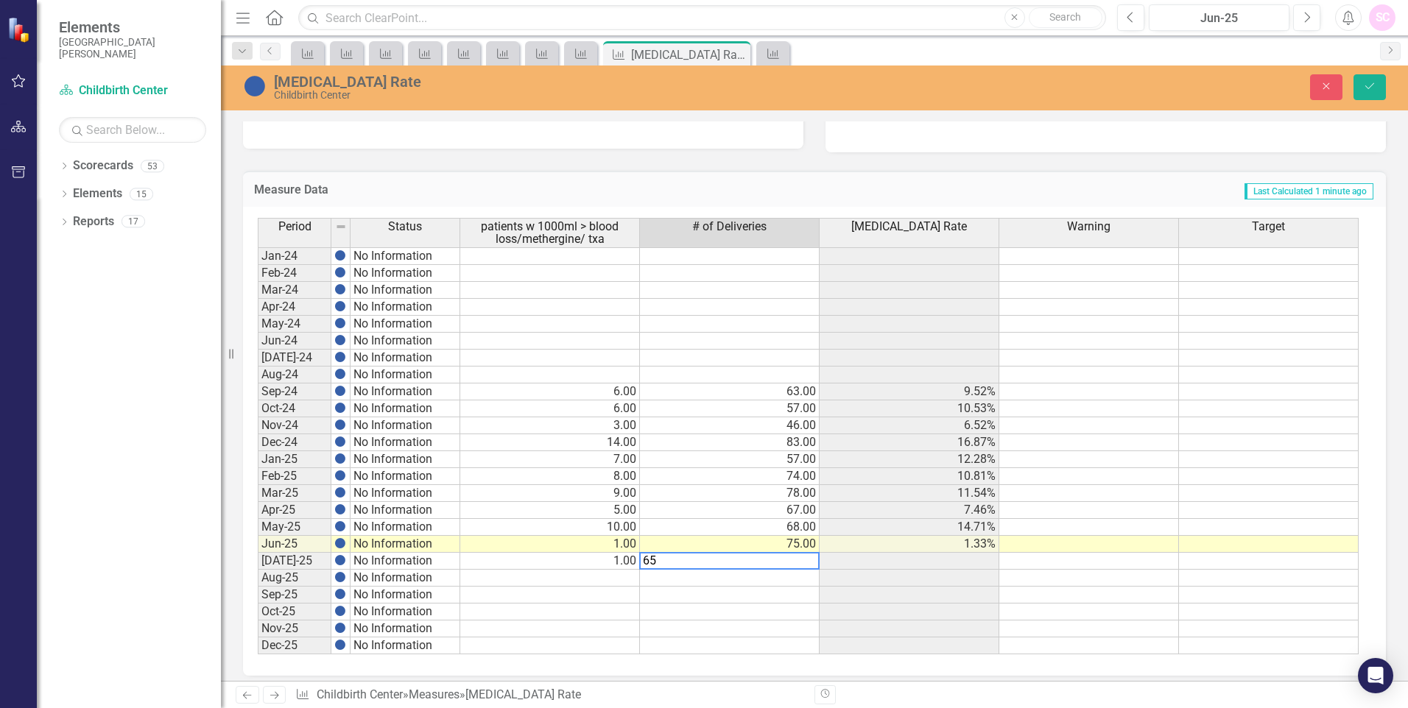
type textarea "65"
click at [258, 618] on div "Period Status patients w 1000ml > blood loss/methergine/ txa # of Deliveries [M…" at bounding box center [258, 436] width 0 height 437
click at [1363, 82] on icon "Save" at bounding box center [1369, 86] width 13 height 10
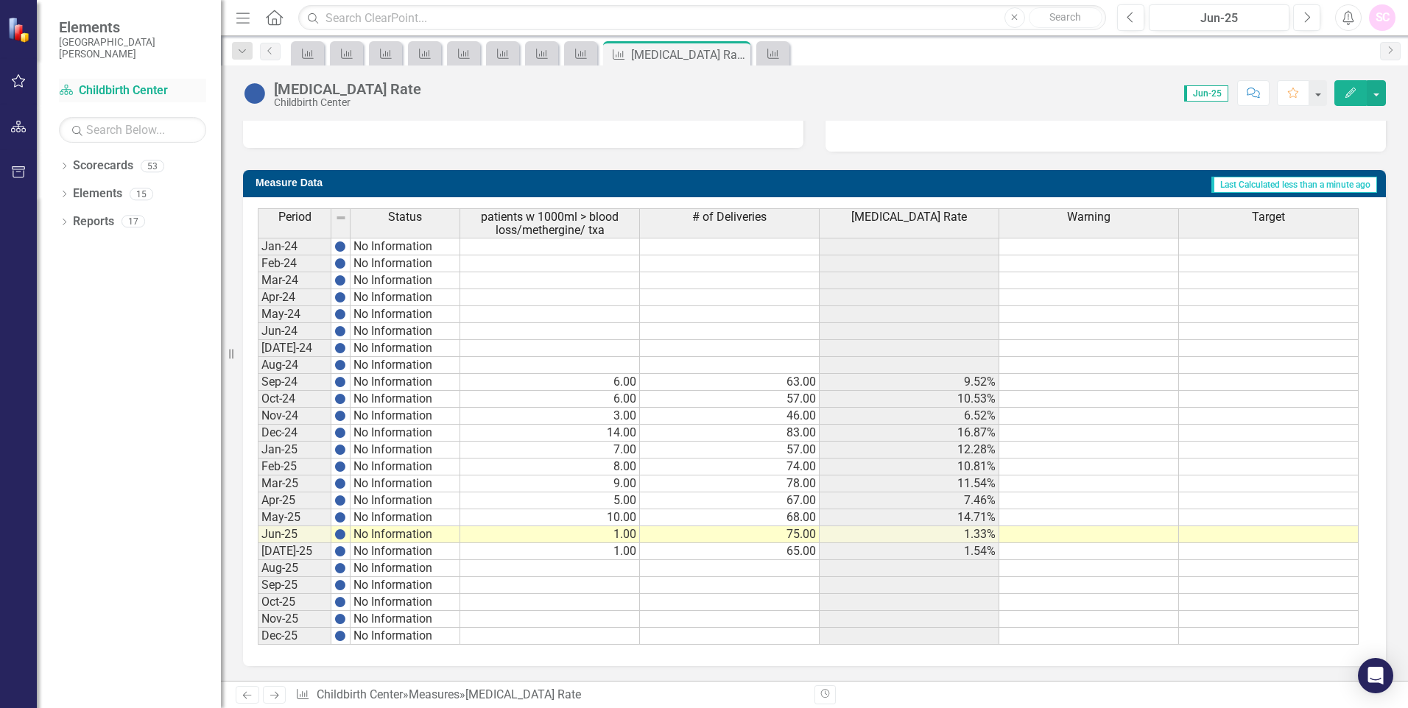
click at [117, 100] on div "Scorecard Childbirth Center" at bounding box center [132, 91] width 147 height 24
click at [130, 91] on link "Scorecard Childbirth Center" at bounding box center [132, 90] width 147 height 17
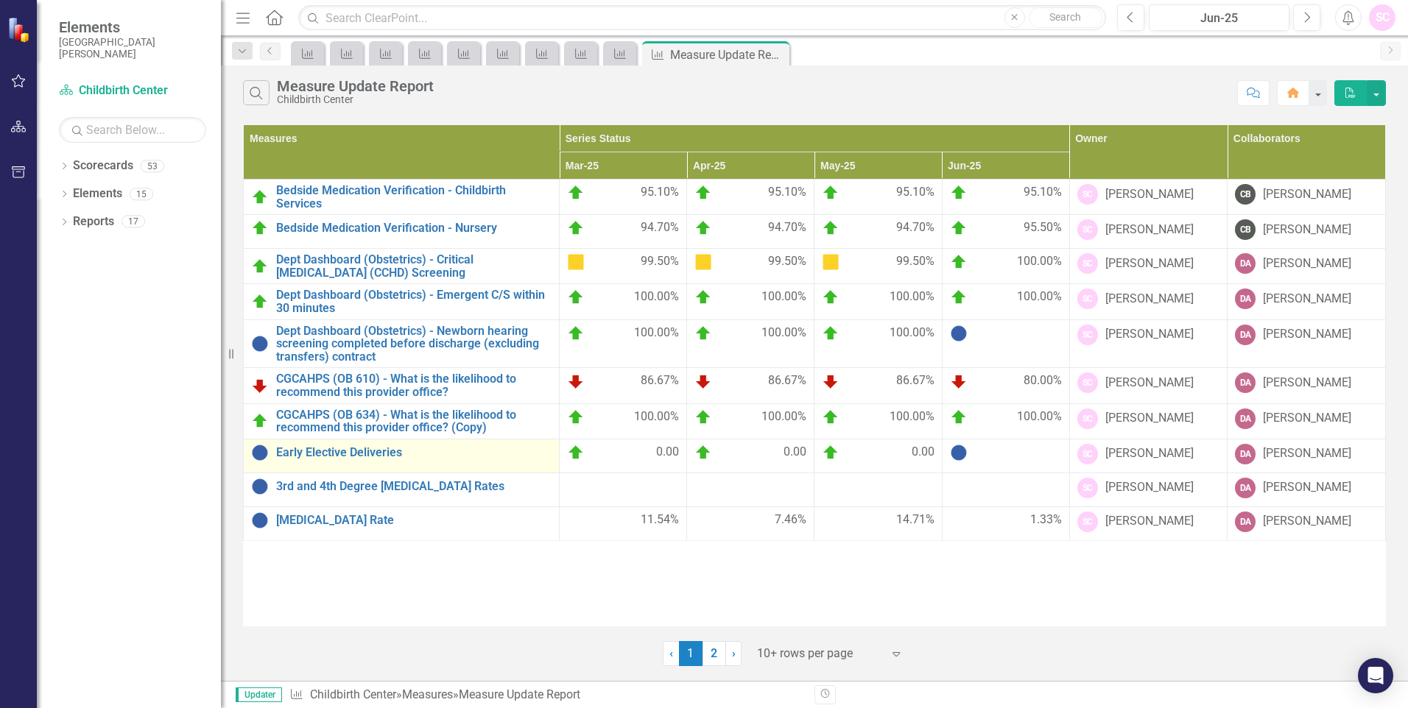
click at [370, 459] on div "Early Elective Deliveries" at bounding box center [401, 453] width 300 height 18
click at [334, 453] on link "Early Elective Deliveries" at bounding box center [413, 452] width 275 height 13
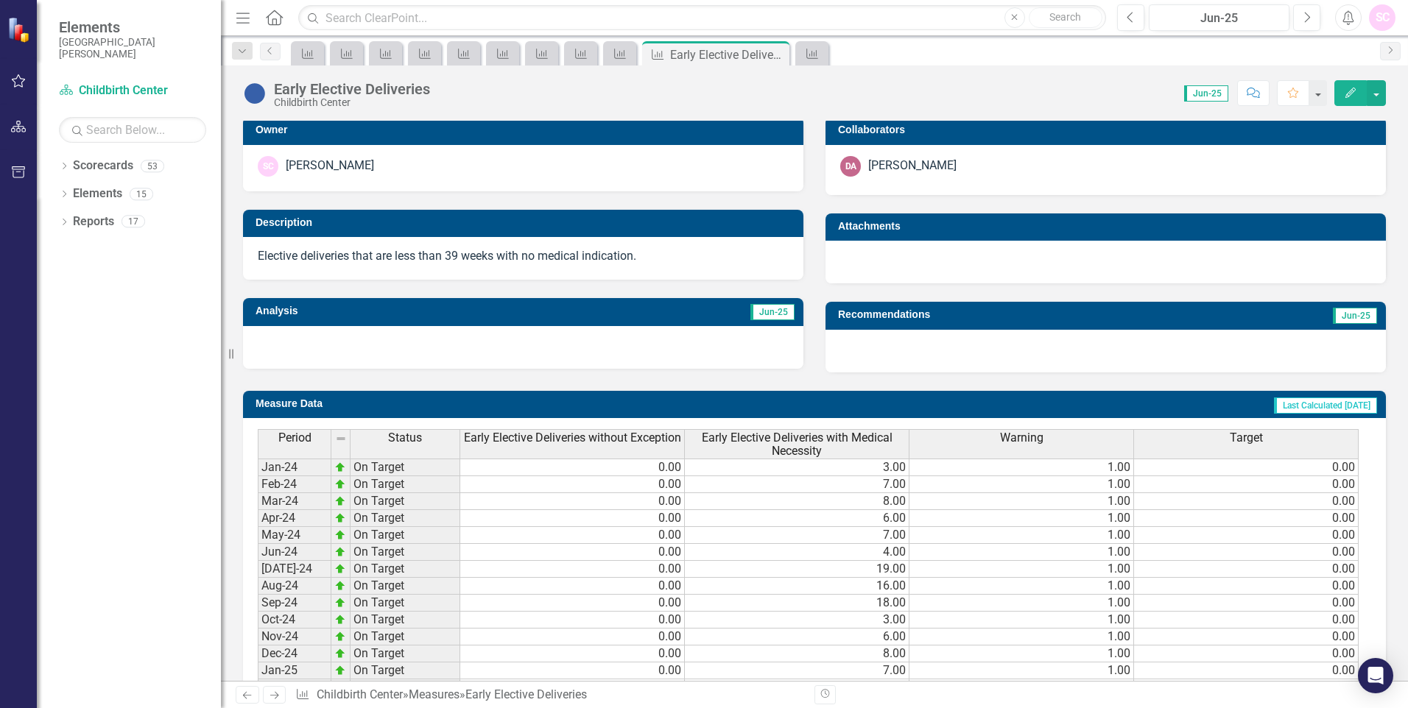
scroll to position [517, 0]
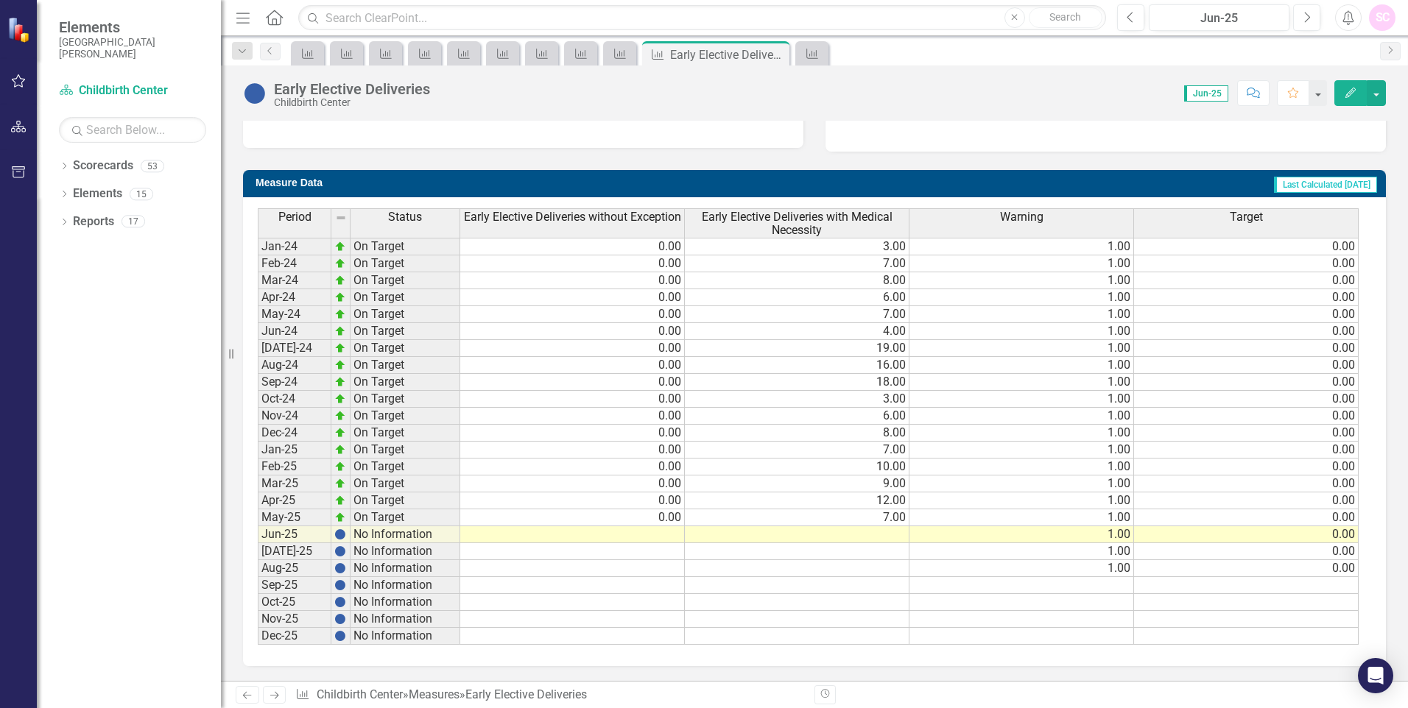
drag, startPoint x: 656, startPoint y: 549, endPoint x: 739, endPoint y: 579, distance: 88.5
click at [656, 549] on td at bounding box center [572, 551] width 225 height 17
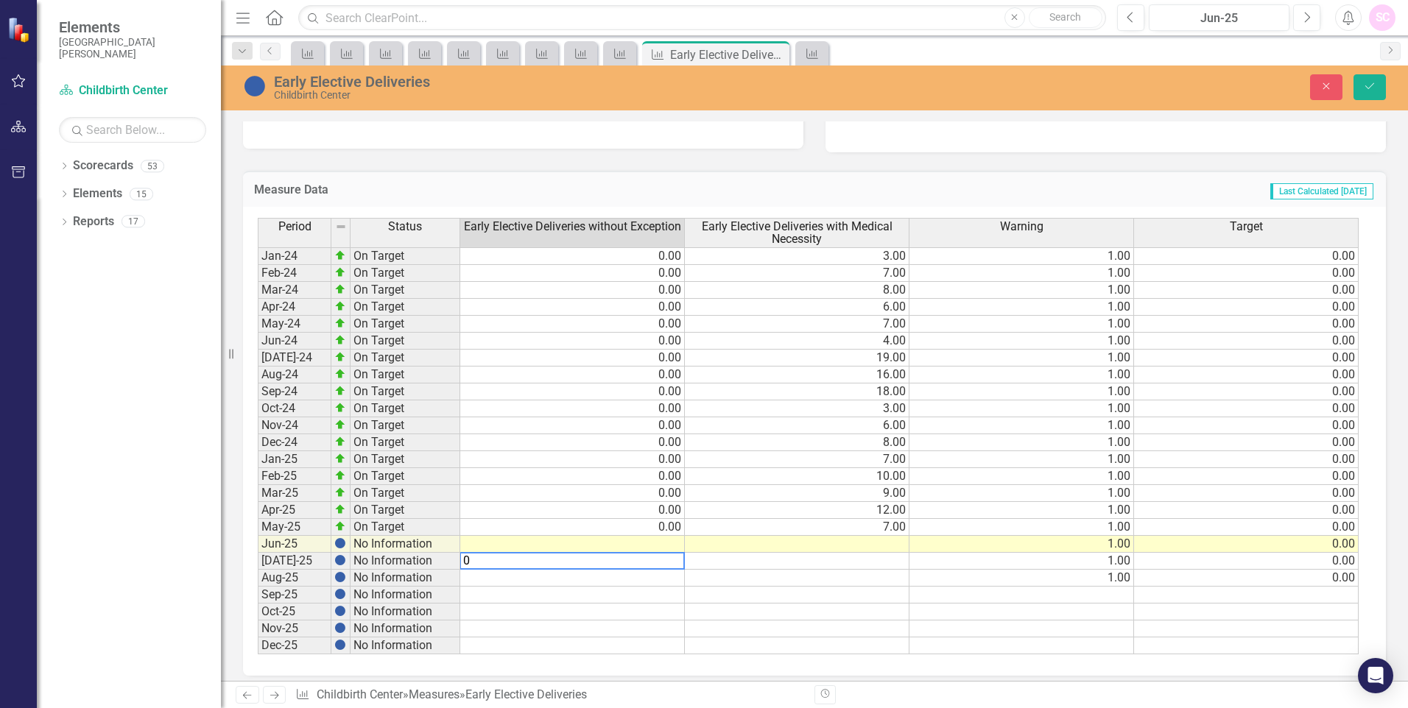
click at [876, 557] on td at bounding box center [797, 561] width 225 height 17
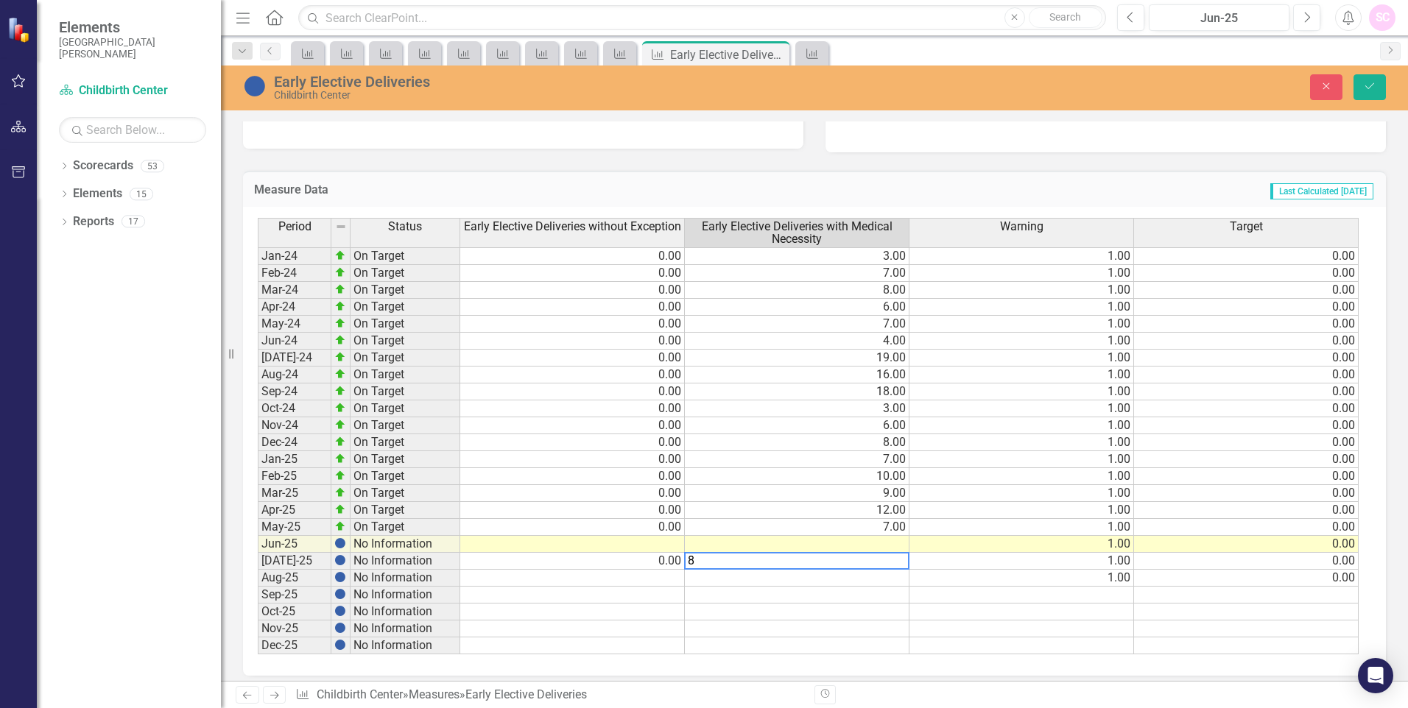
type textarea "8"
drag, startPoint x: 1196, startPoint y: 616, endPoint x: 1362, endPoint y: 504, distance: 200.9
click at [1206, 612] on td at bounding box center [1246, 612] width 225 height 17
click at [1365, 88] on icon "Save" at bounding box center [1369, 86] width 13 height 10
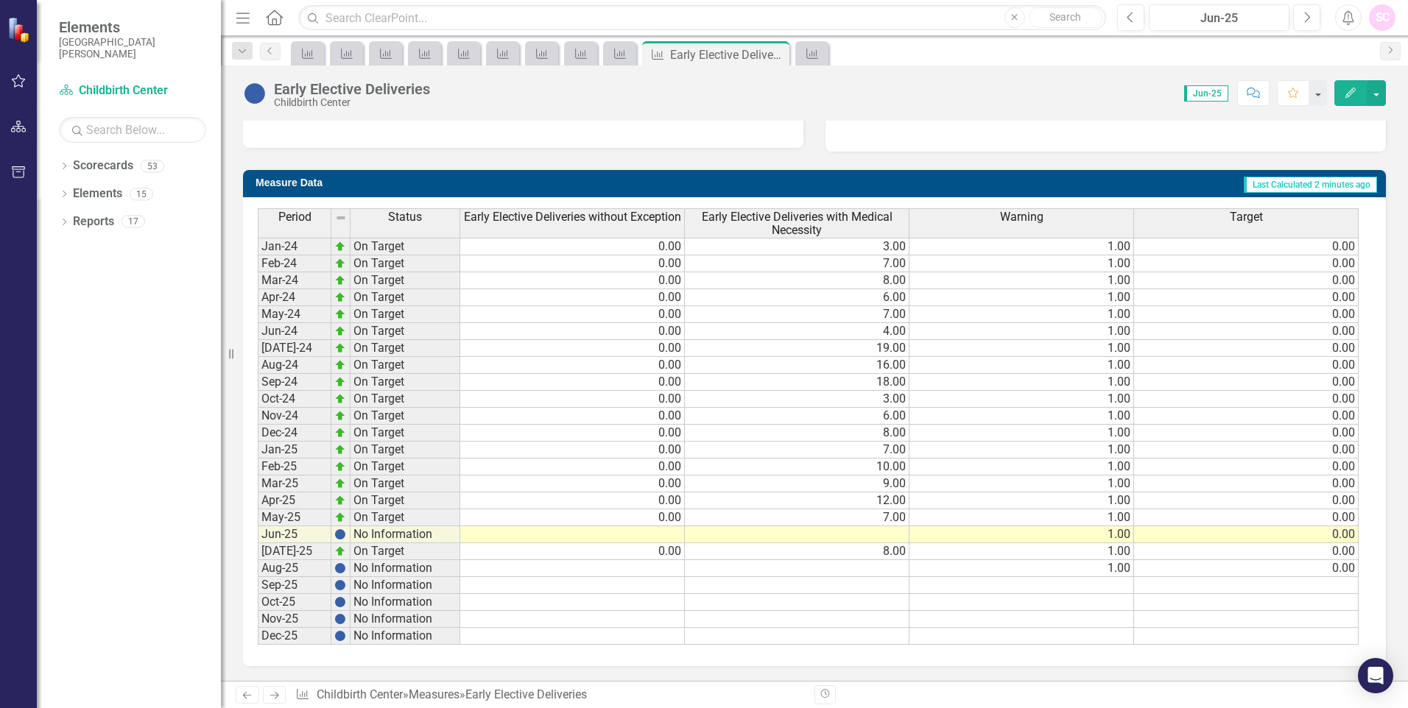
click at [663, 527] on td at bounding box center [572, 534] width 225 height 17
type textarea "0"
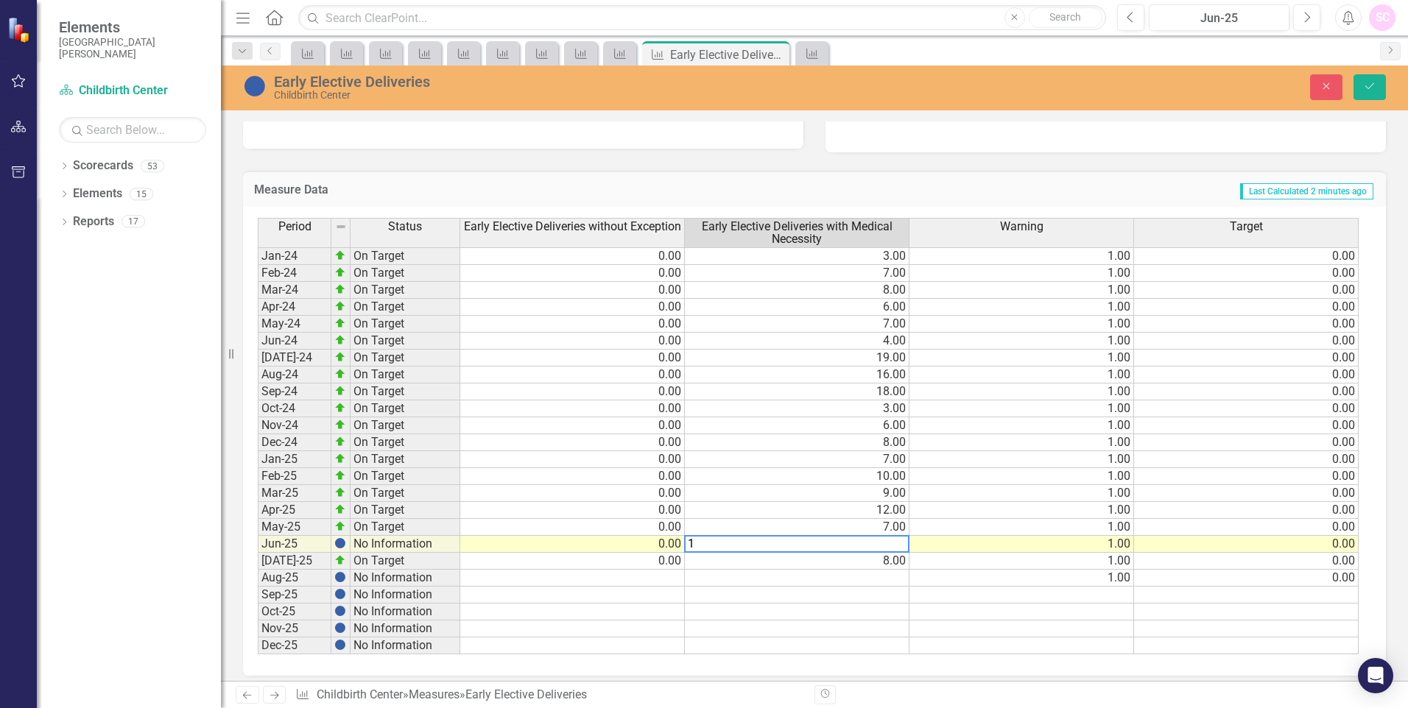
type textarea "10"
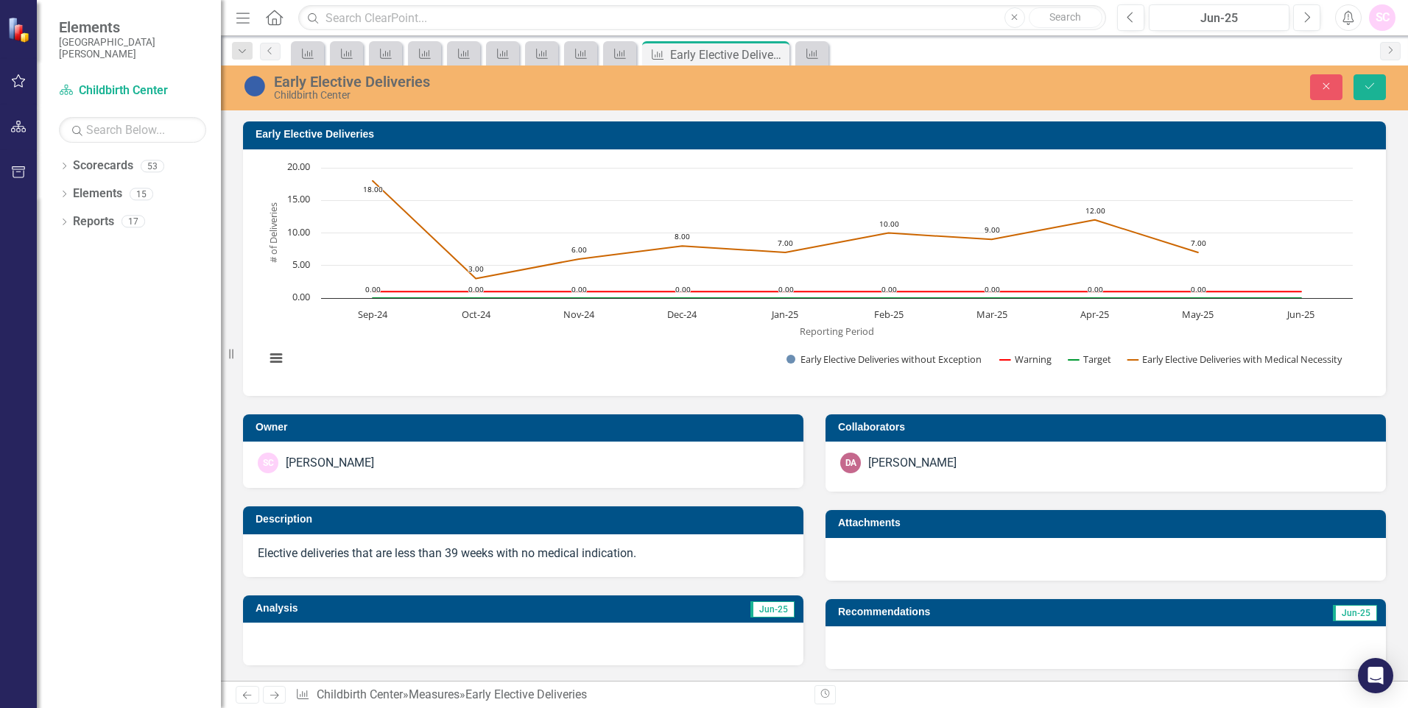
scroll to position [517, 0]
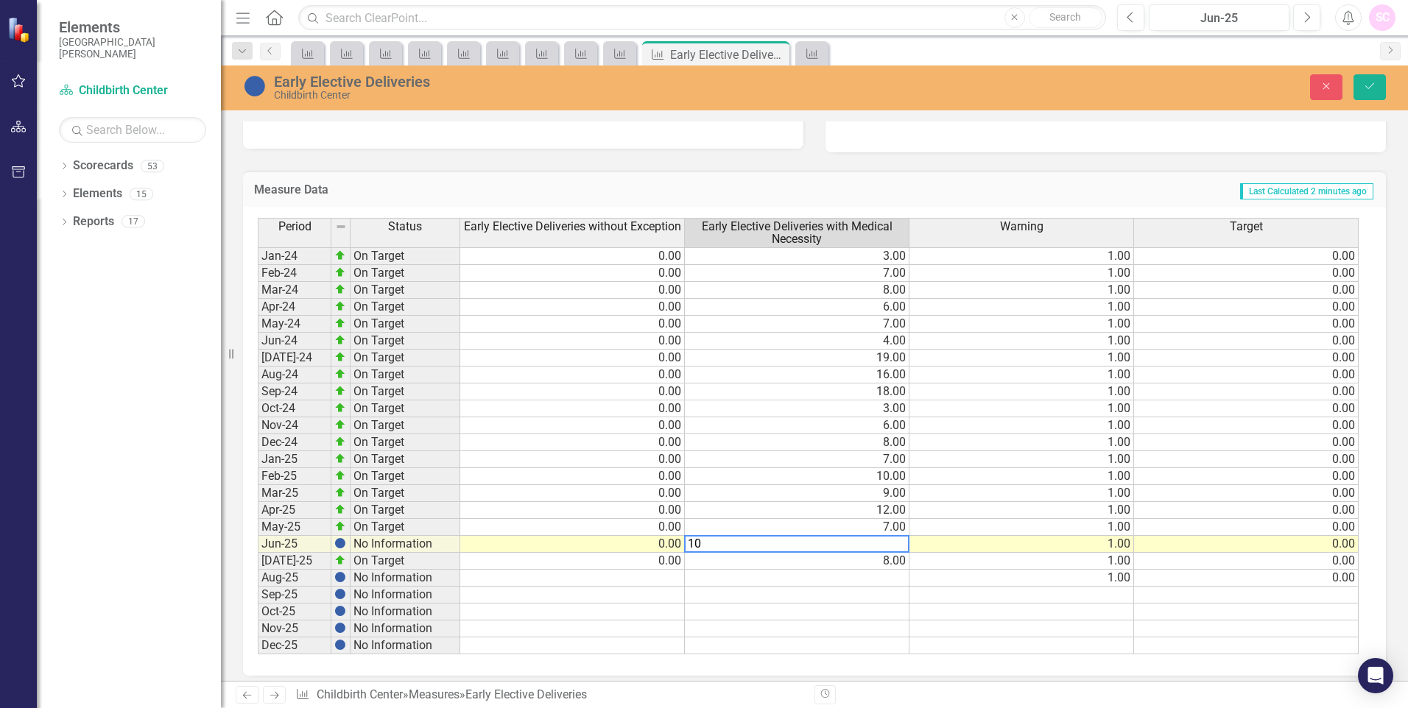
type textarea "10"
click at [1068, 630] on td at bounding box center [1021, 629] width 225 height 17
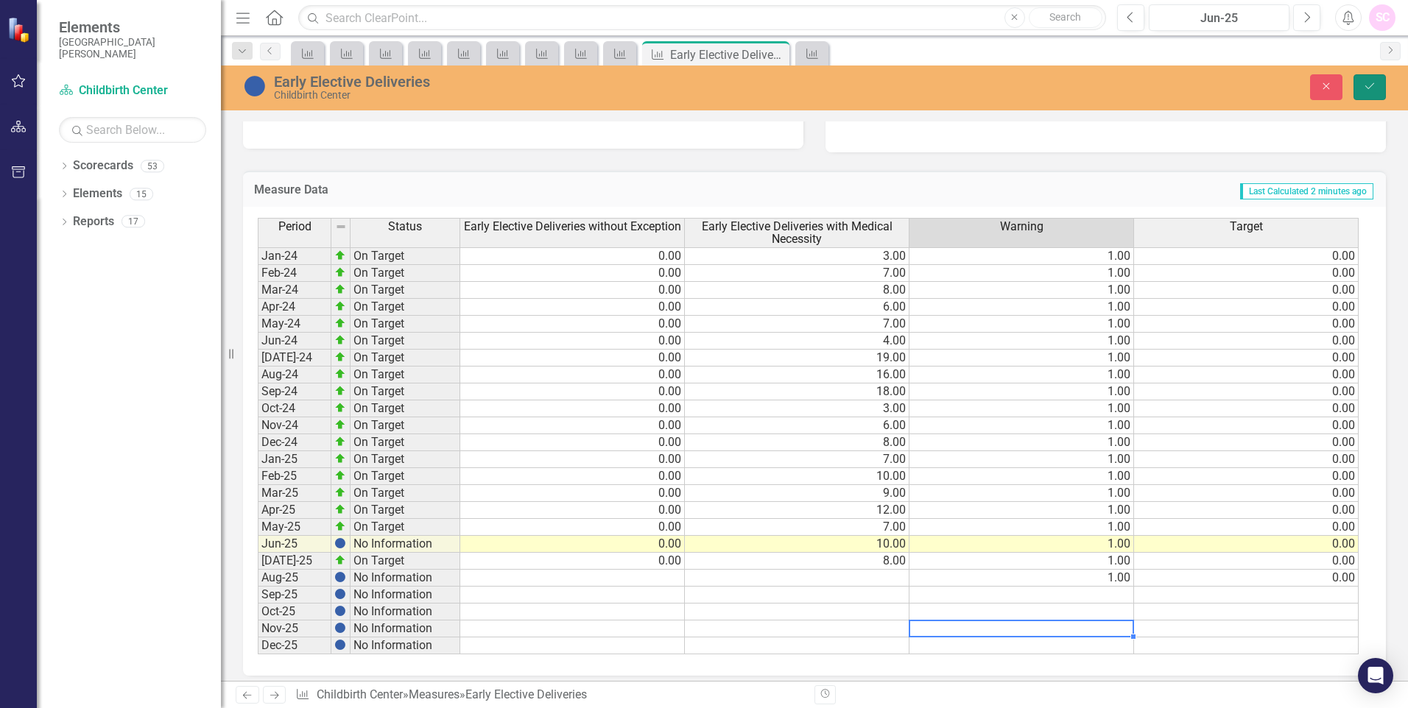
click at [1365, 91] on icon "Save" at bounding box center [1369, 86] width 13 height 10
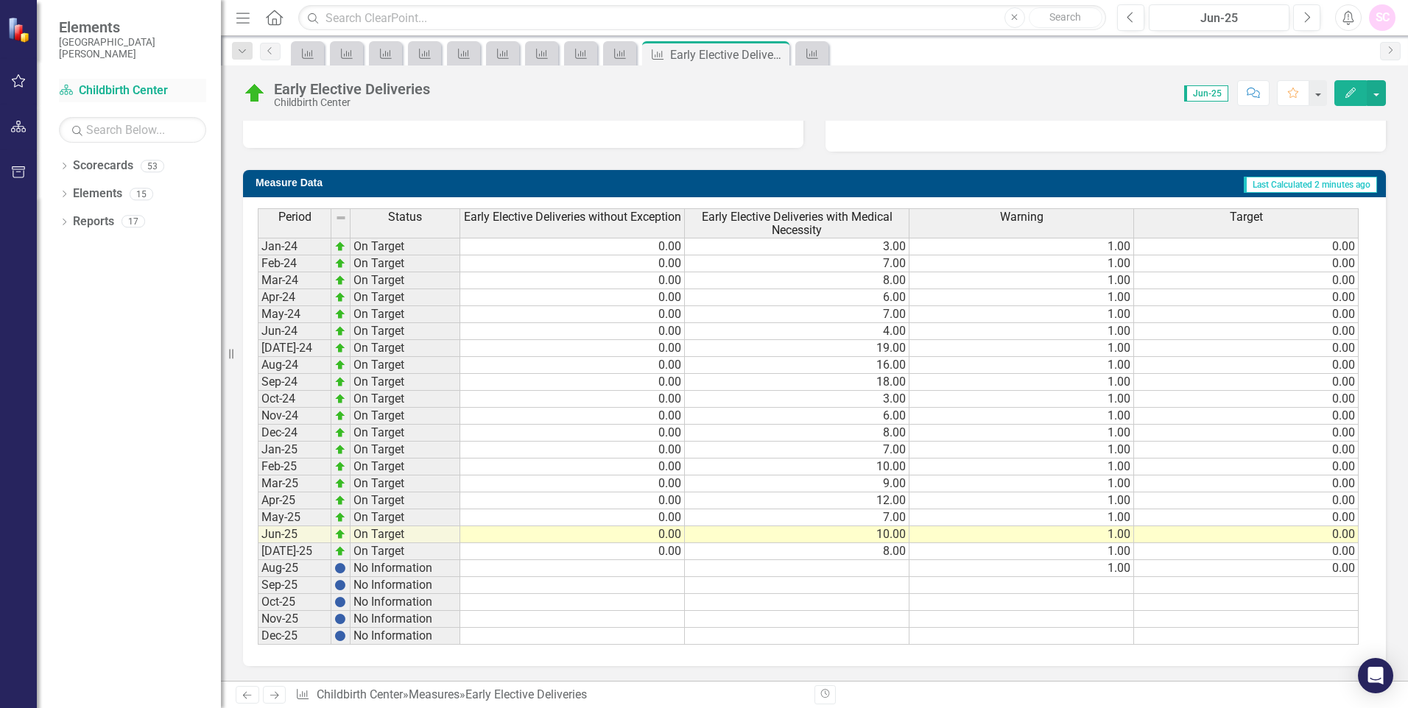
click at [135, 100] on div "Scorecard Childbirth Center" at bounding box center [132, 91] width 147 height 24
click at [119, 91] on link "Scorecard Childbirth Center" at bounding box center [132, 90] width 147 height 17
